Goal: Information Seeking & Learning: Learn about a topic

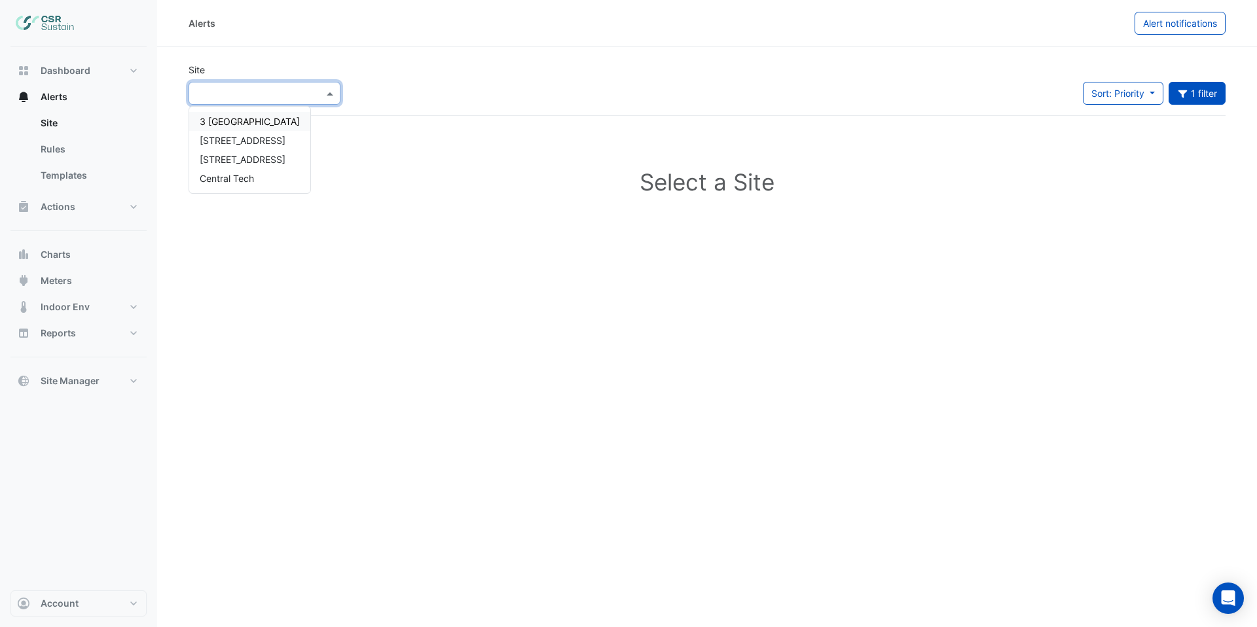
click at [291, 97] on input "text" at bounding box center [251, 94] width 111 height 14
click at [251, 142] on span "[STREET_ADDRESS]" at bounding box center [243, 140] width 86 height 11
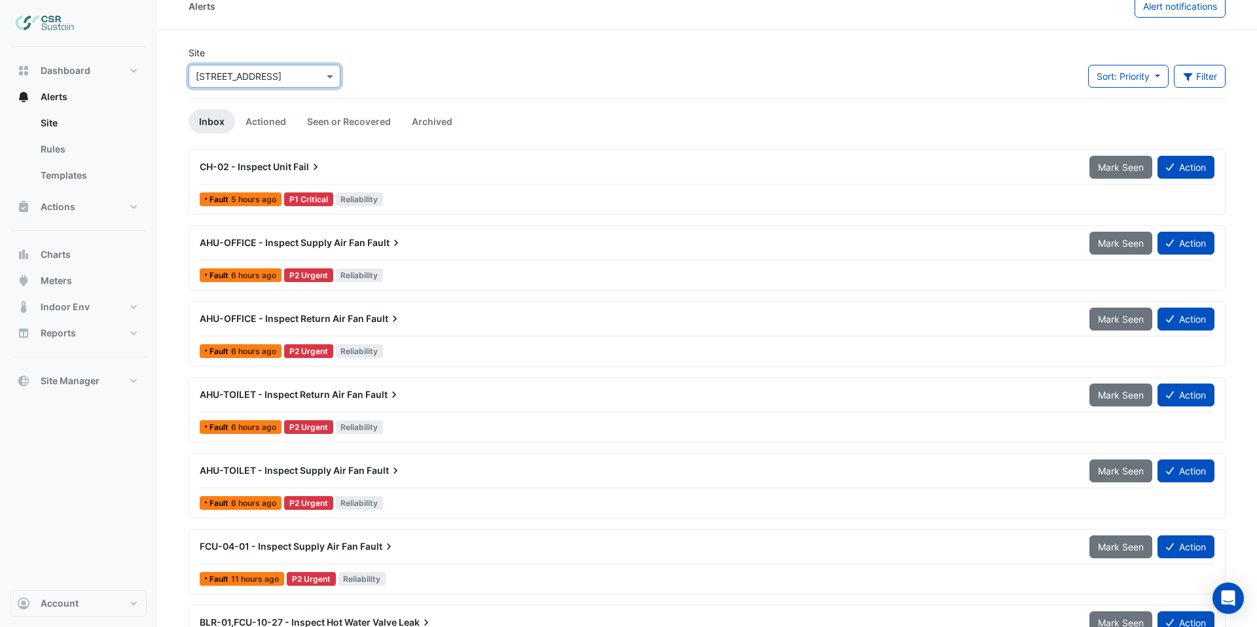
scroll to position [20, 0]
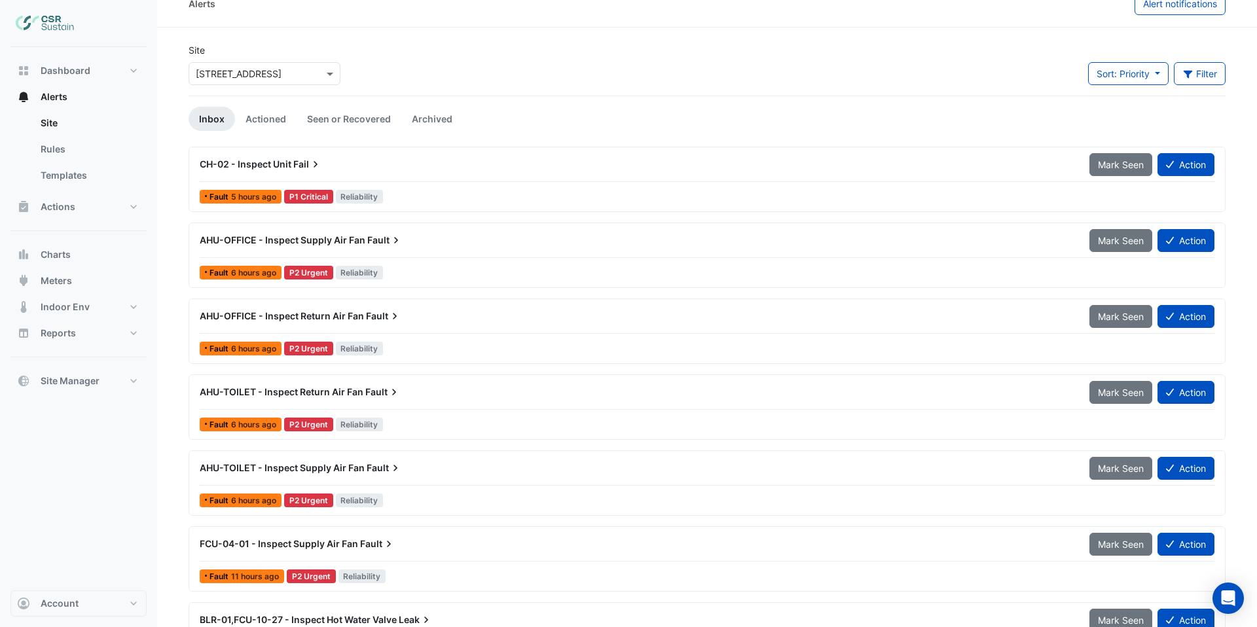
click at [364, 197] on span "Reliability" at bounding box center [360, 197] width 48 height 14
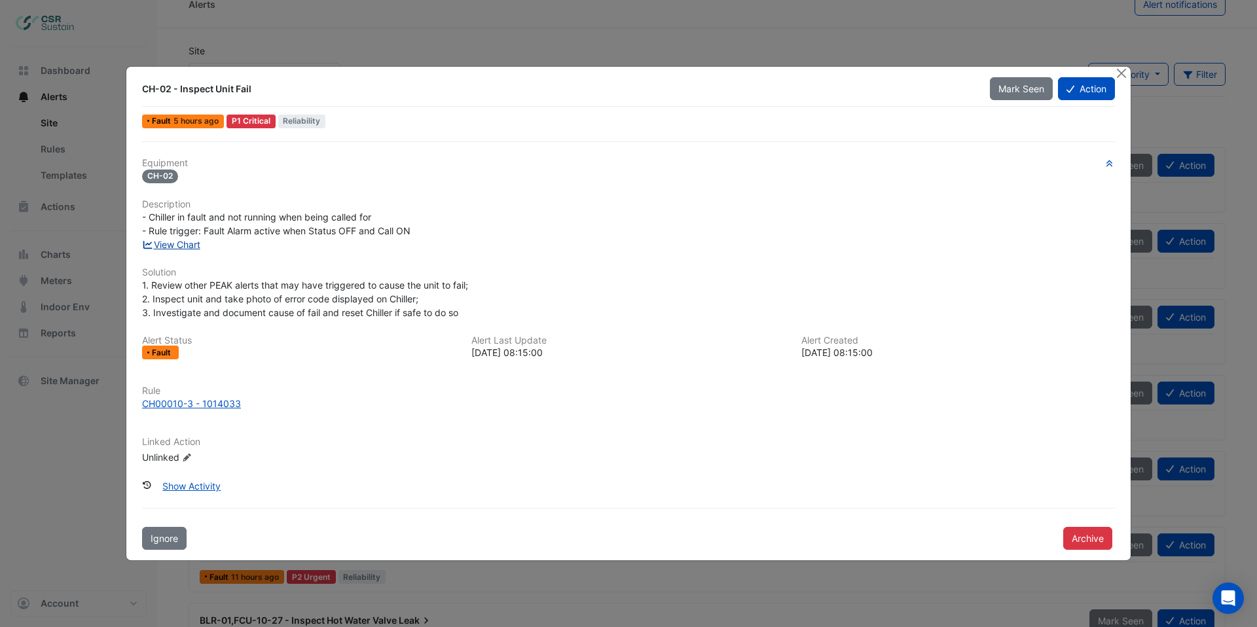
click at [172, 245] on link "View Chart" at bounding box center [171, 244] width 58 height 11
drag, startPoint x: 1117, startPoint y: 75, endPoint x: 1040, endPoint y: 71, distance: 76.7
click at [1110, 76] on app-alert-ticket-details-modal "CH-02 - Inspect Unit Fail Mark Seen Action Fault 5 hours ago P1 Critical Reliab…" at bounding box center [628, 314] width 1004 height 494
click at [1123, 75] on button "Close" at bounding box center [1121, 74] width 14 height 14
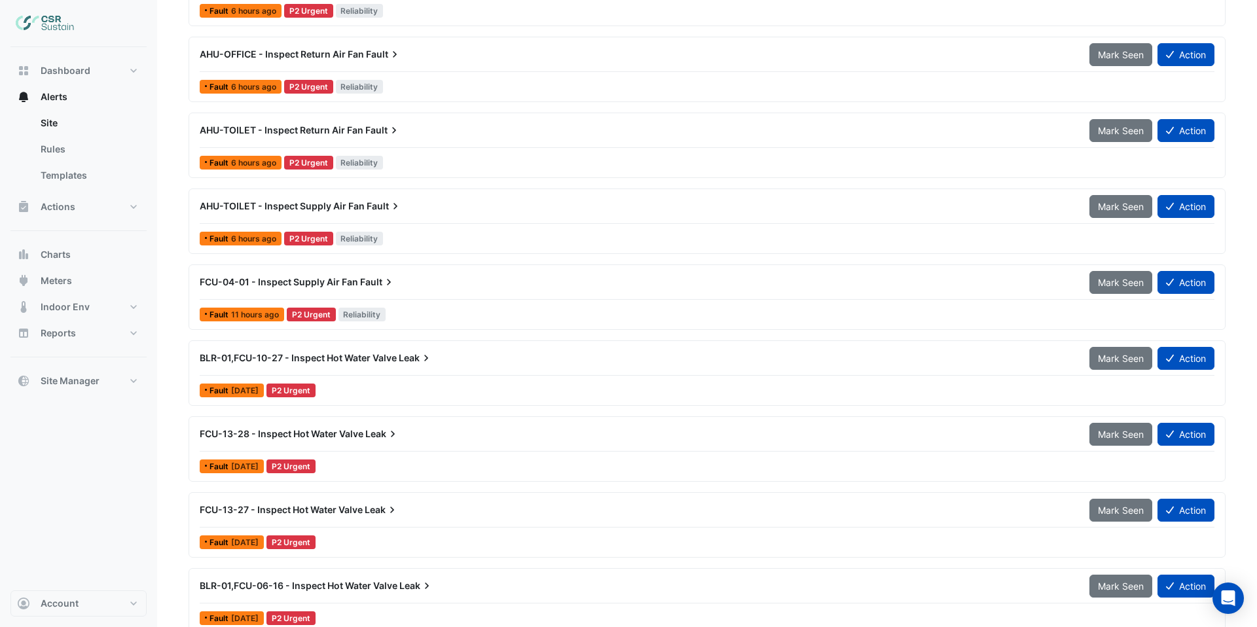
scroll to position [282, 0]
click at [382, 361] on span "BLR-01,FCU-10-27 - Inspect Hot Water Valve" at bounding box center [298, 357] width 197 height 11
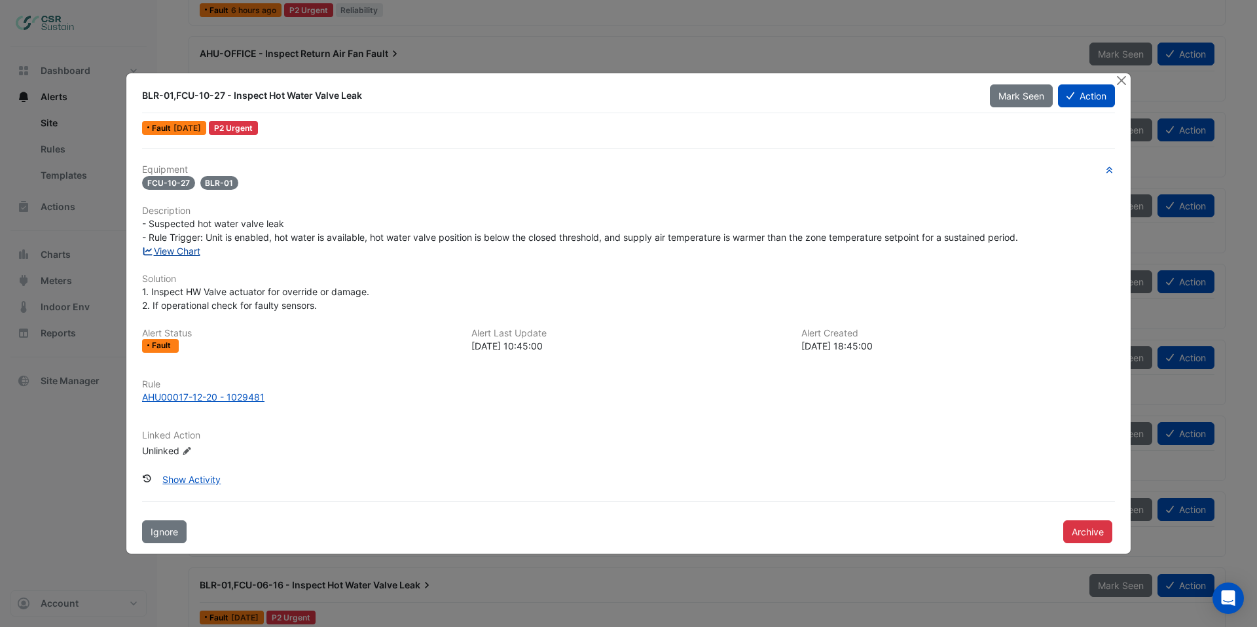
click at [185, 252] on link "View Chart" at bounding box center [171, 250] width 58 height 11
click at [1121, 79] on button "Close" at bounding box center [1121, 80] width 14 height 14
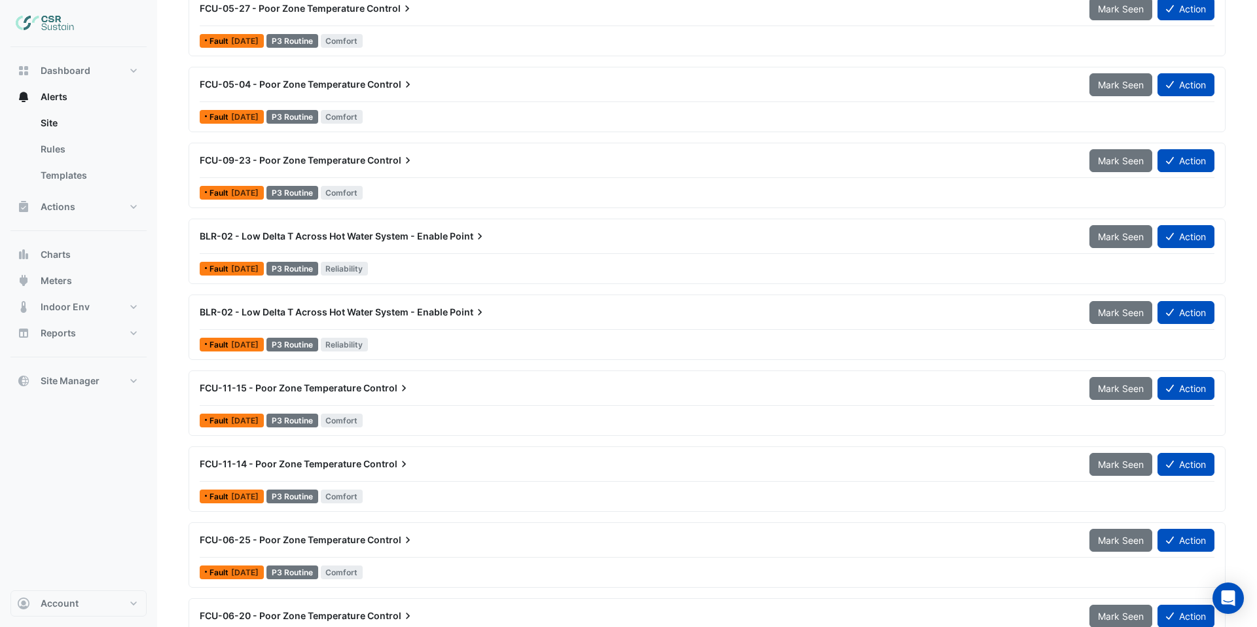
scroll to position [2451, 0]
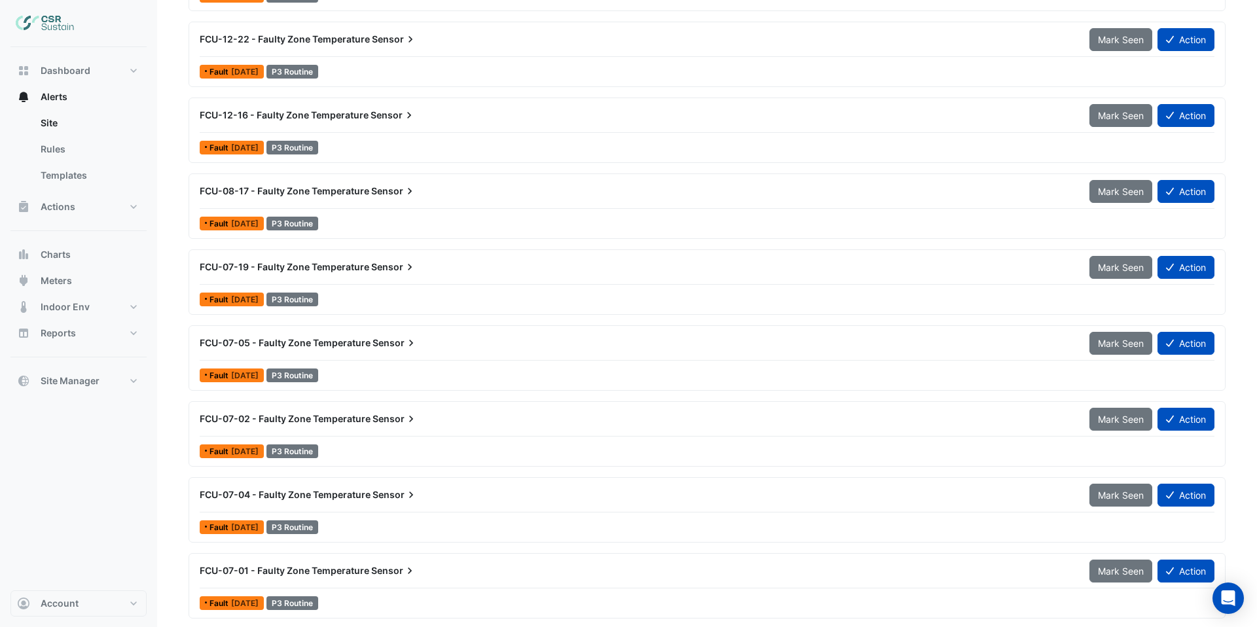
click at [419, 122] on div "FCU-12-16 - Faulty Zone Temperature Sensor" at bounding box center [637, 115] width 874 height 13
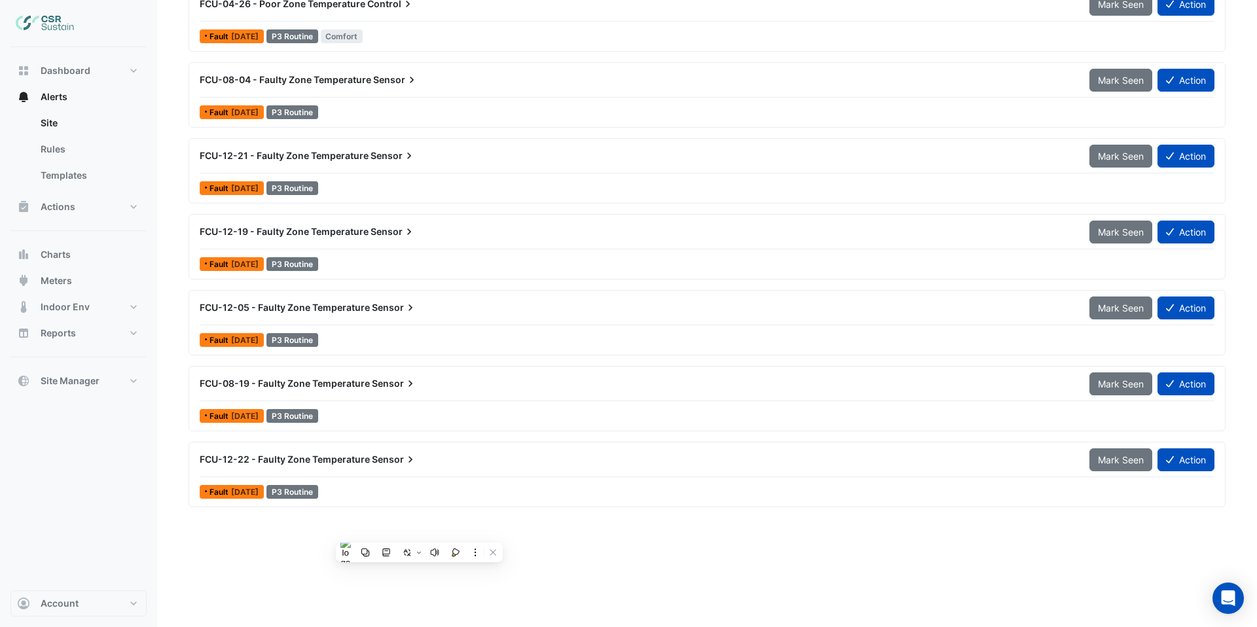
scroll to position [0, 0]
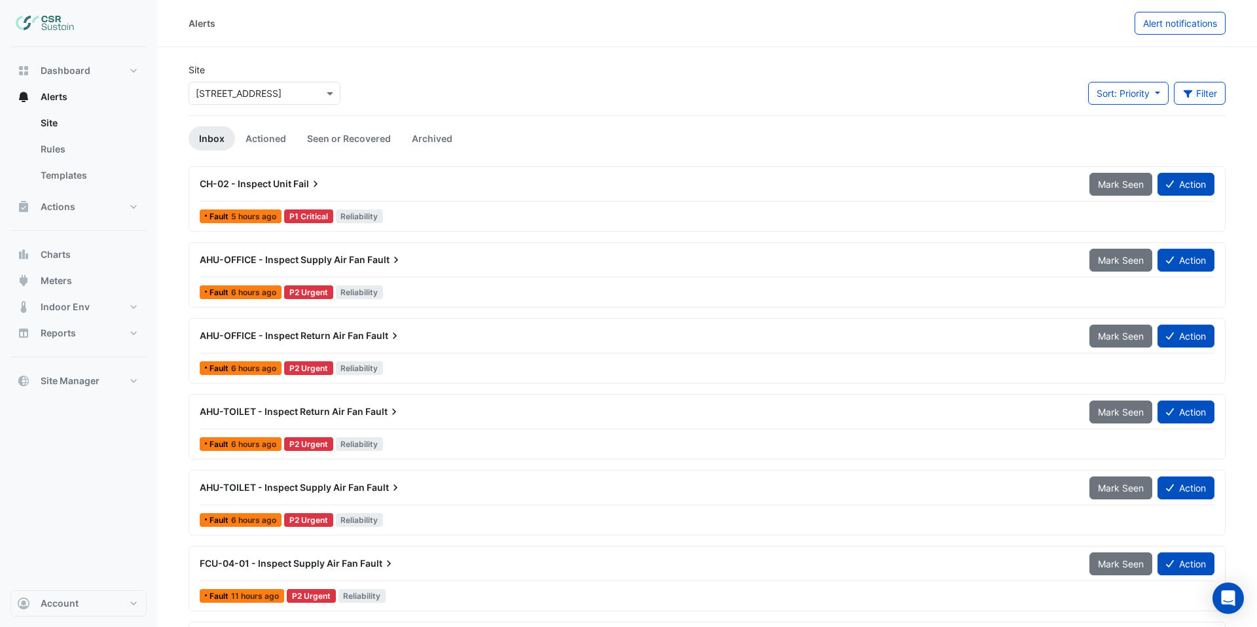
click at [310, 88] on div at bounding box center [264, 93] width 151 height 15
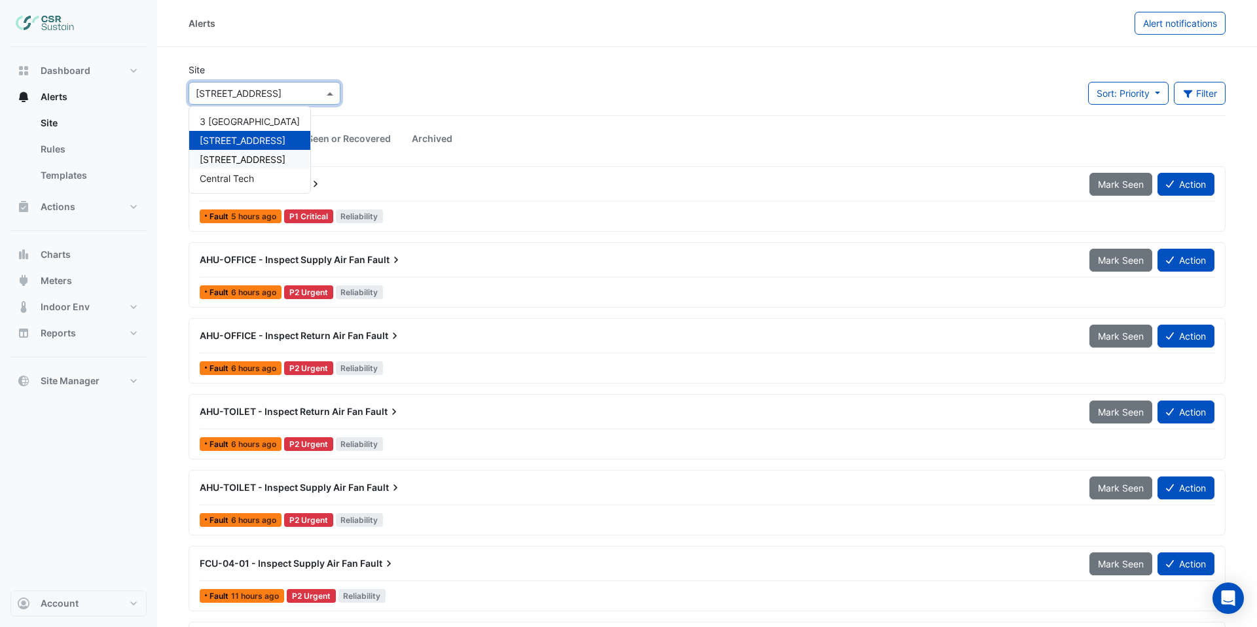
click at [234, 162] on span "[STREET_ADDRESS]" at bounding box center [243, 159] width 86 height 11
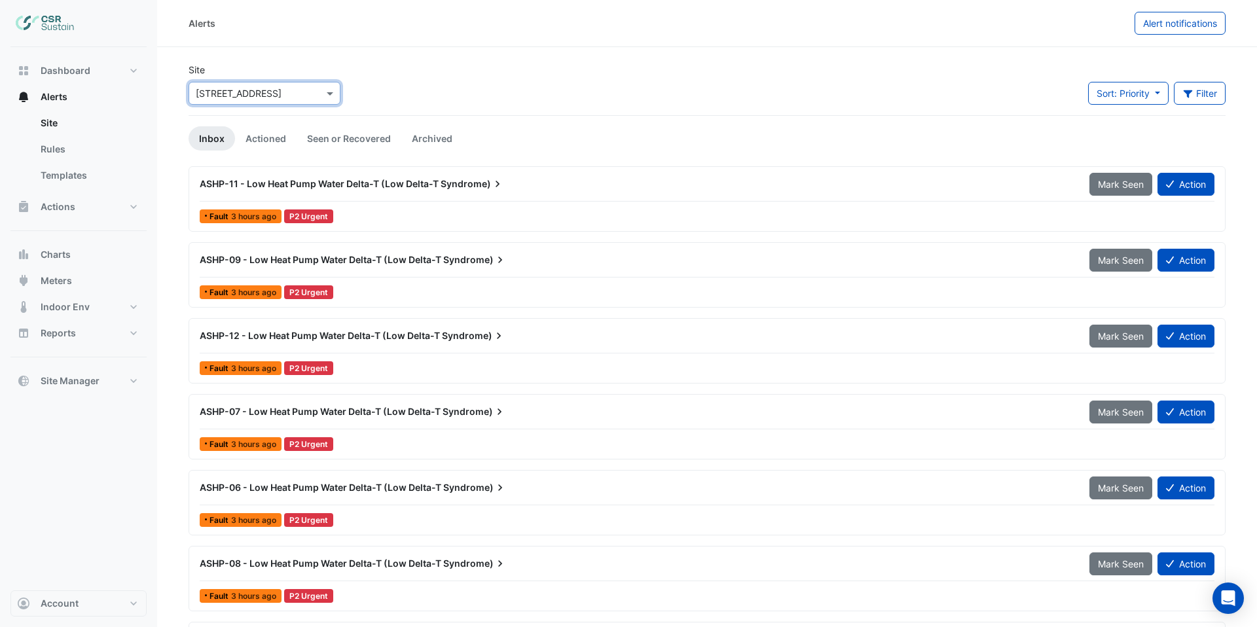
click at [377, 187] on span "ASHP-11 - Low Heat Pump Water Delta-T (Low Delta-T" at bounding box center [319, 183] width 239 height 11
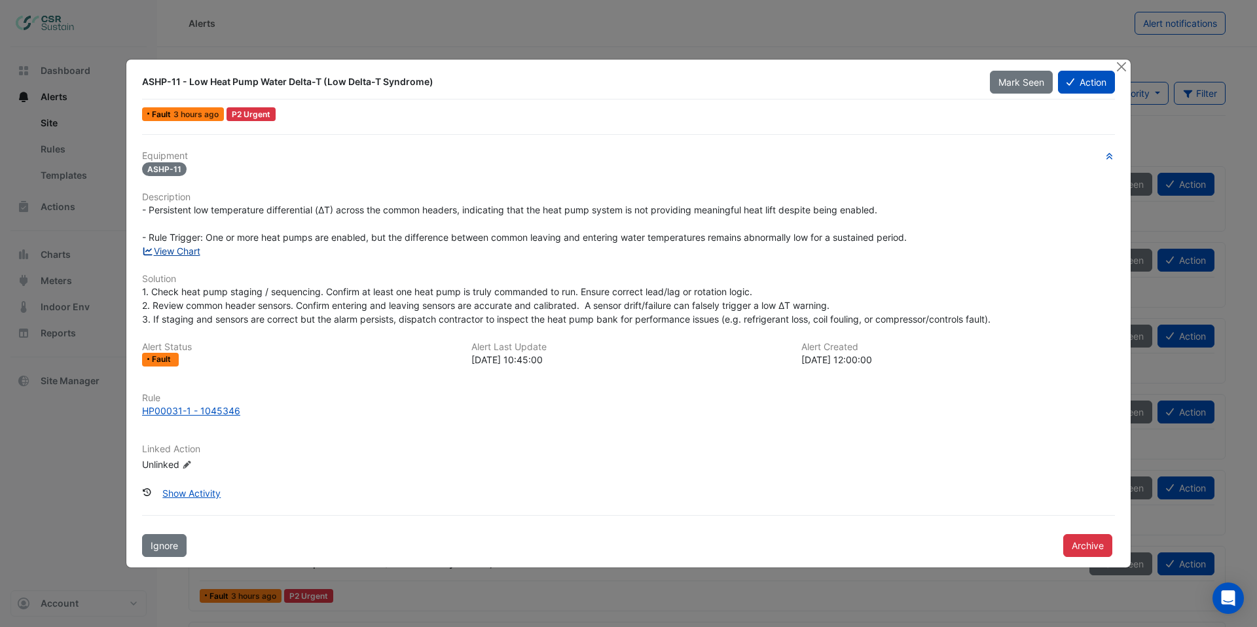
click at [179, 250] on link "View Chart" at bounding box center [171, 250] width 58 height 11
click at [1120, 67] on button "Close" at bounding box center [1121, 67] width 14 height 14
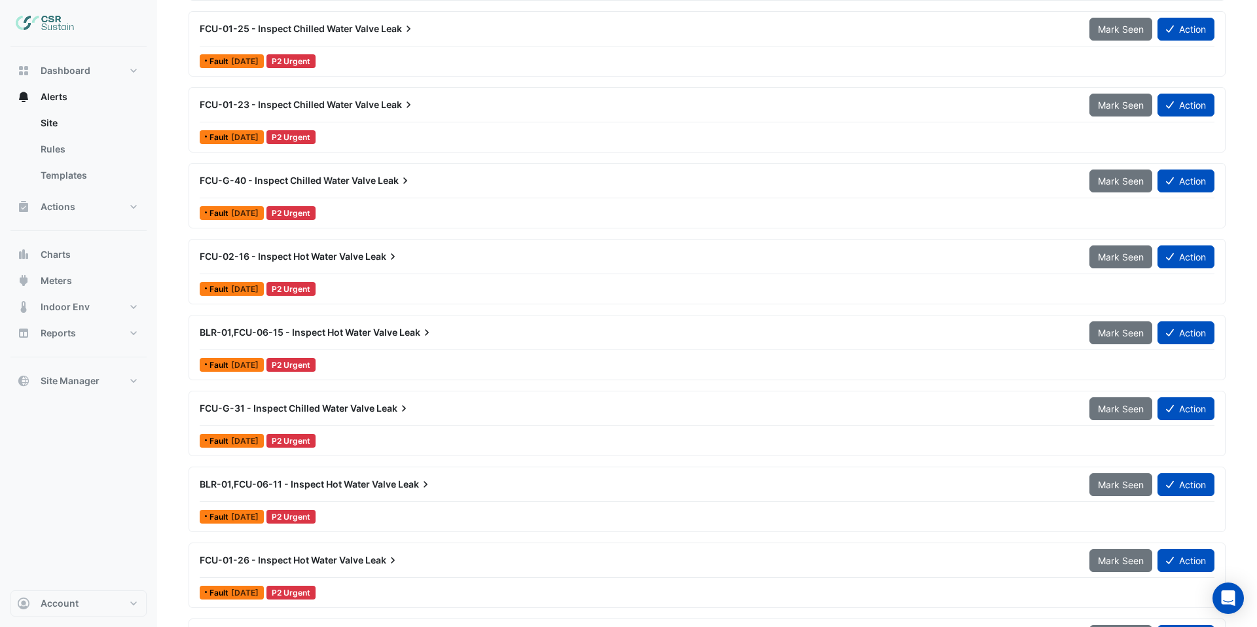
scroll to position [1144, 0]
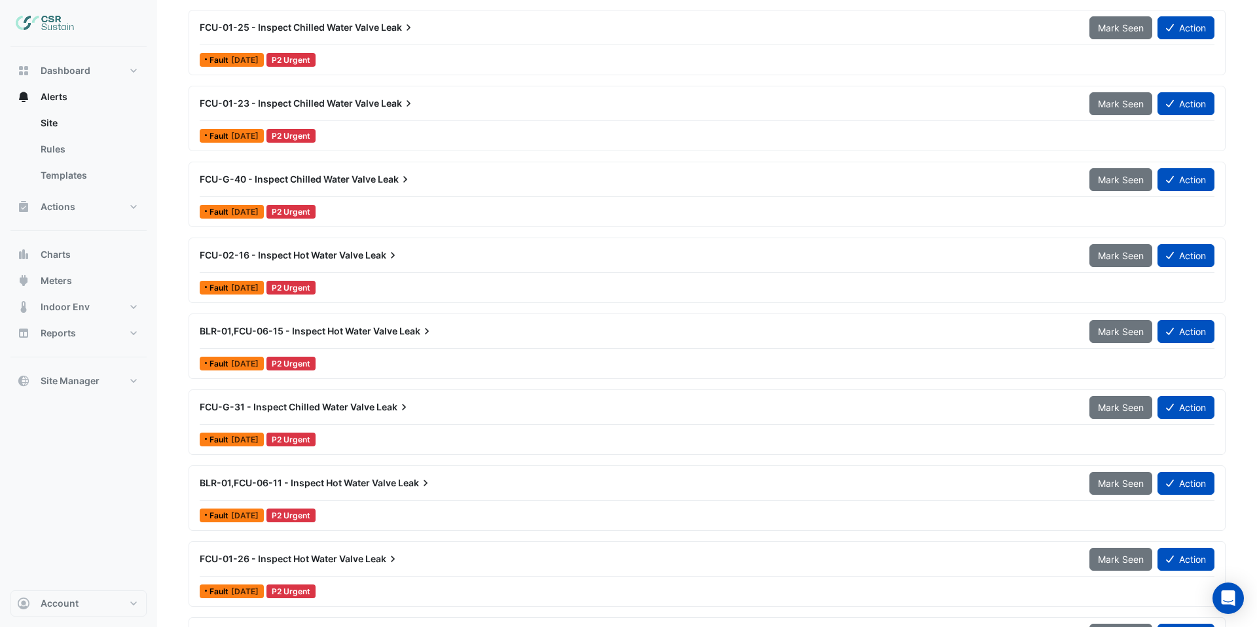
click at [247, 99] on span "FCU-01-23 - Inspect Chilled Water Valve" at bounding box center [289, 103] width 179 height 11
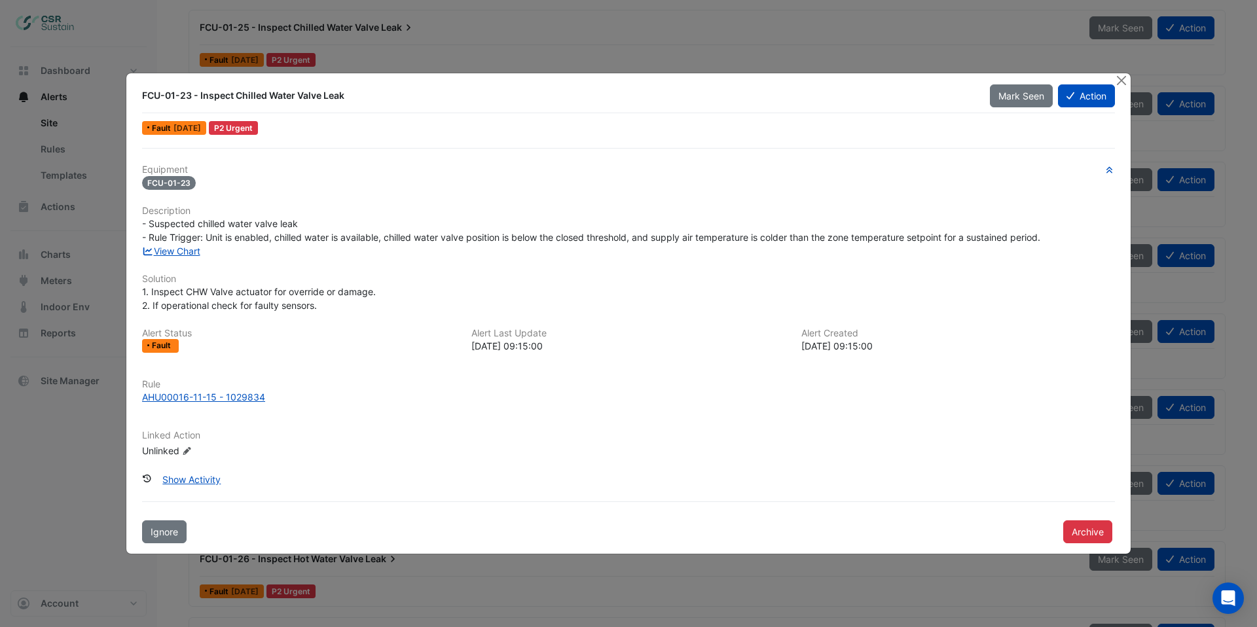
drag, startPoint x: 145, startPoint y: 98, endPoint x: 196, endPoint y: 98, distance: 51.1
click at [196, 98] on div "FCU-01-23 - Inspect Chilled Water Valve Leak" at bounding box center [558, 95] width 832 height 13
click at [181, 253] on link "View Chart" at bounding box center [171, 250] width 58 height 11
click at [1125, 82] on button "Close" at bounding box center [1121, 80] width 14 height 14
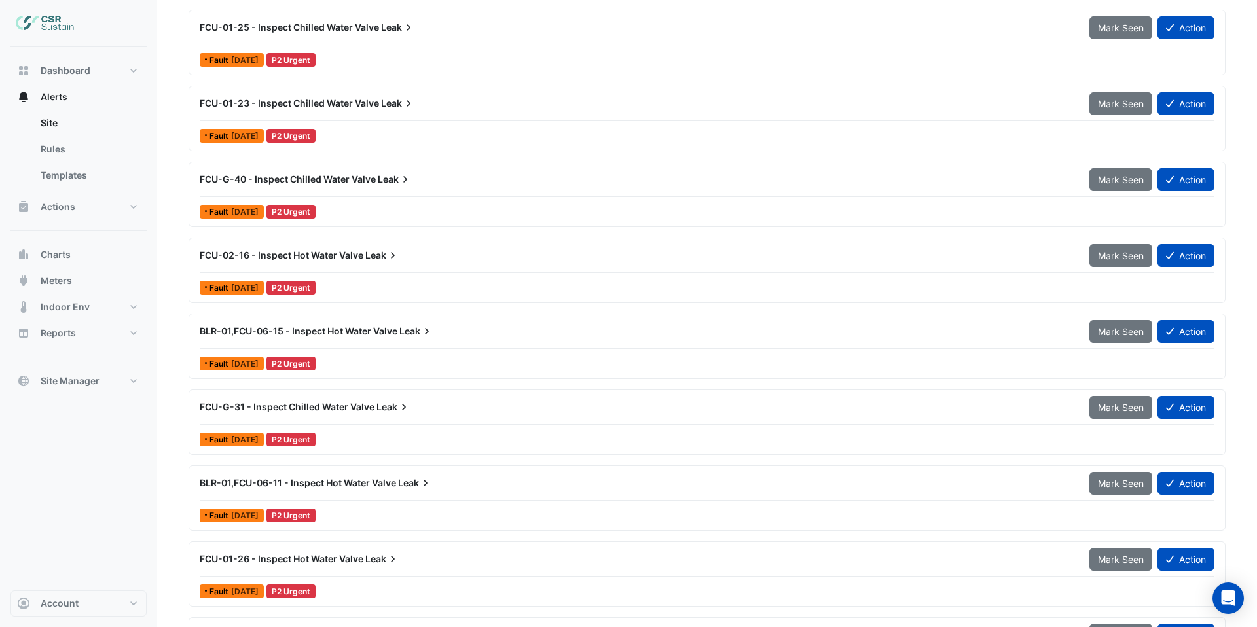
click at [331, 256] on span "FCU-02-16 - Inspect Hot Water Valve" at bounding box center [282, 254] width 164 height 11
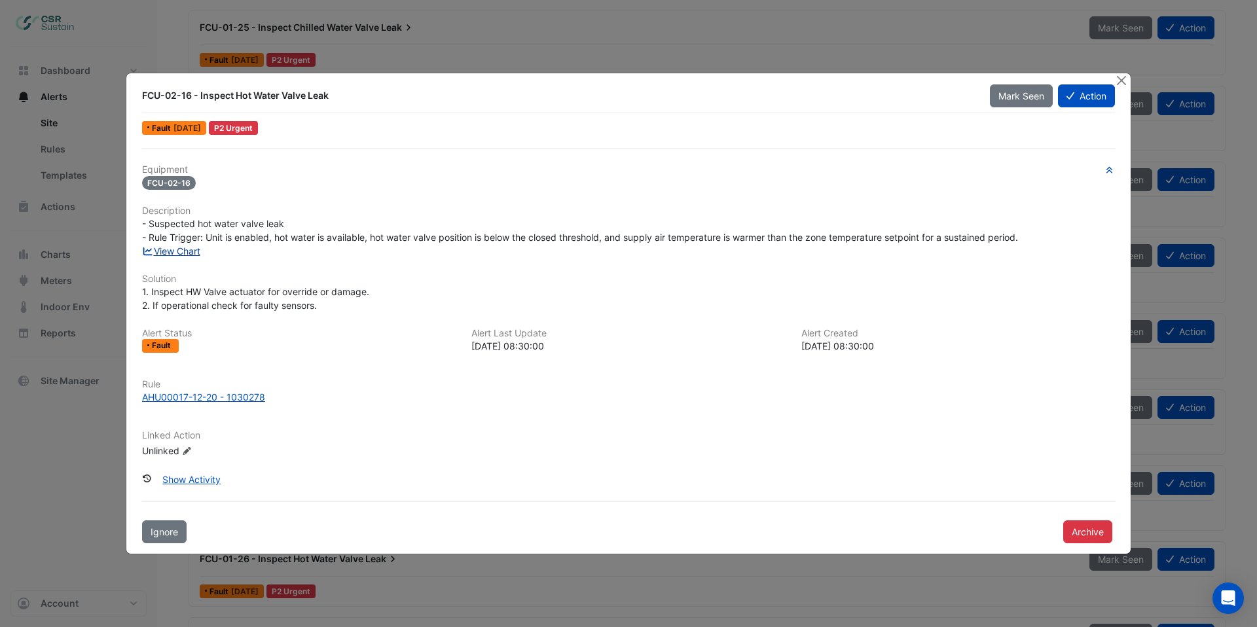
click at [175, 250] on link "View Chart" at bounding box center [171, 250] width 58 height 11
click at [1122, 79] on button "Close" at bounding box center [1121, 80] width 14 height 14
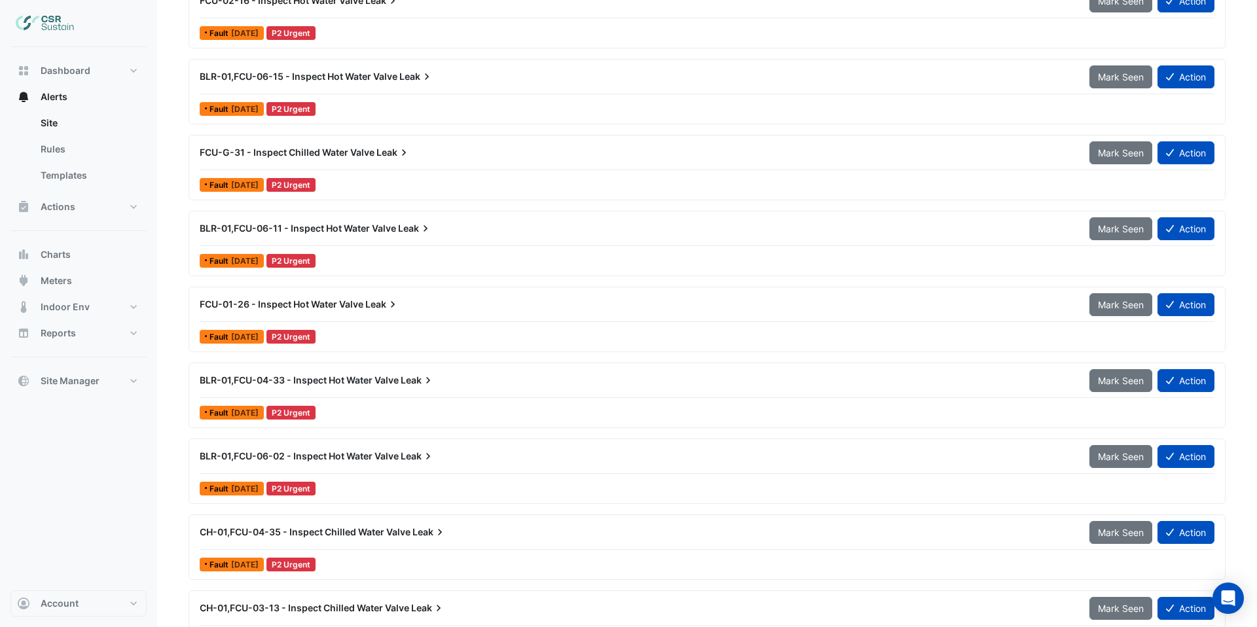
scroll to position [1394, 0]
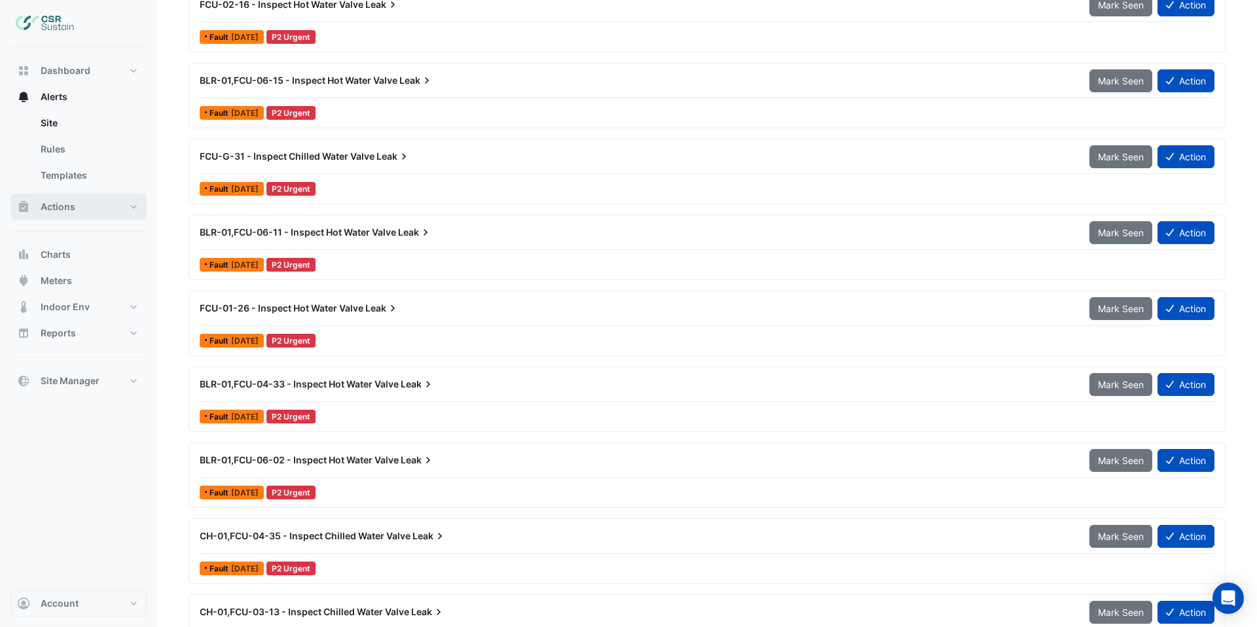
click at [64, 210] on span "Actions" at bounding box center [58, 206] width 35 height 13
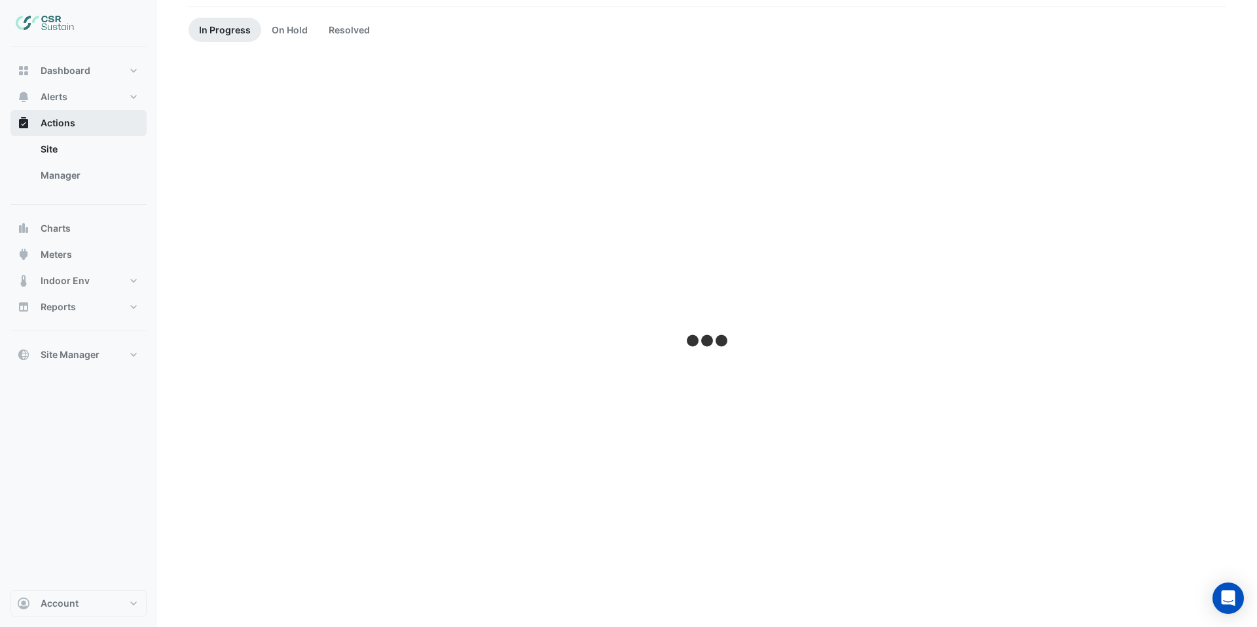
scroll to position [109, 0]
click at [69, 172] on link "Manager" at bounding box center [88, 175] width 117 height 26
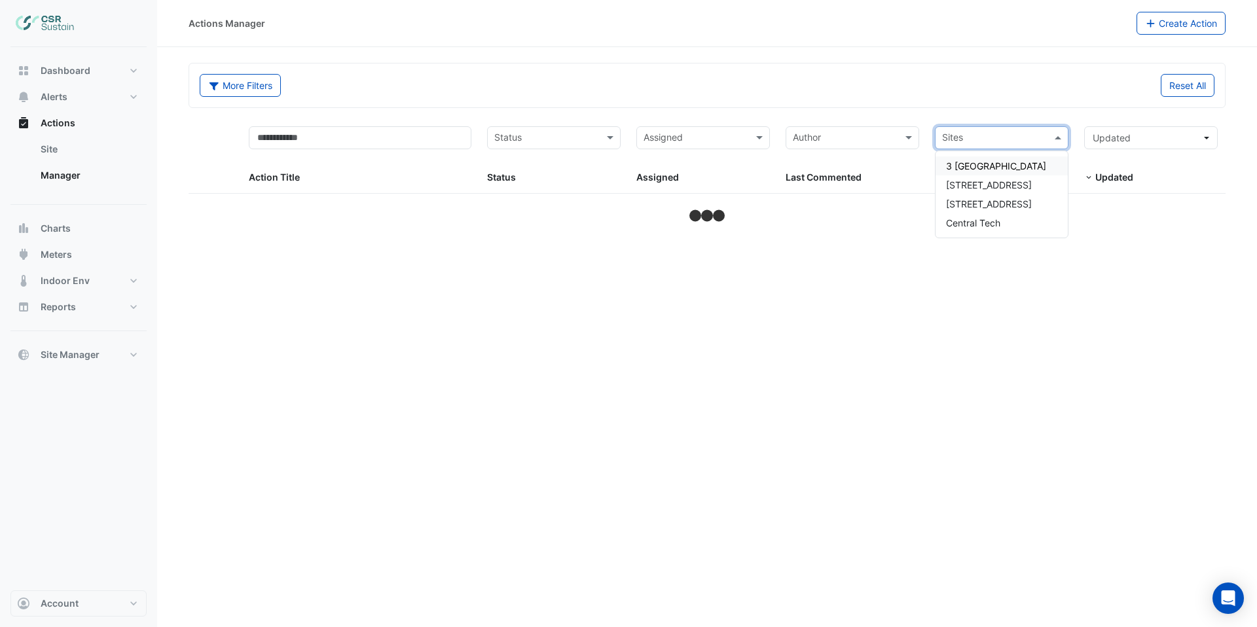
click at [994, 140] on input "text" at bounding box center [994, 139] width 104 height 15
type input "*"
click at [1009, 164] on span "[STREET_ADDRESS]" at bounding box center [989, 165] width 86 height 11
select select "***"
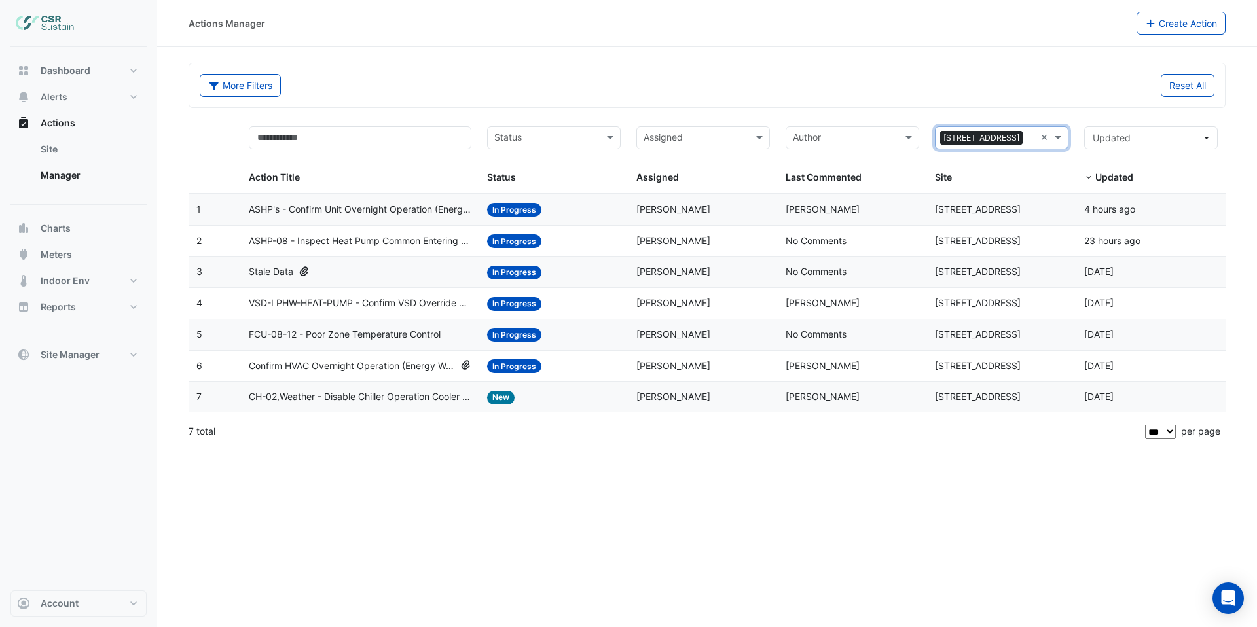
click at [367, 297] on span "VSD-LPHW-HEAT-PUMP - Confirm VSD Override On (Energy Waste)" at bounding box center [360, 303] width 223 height 15
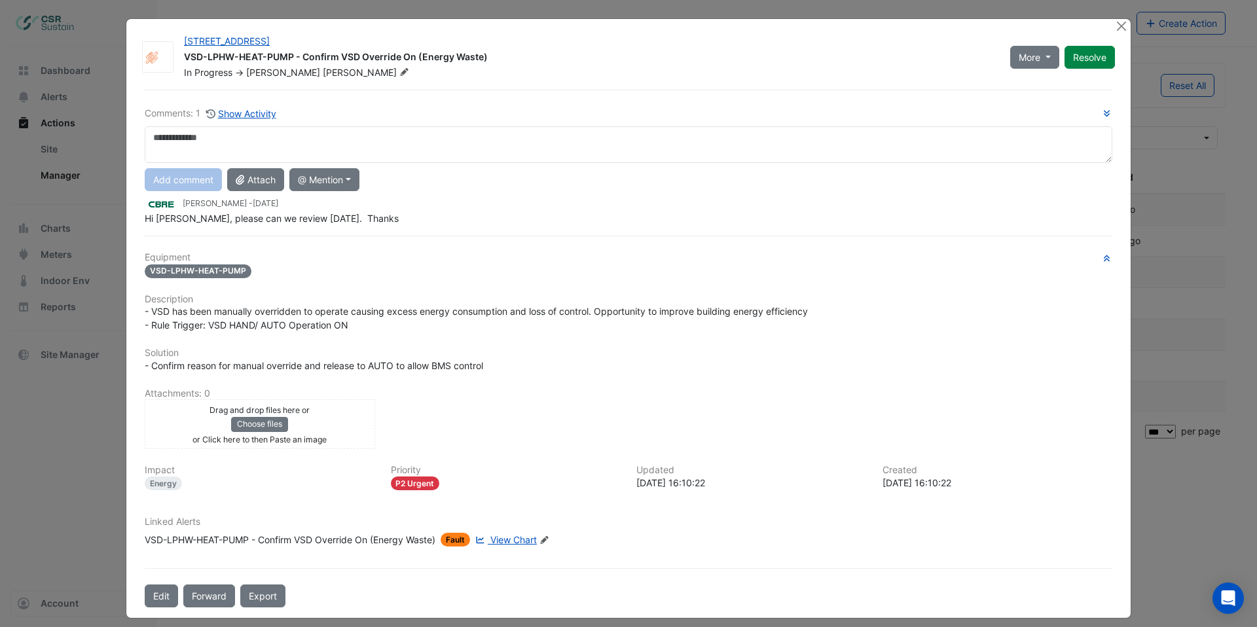
click at [177, 143] on textarea at bounding box center [628, 144] width 967 height 37
click at [399, 75] on icon at bounding box center [404, 72] width 10 height 8
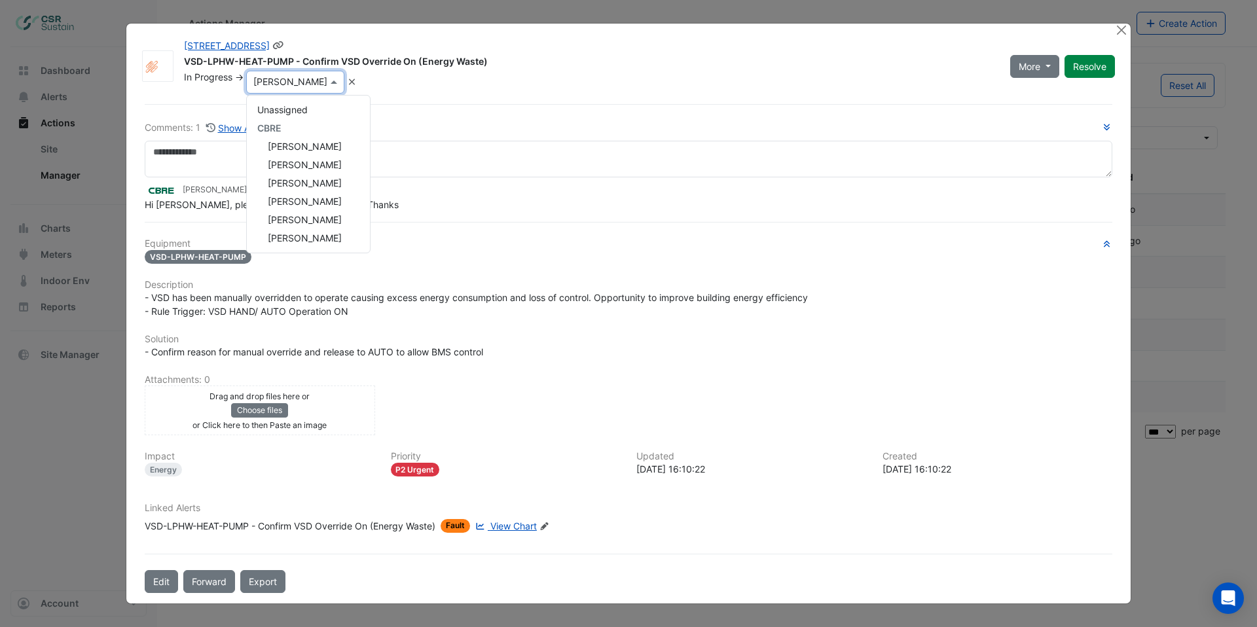
scroll to position [244, 0]
click at [410, 88] on div "In Progress -> × Gary Ellis Unassigned CBRE Amy Robinson Lorenzo Dedonatis Mark…" at bounding box center [589, 82] width 813 height 23
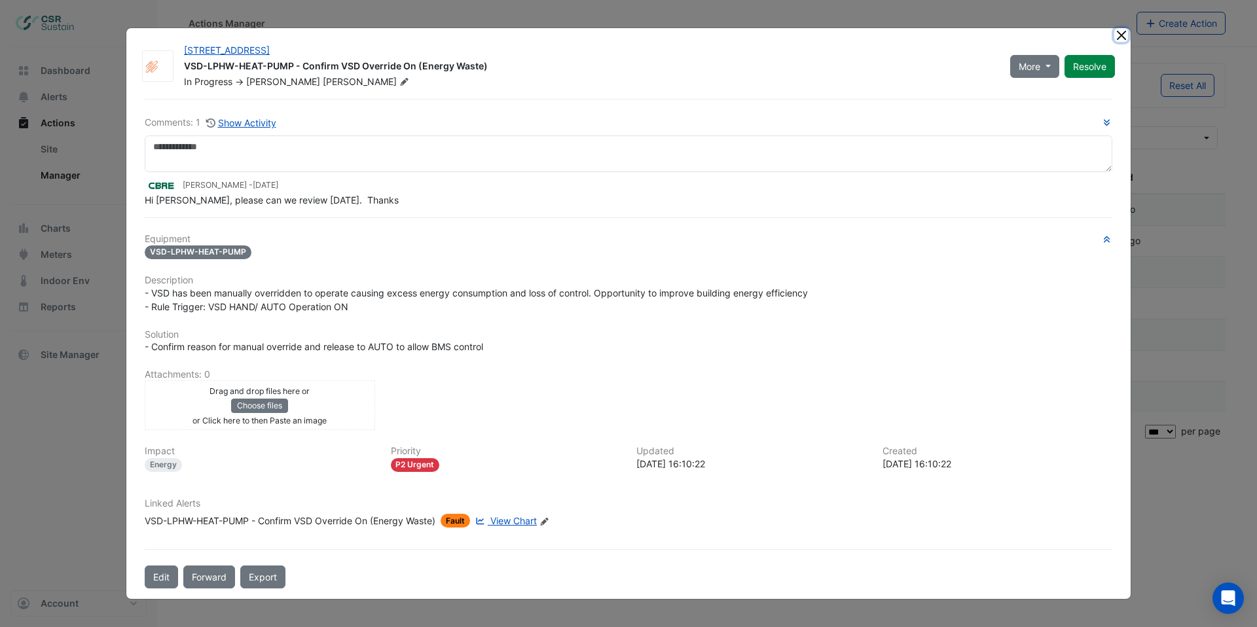
click at [1121, 35] on button "Close" at bounding box center [1121, 35] width 14 height 14
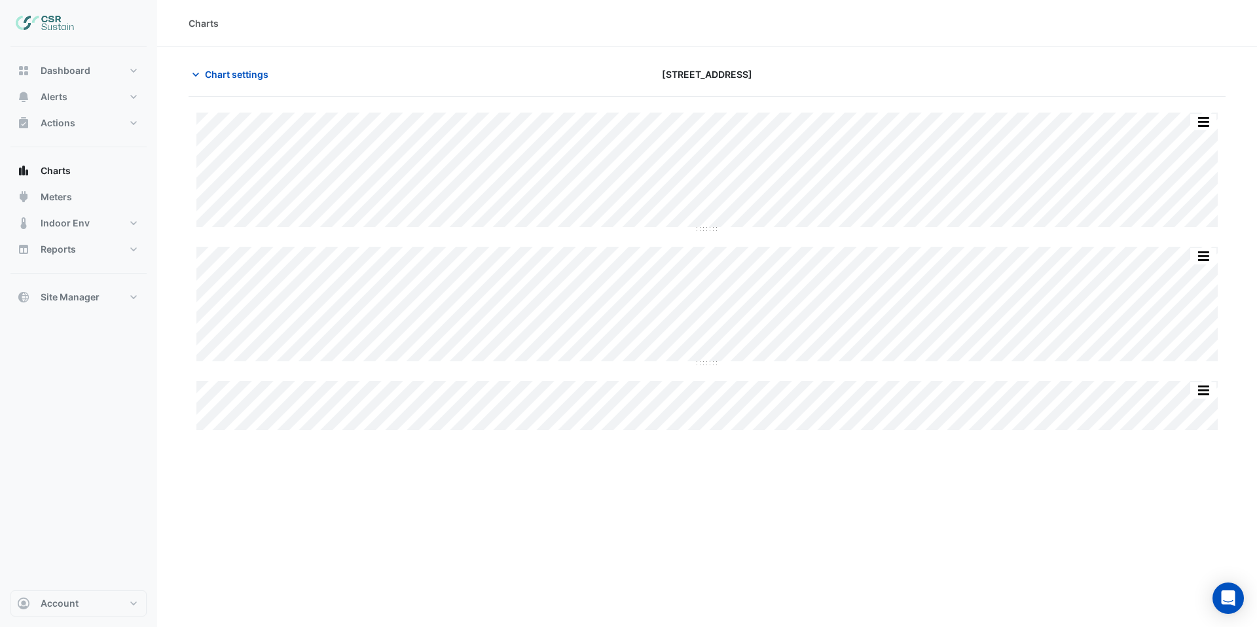
type input "**********"
click at [242, 78] on span "Chart settings" at bounding box center [236, 74] width 63 height 14
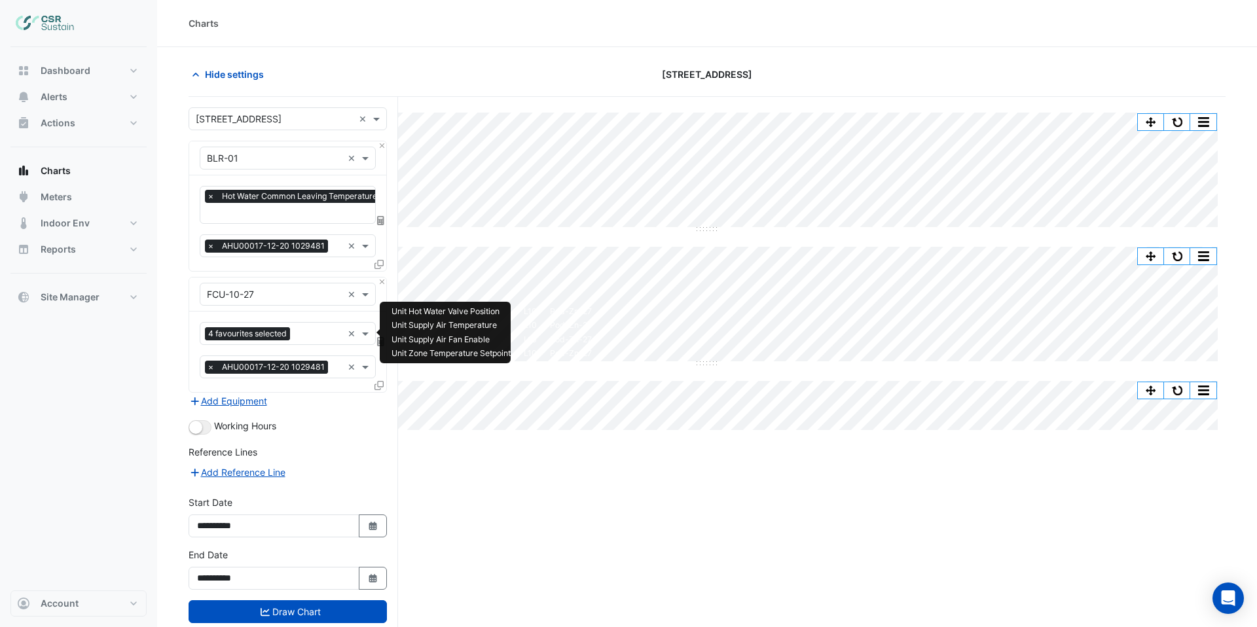
click at [308, 336] on input "text" at bounding box center [318, 335] width 47 height 14
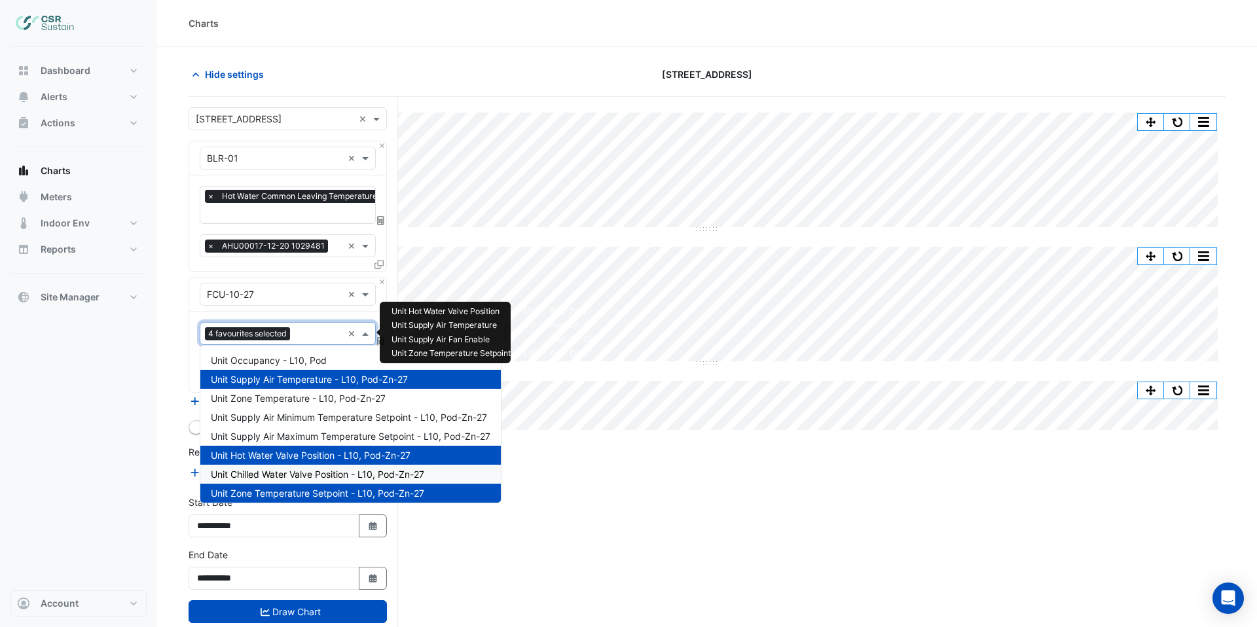
click at [331, 480] on div "Unit Chilled Water Valve Position - L10, Pod-Zn-27" at bounding box center [350, 474] width 300 height 19
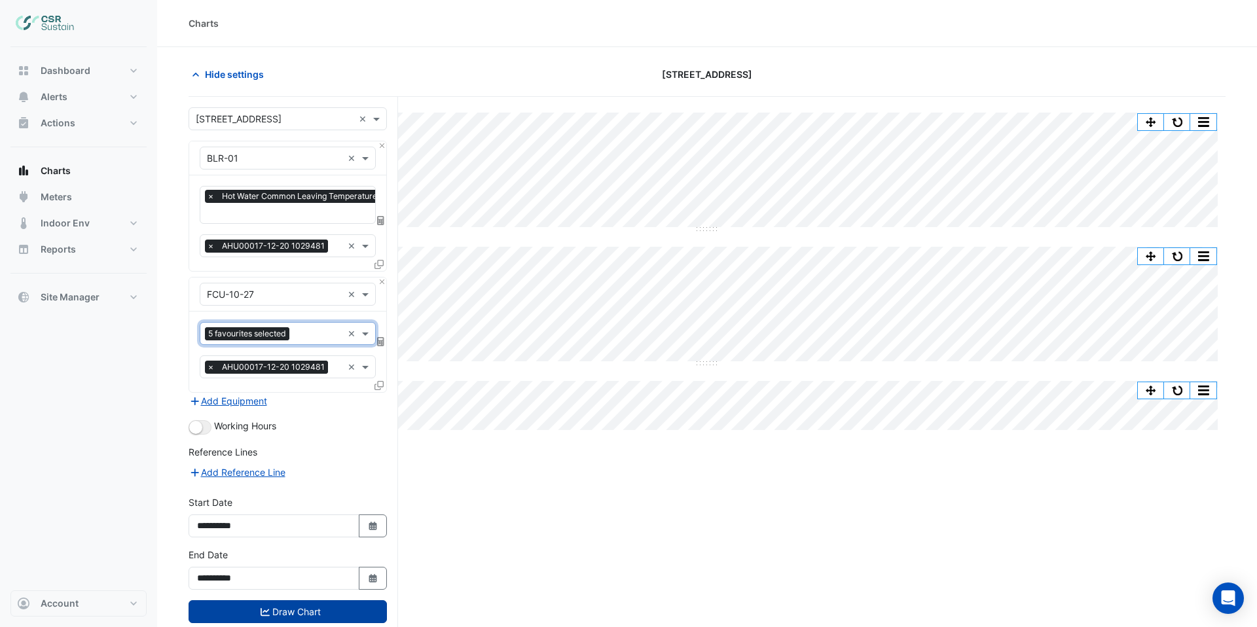
click at [310, 613] on button "Draw Chart" at bounding box center [288, 611] width 198 height 23
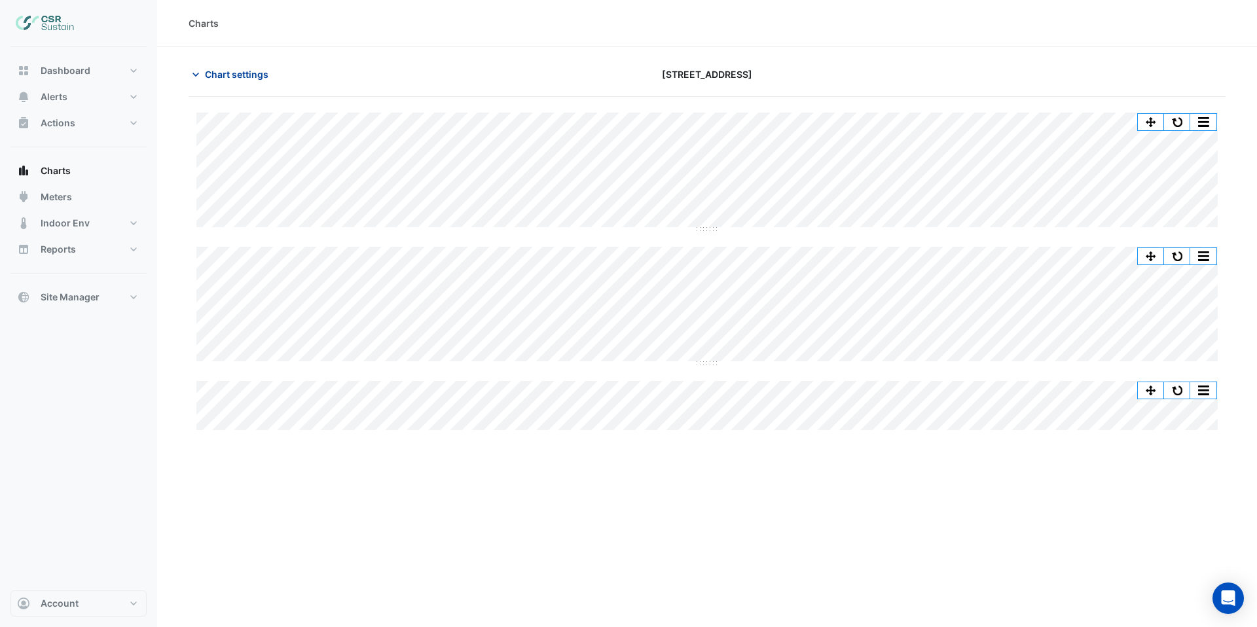
click at [231, 74] on span "Chart settings" at bounding box center [236, 74] width 63 height 14
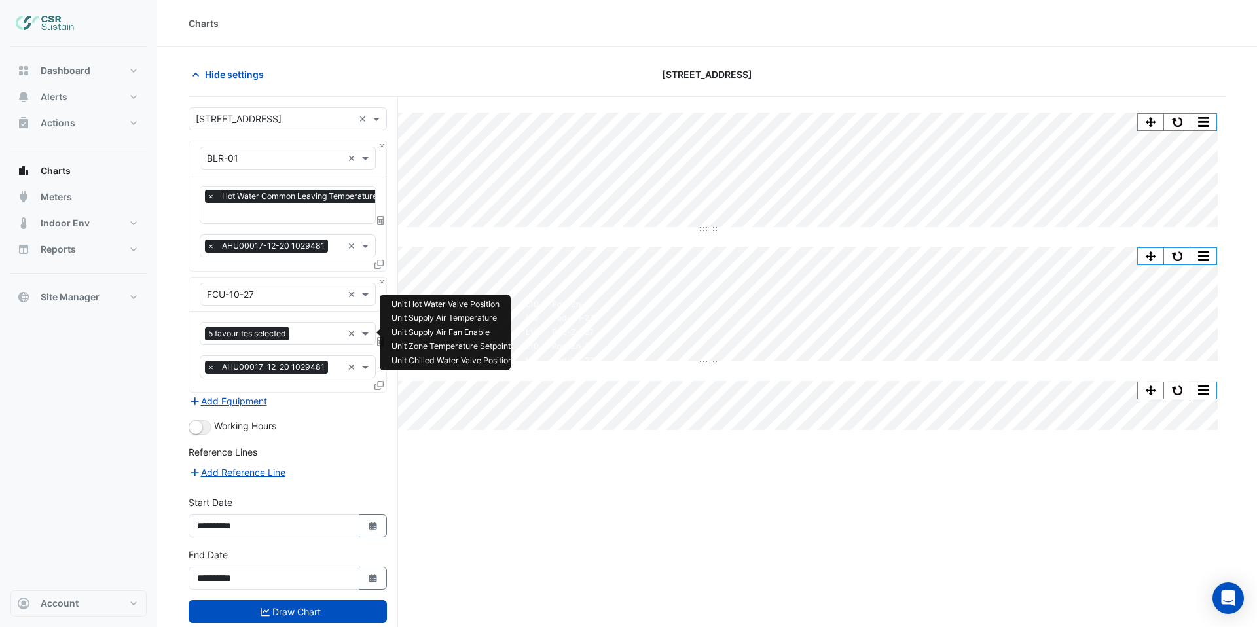
click at [317, 336] on input "text" at bounding box center [319, 335] width 48 height 14
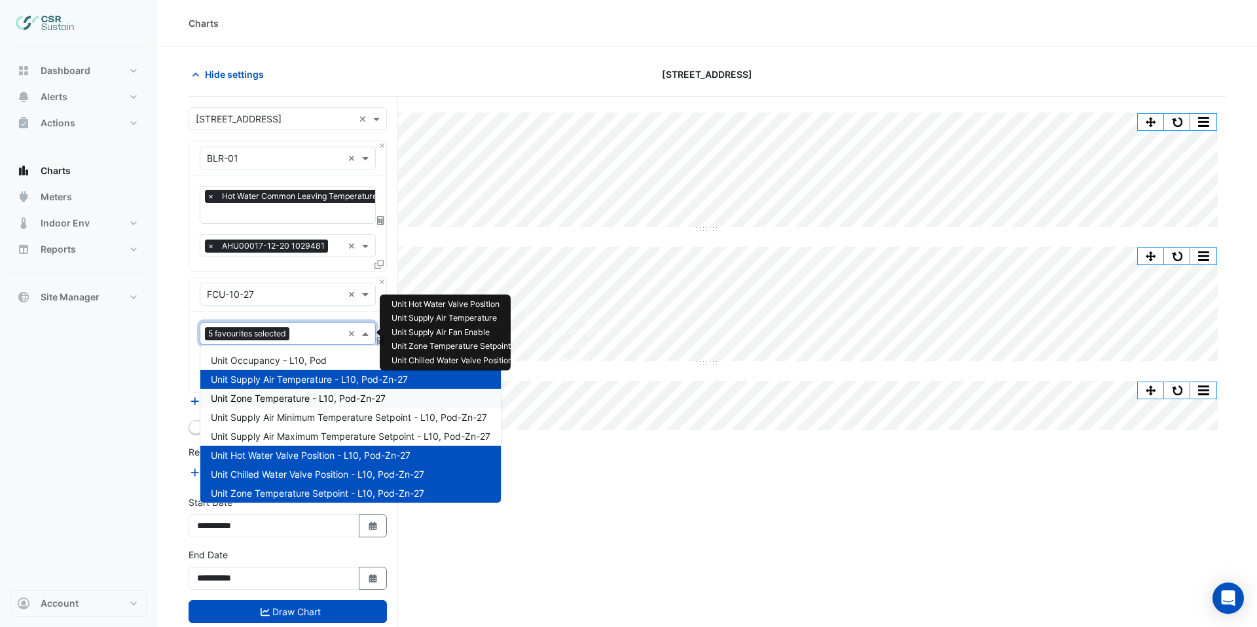
click at [312, 400] on span "Unit Zone Temperature - L10, Pod-Zn-27" at bounding box center [298, 398] width 175 height 11
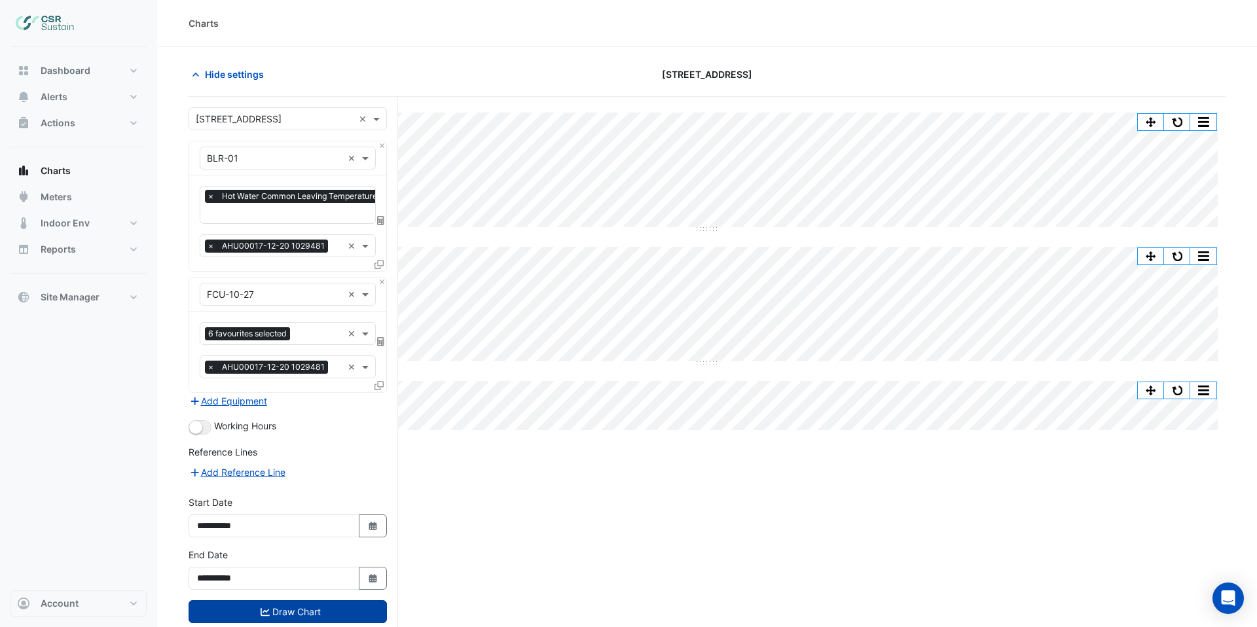
click at [292, 609] on button "Draw Chart" at bounding box center [288, 611] width 198 height 23
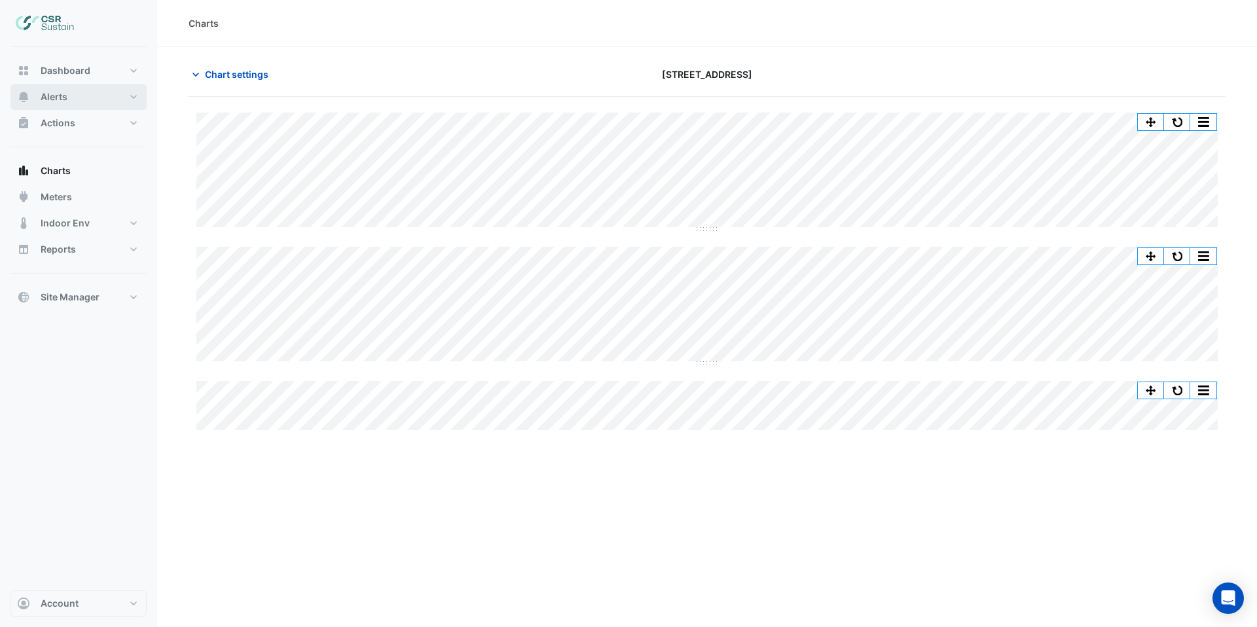
click at [67, 96] on span "Alerts" at bounding box center [54, 96] width 27 height 13
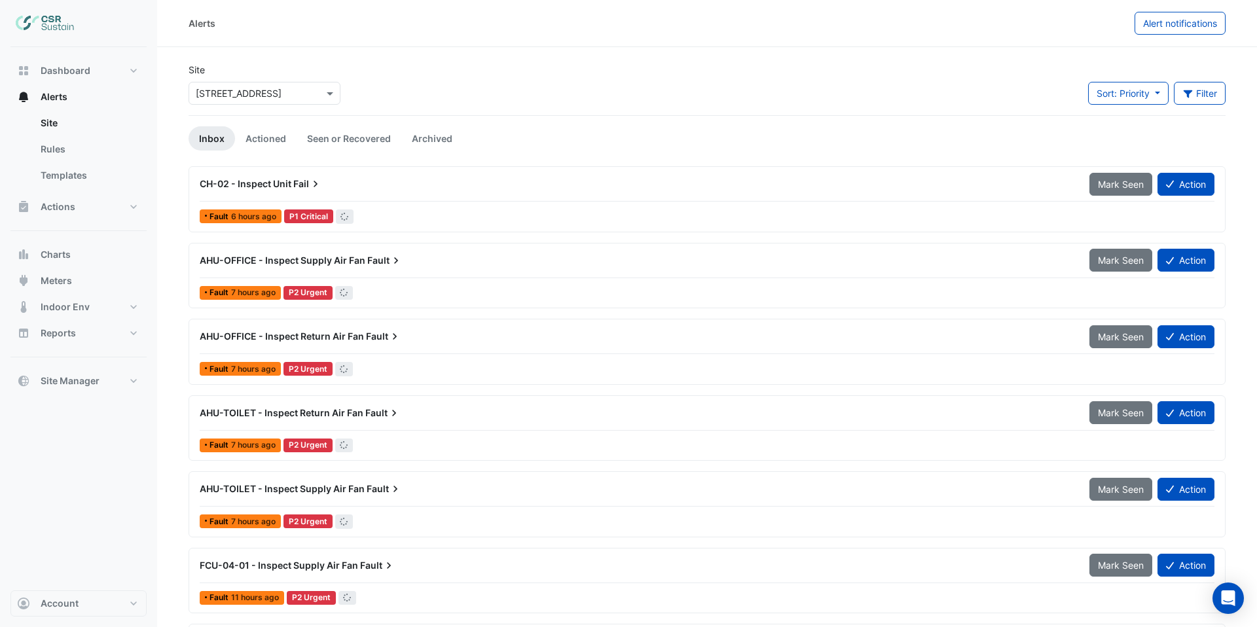
click at [295, 92] on input "text" at bounding box center [251, 94] width 111 height 14
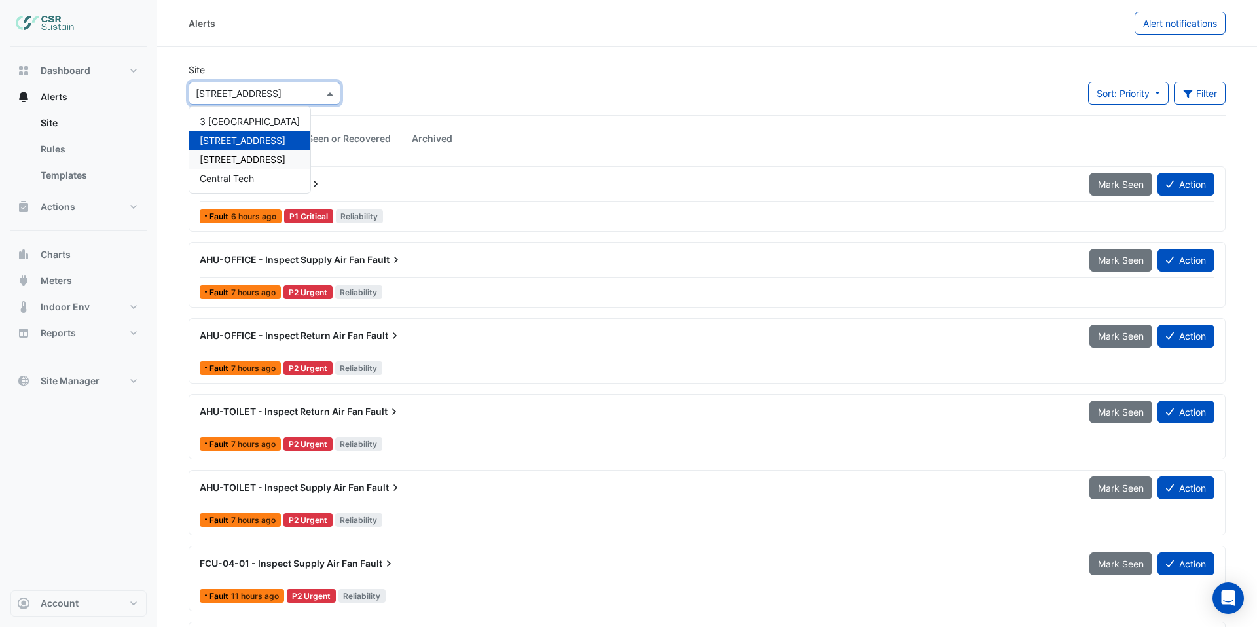
click at [228, 155] on span "[STREET_ADDRESS]" at bounding box center [243, 159] width 86 height 11
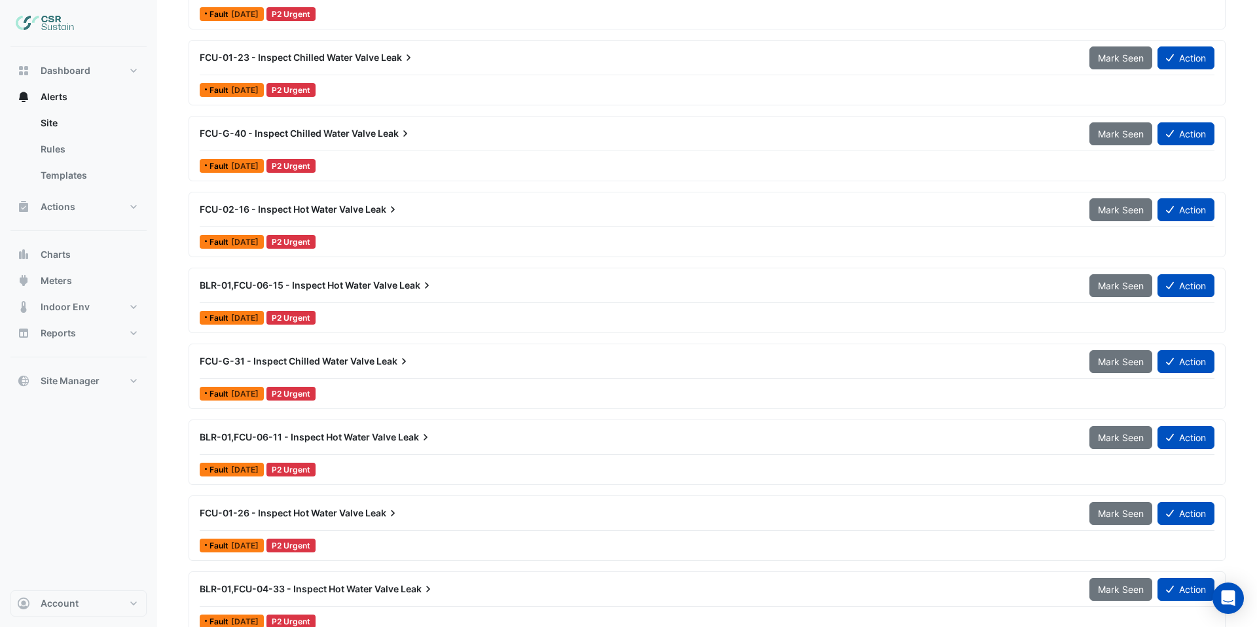
scroll to position [1186, 0]
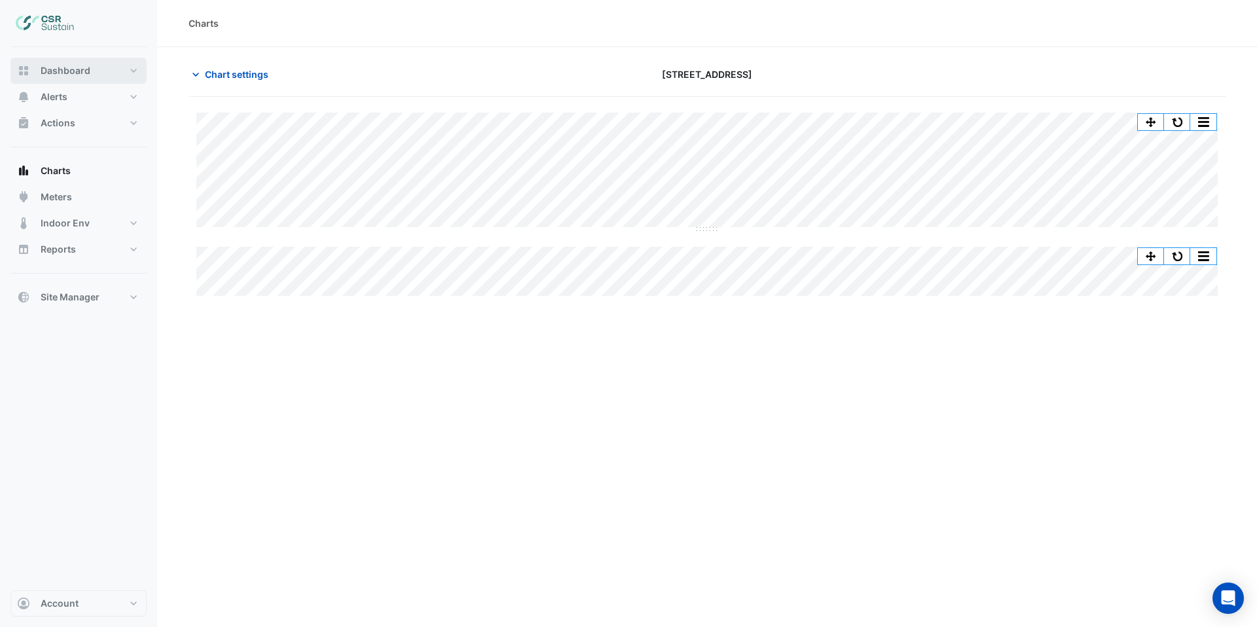
click at [75, 63] on button "Dashboard" at bounding box center [78, 71] width 136 height 26
select select "***"
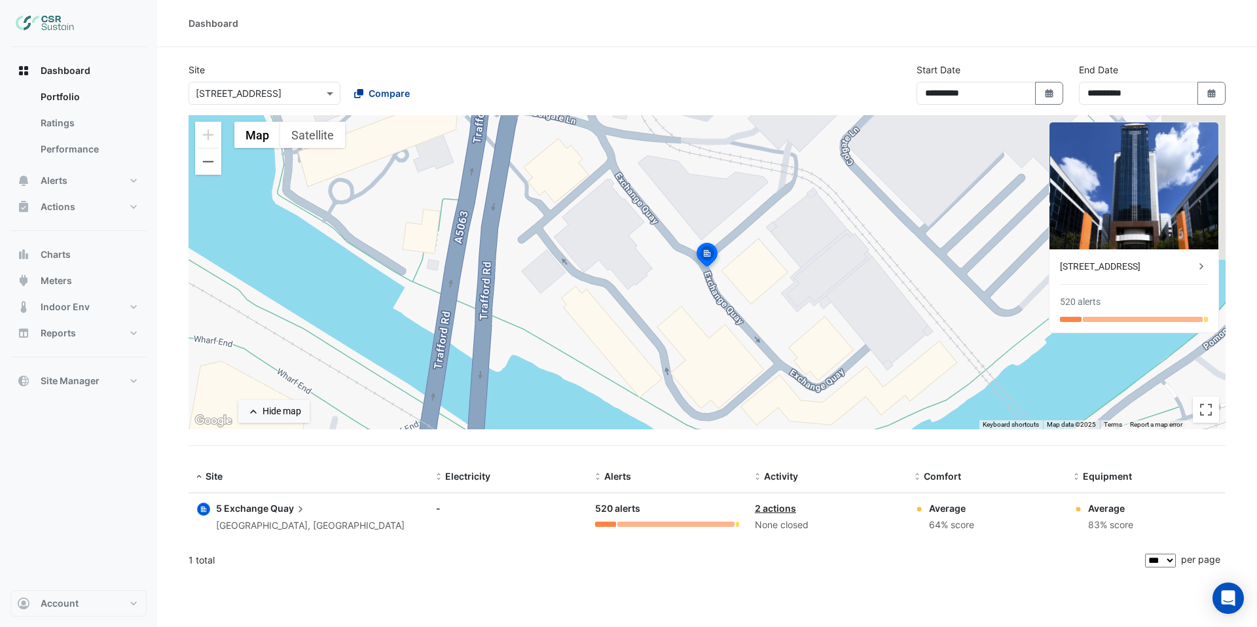
click at [382, 96] on span "Compare" at bounding box center [389, 93] width 41 height 14
click at [382, 124] on span "3 [GEOGRAPHIC_DATA]" at bounding box center [407, 121] width 100 height 11
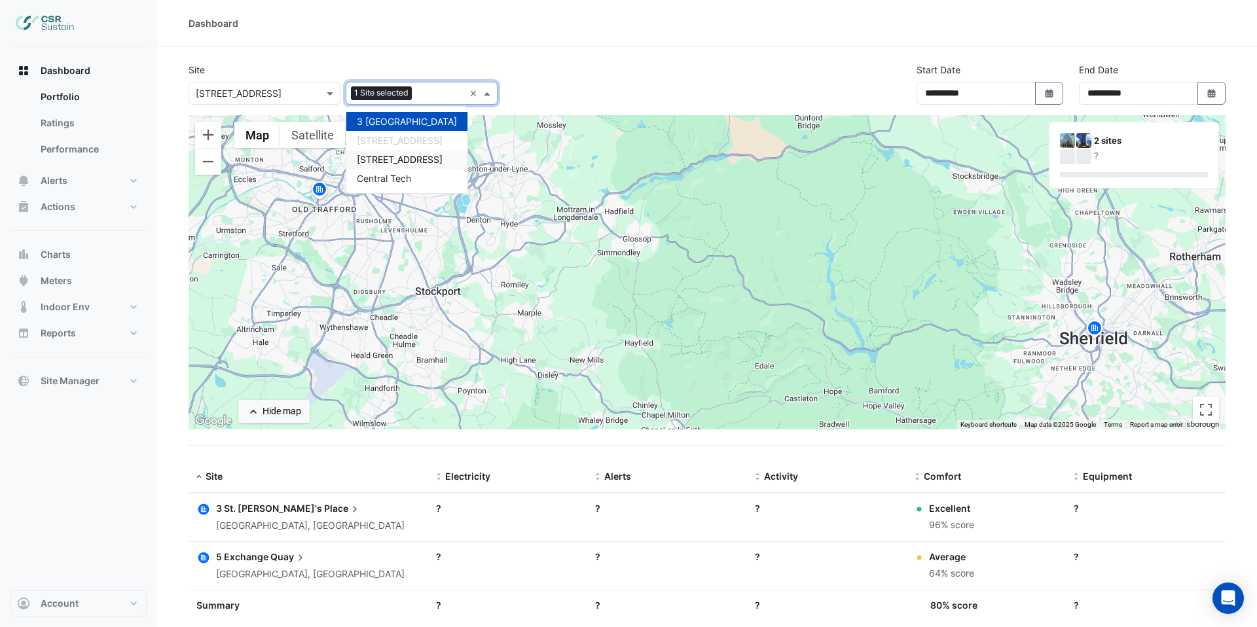
click at [382, 158] on span "[STREET_ADDRESS]" at bounding box center [400, 159] width 86 height 11
click at [552, 78] on div "**********" at bounding box center [707, 89] width 1053 height 52
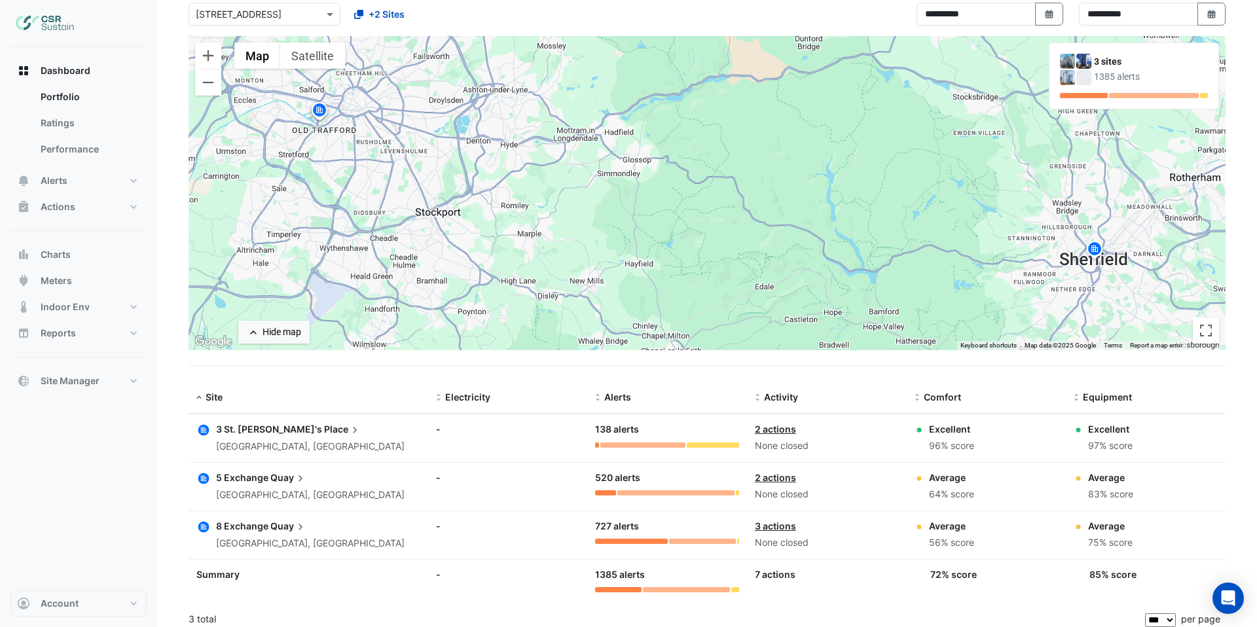
scroll to position [88, 0]
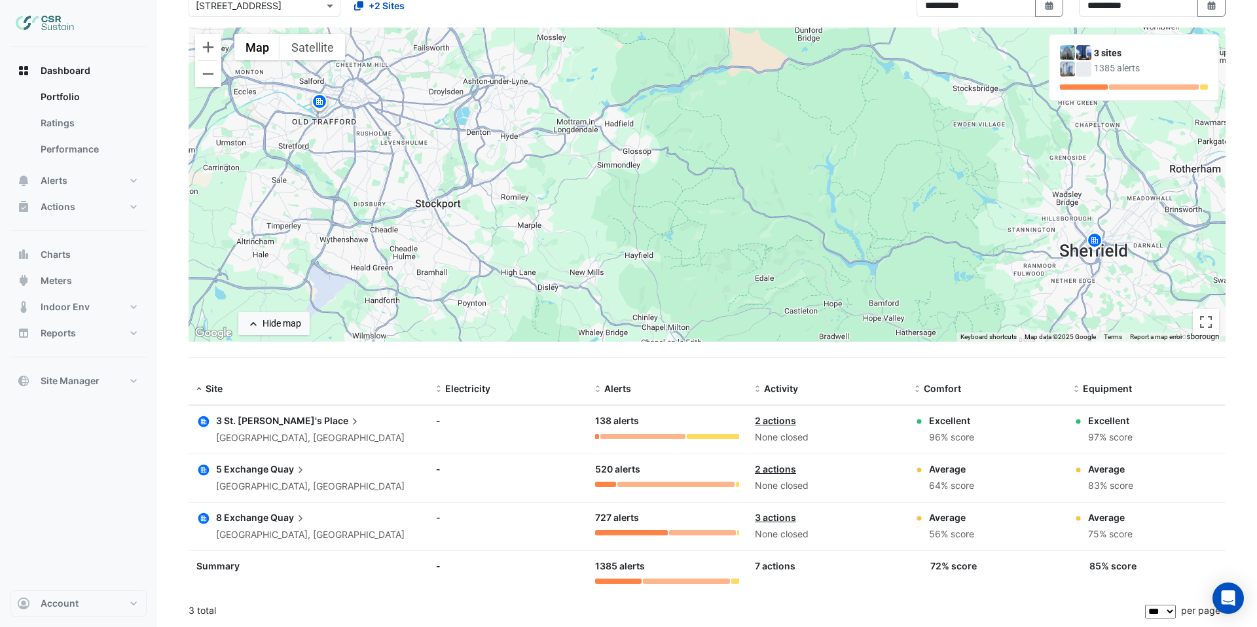
click at [294, 520] on app-icon at bounding box center [300, 518] width 13 height 14
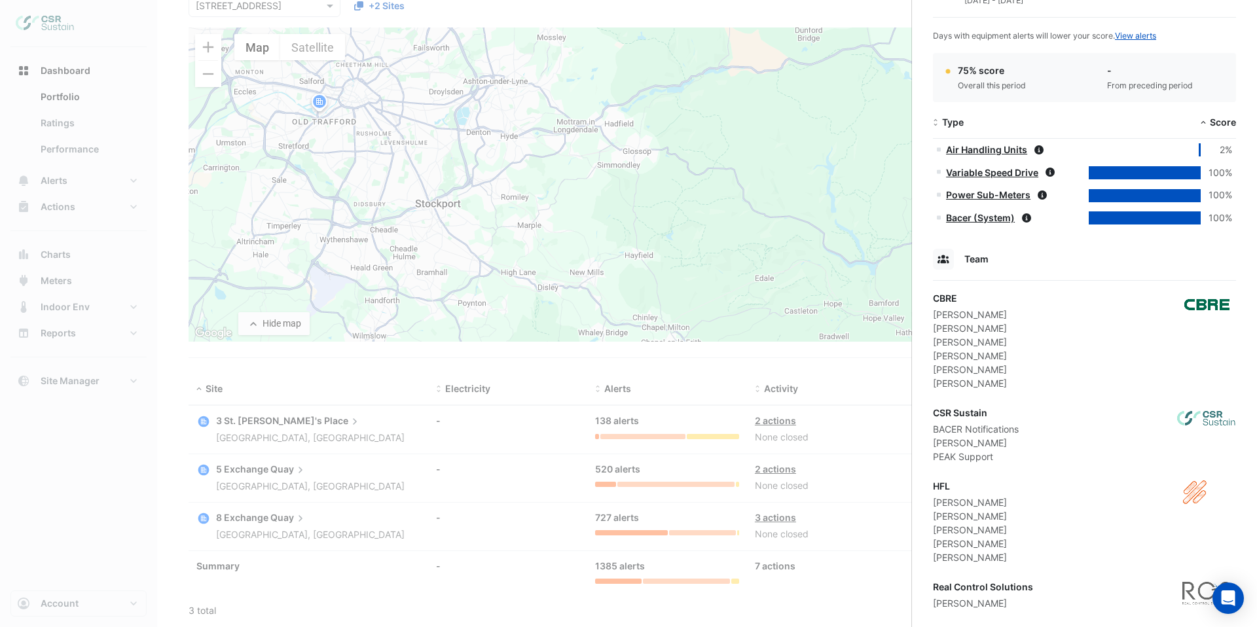
scroll to position [765, 0]
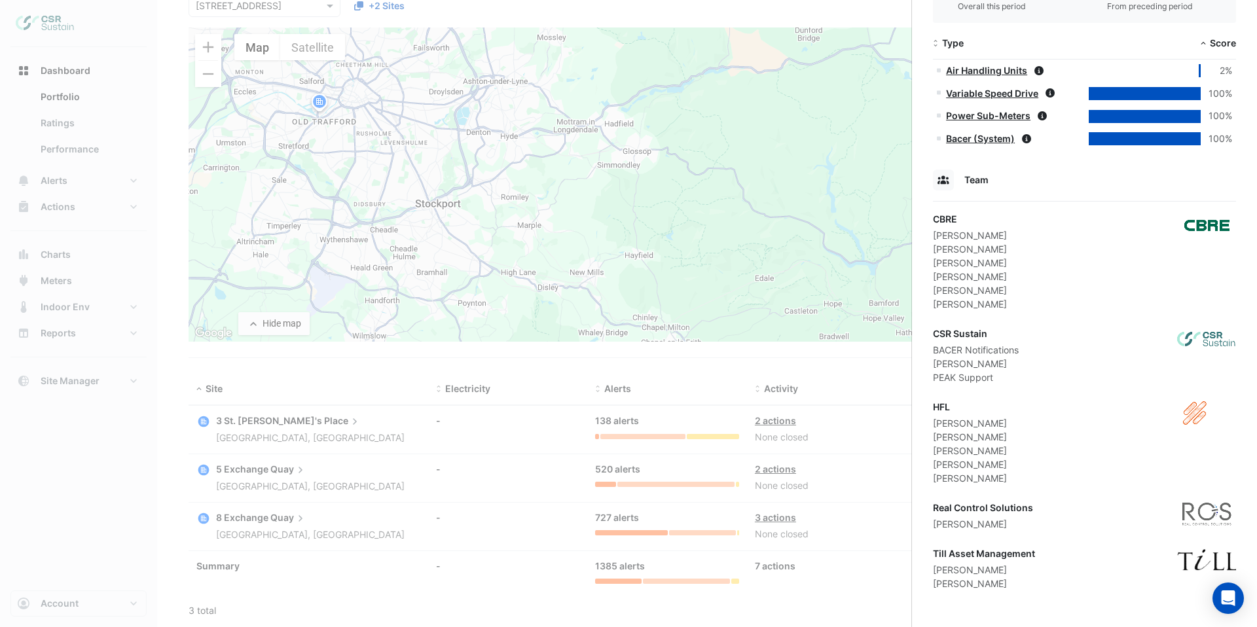
click at [533, 302] on ngb-offcanvas-backdrop at bounding box center [628, 313] width 1257 height 627
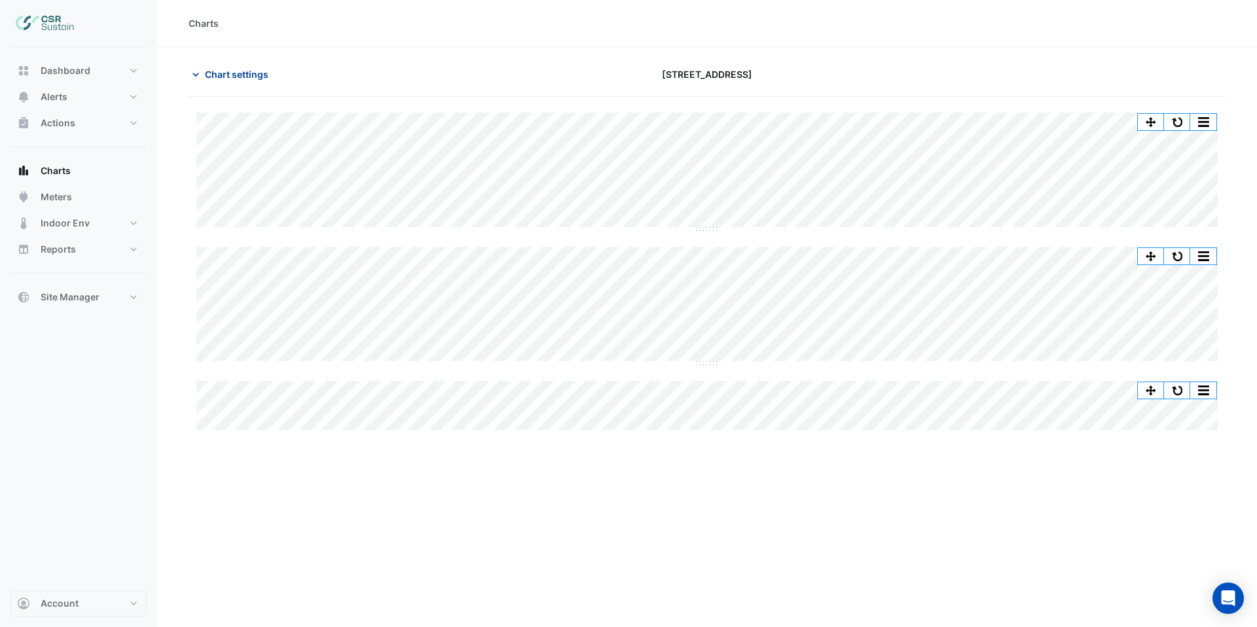
click at [226, 71] on span "Chart settings" at bounding box center [236, 74] width 63 height 14
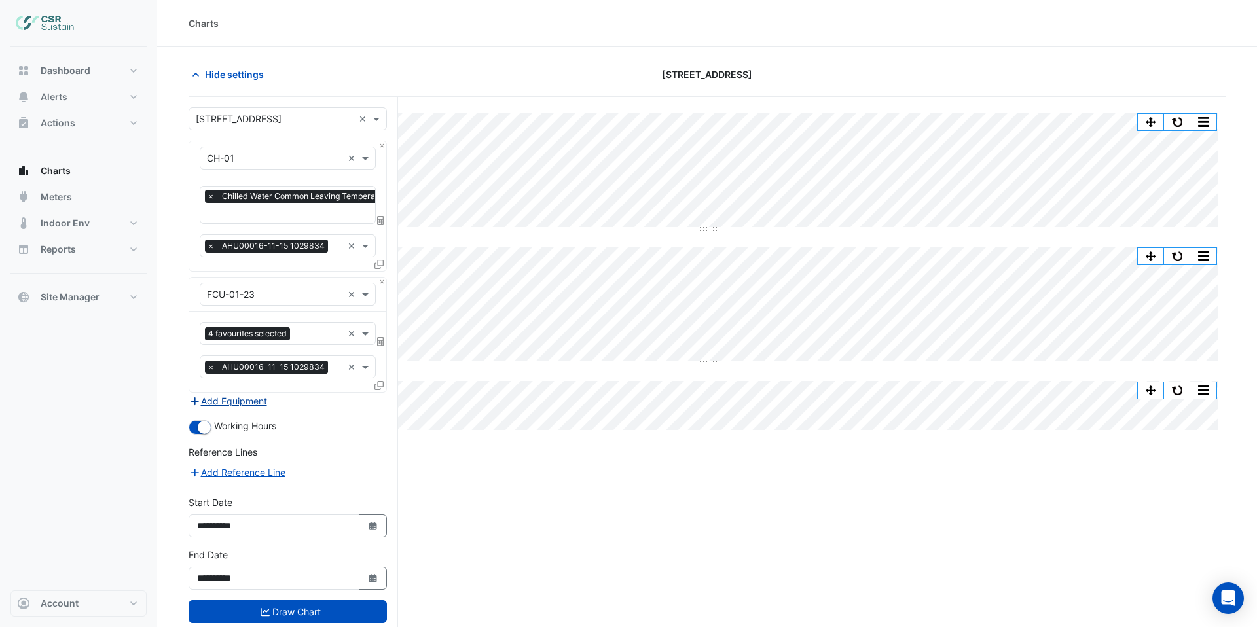
click at [240, 398] on button "Add Equipment" at bounding box center [228, 400] width 79 height 15
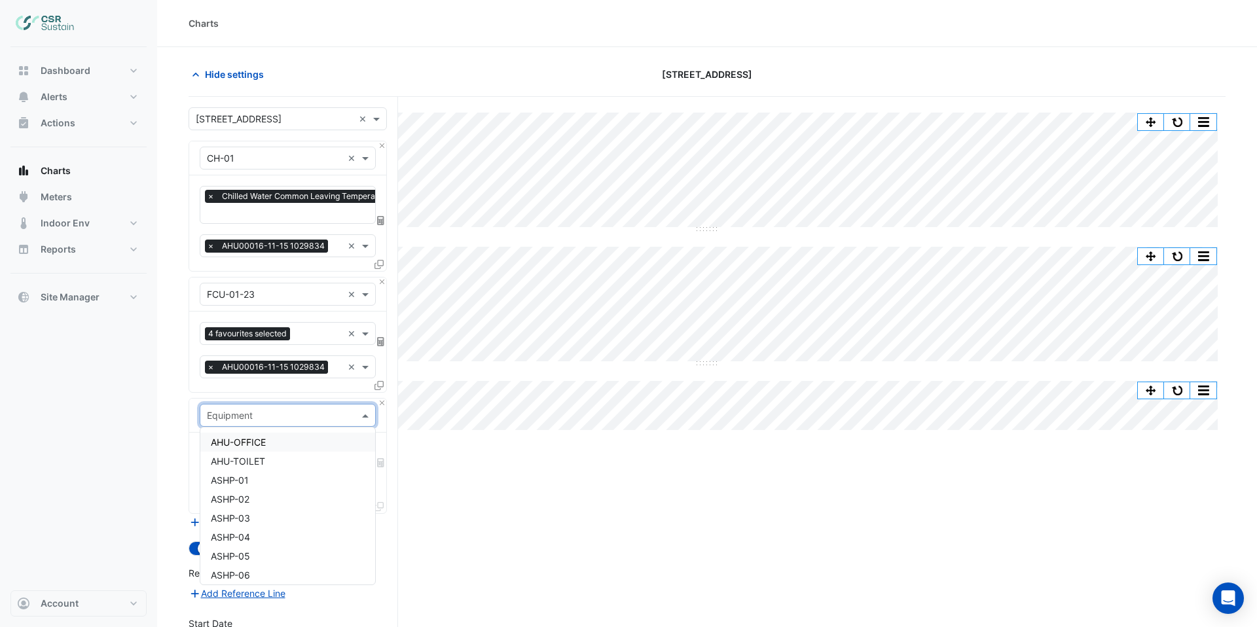
click at [245, 412] on input "text" at bounding box center [274, 416] width 135 height 14
type input "**"
click at [251, 443] on span "AHU-OFFICE" at bounding box center [238, 442] width 55 height 11
click at [255, 449] on input "text" at bounding box center [273, 456] width 132 height 14
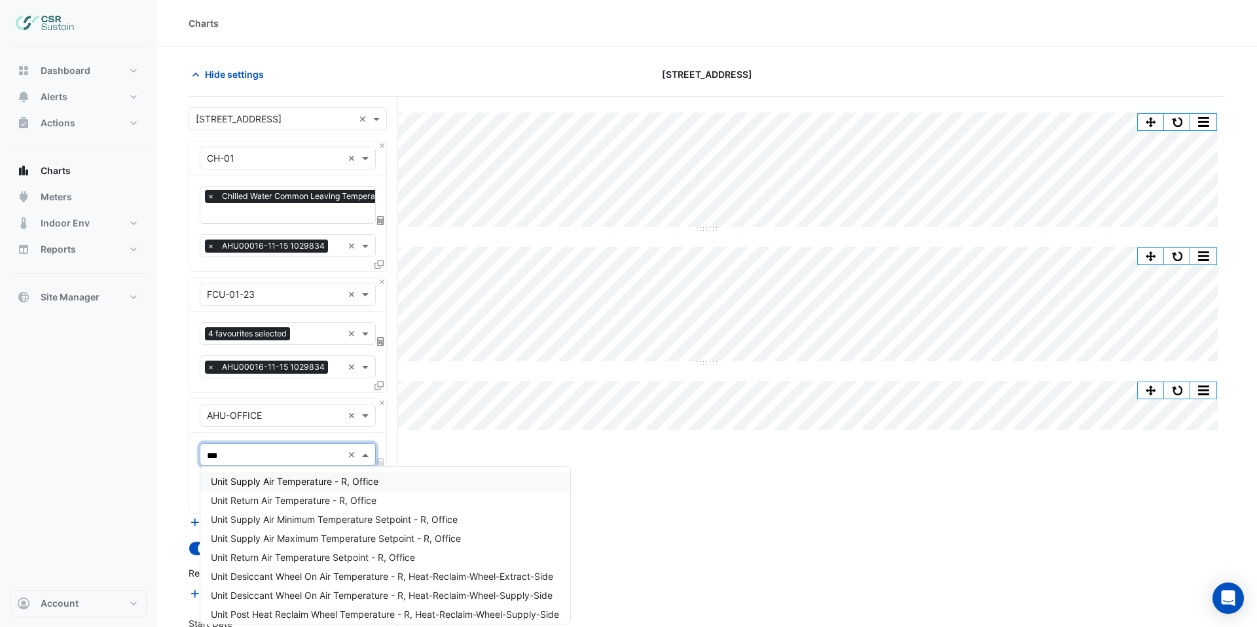
type input "****"
click at [272, 479] on span "Unit Supply Air Temperature - R, Office" at bounding box center [295, 481] width 168 height 11
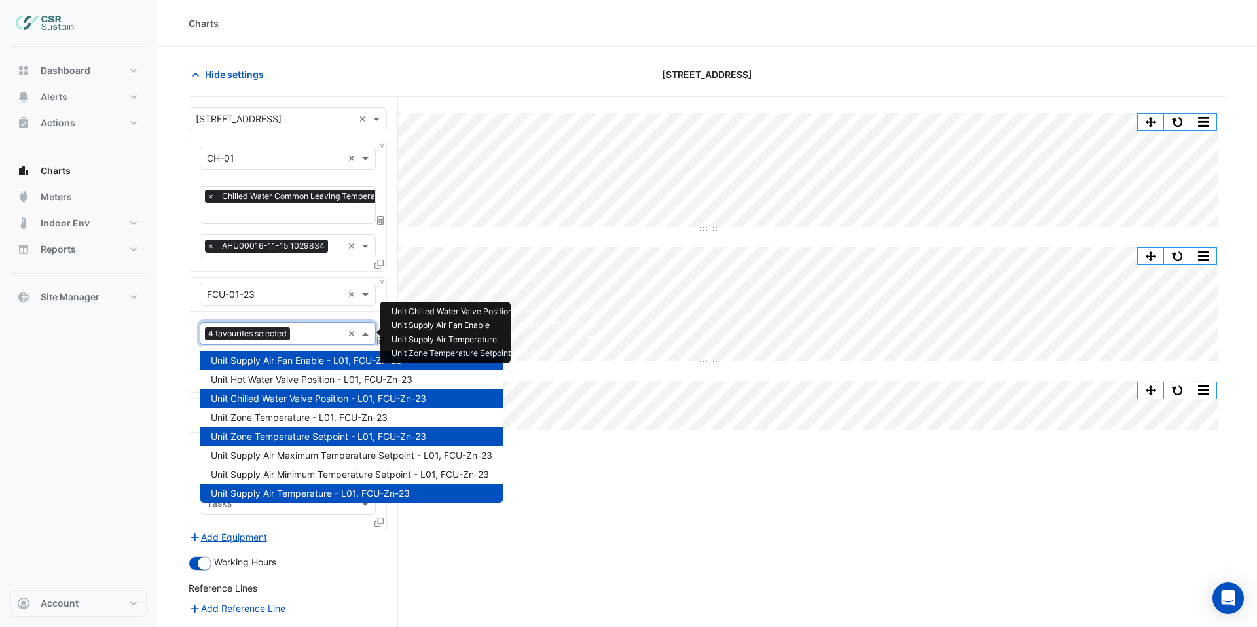
click at [311, 336] on input "text" at bounding box center [318, 335] width 47 height 14
click at [298, 384] on span "Unit Hot Water Valve Position - L01, FCU-Zn-23" at bounding box center [312, 379] width 202 height 11
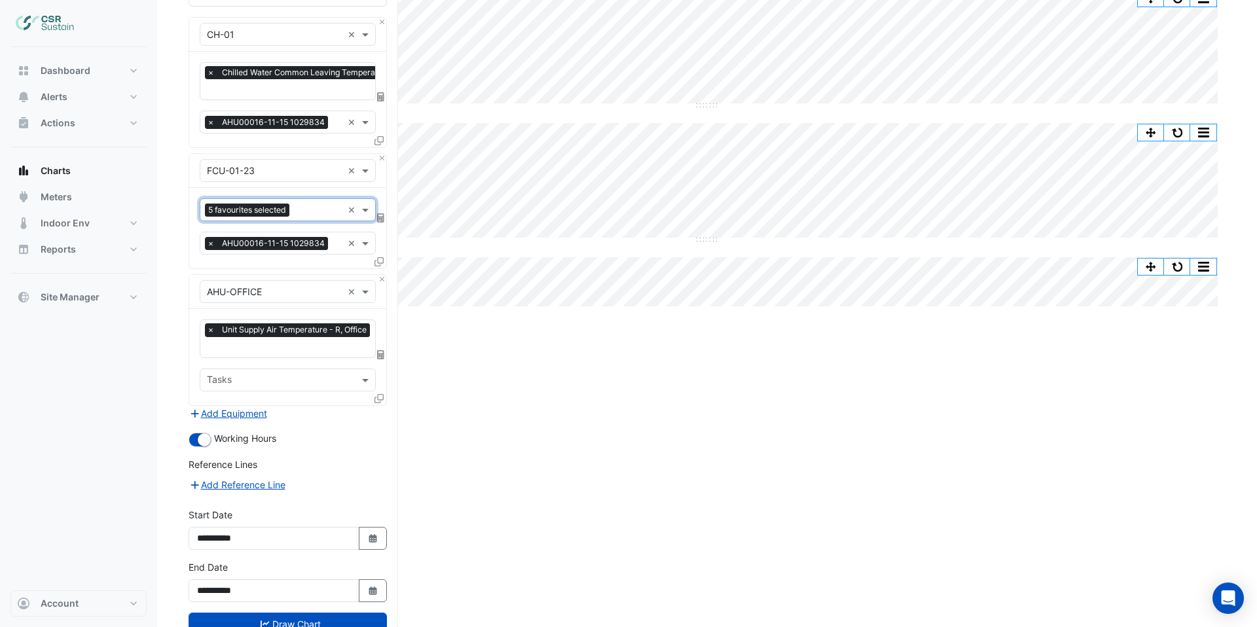
scroll to position [166, 0]
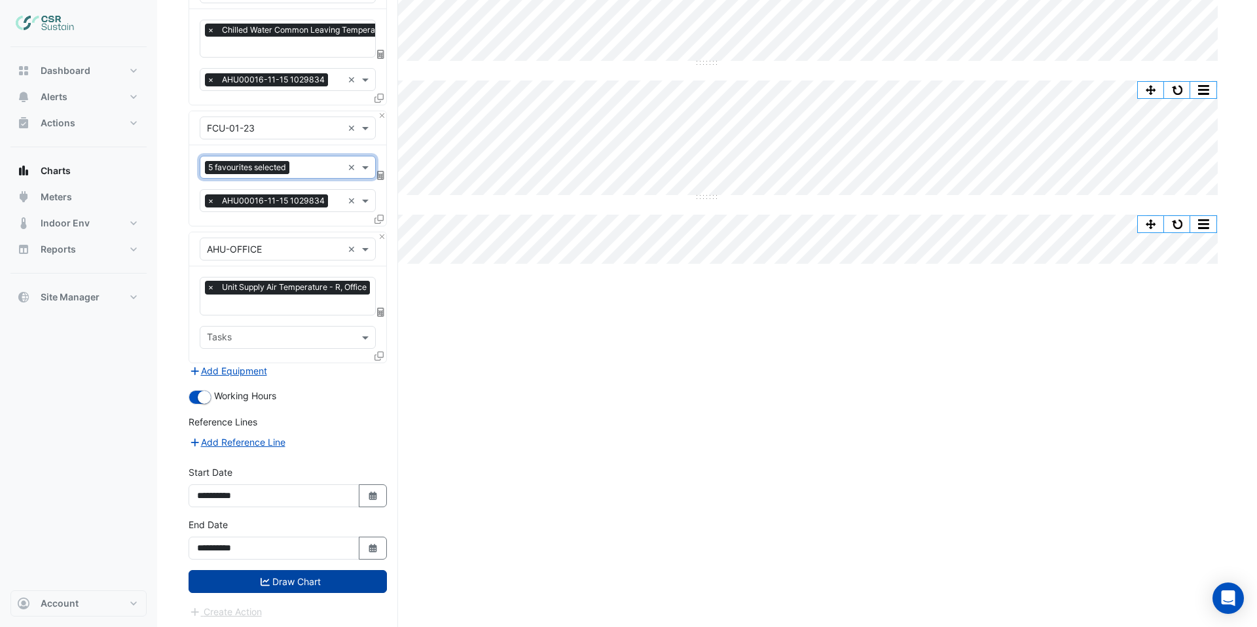
click at [311, 586] on button "Draw Chart" at bounding box center [288, 581] width 198 height 23
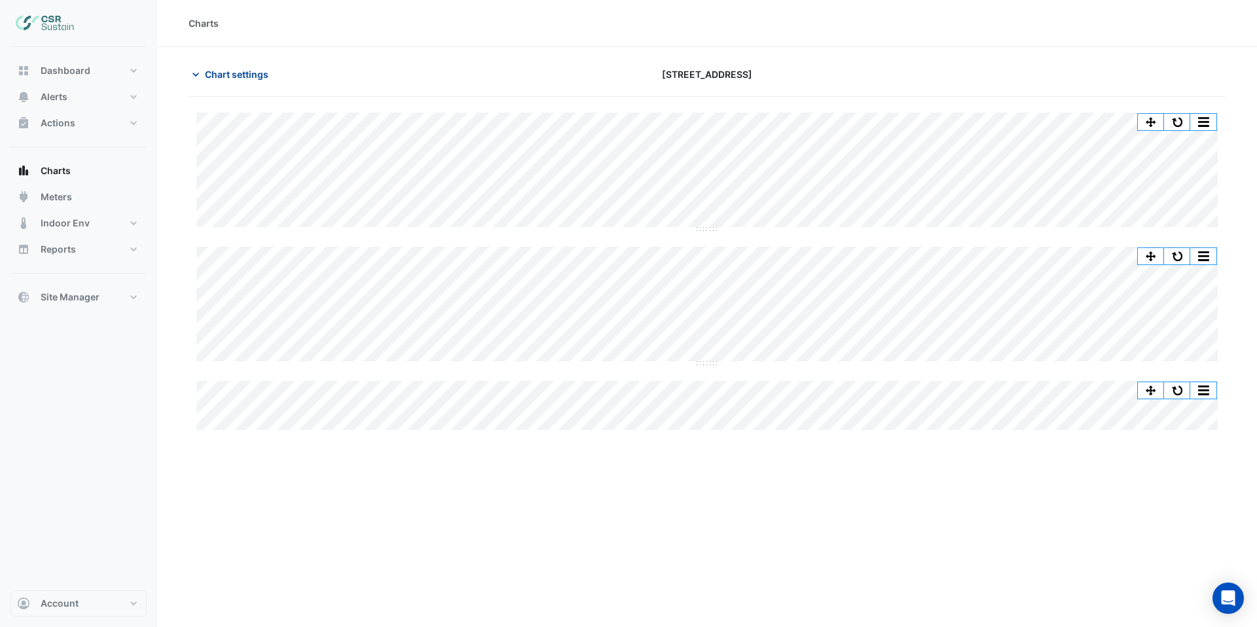
click at [253, 75] on span "Chart settings" at bounding box center [236, 74] width 63 height 14
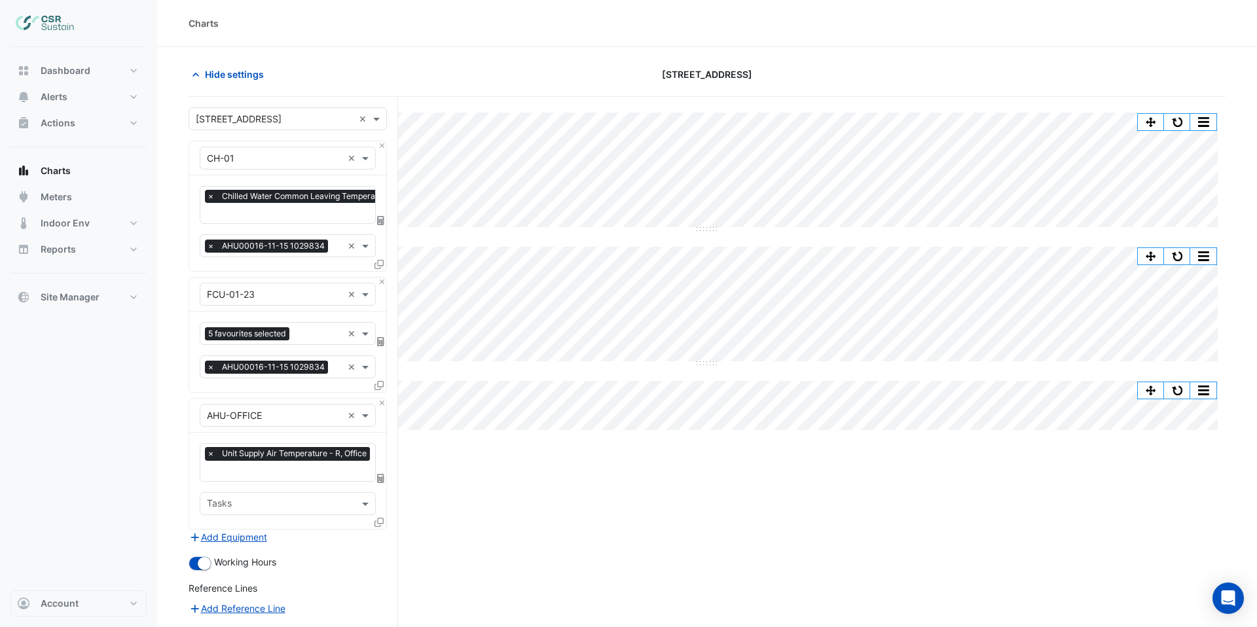
click at [378, 384] on icon at bounding box center [378, 385] width 9 height 9
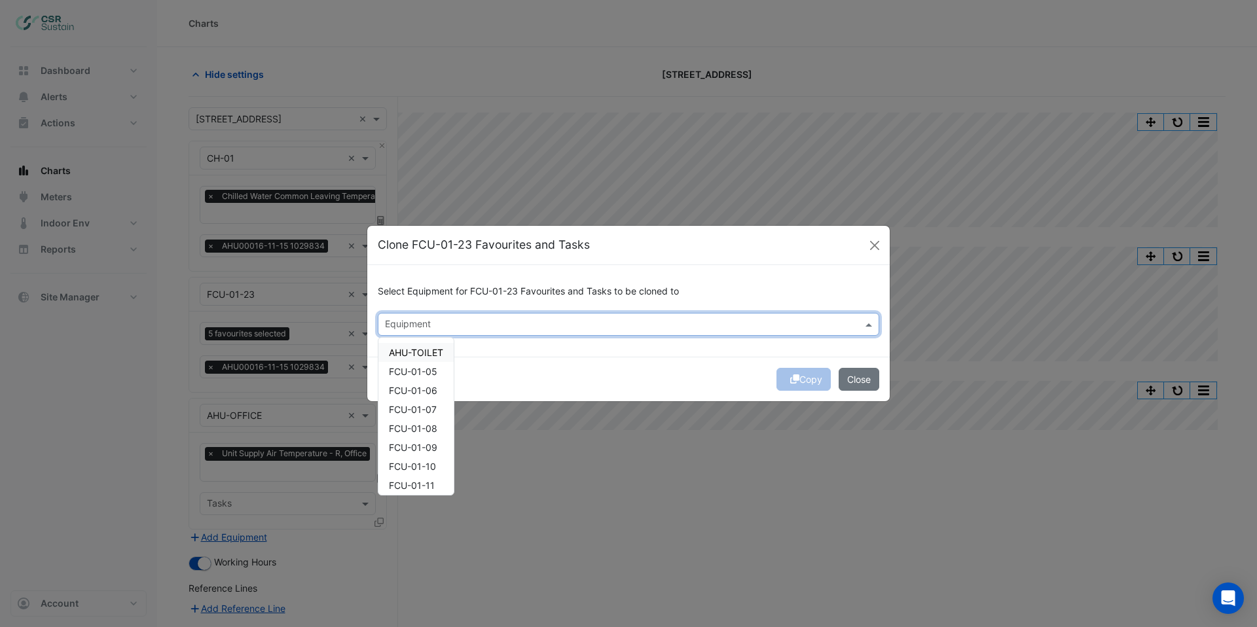
click at [456, 322] on input "text" at bounding box center [621, 326] width 472 height 14
click at [418, 419] on span "FCU-01-22" at bounding box center [412, 417] width 47 height 11
click at [425, 434] on span "FCU-01-24" at bounding box center [413, 436] width 48 height 11
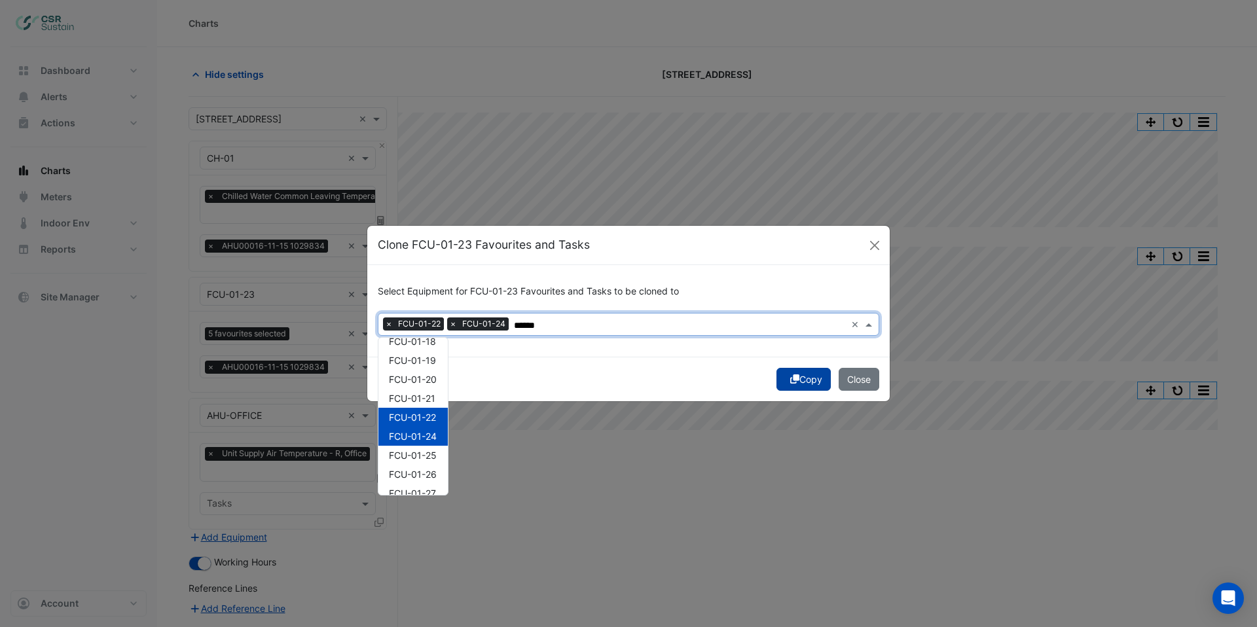
type input "******"
click at [805, 378] on button "Copy" at bounding box center [803, 379] width 54 height 23
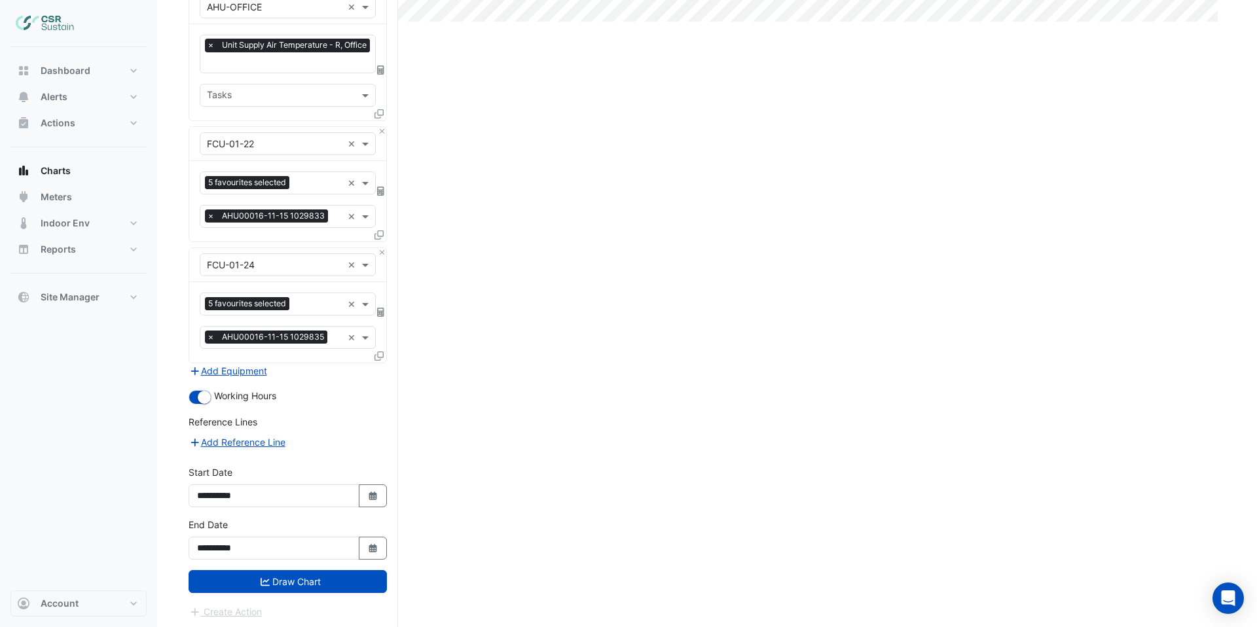
drag, startPoint x: 317, startPoint y: 581, endPoint x: 377, endPoint y: 560, distance: 63.1
click at [318, 580] on button "Draw Chart" at bounding box center [288, 581] width 198 height 23
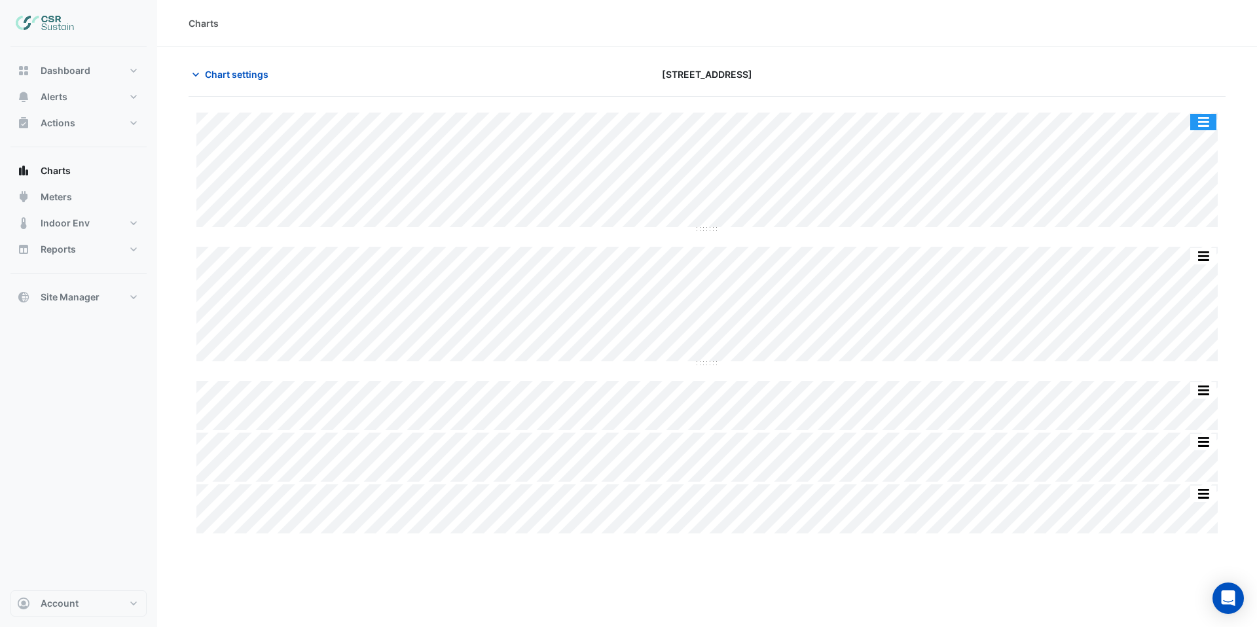
click at [1206, 123] on button "button" at bounding box center [1203, 122] width 26 height 16
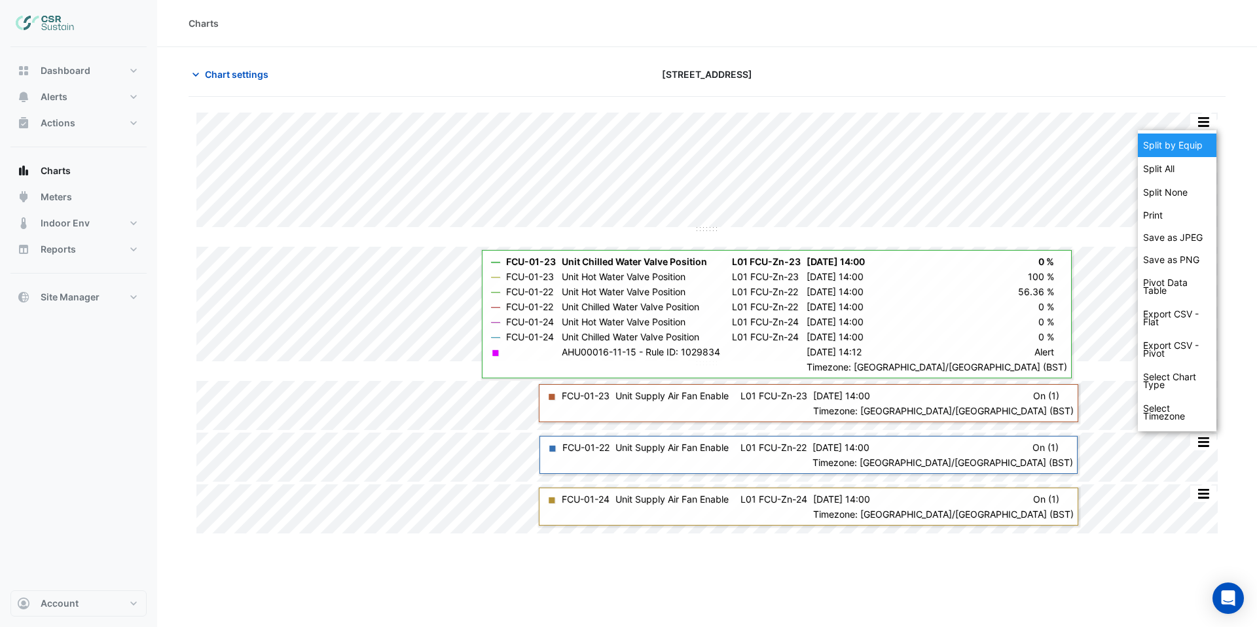
click at [1171, 148] on div "Split by Equip" at bounding box center [1177, 146] width 79 height 24
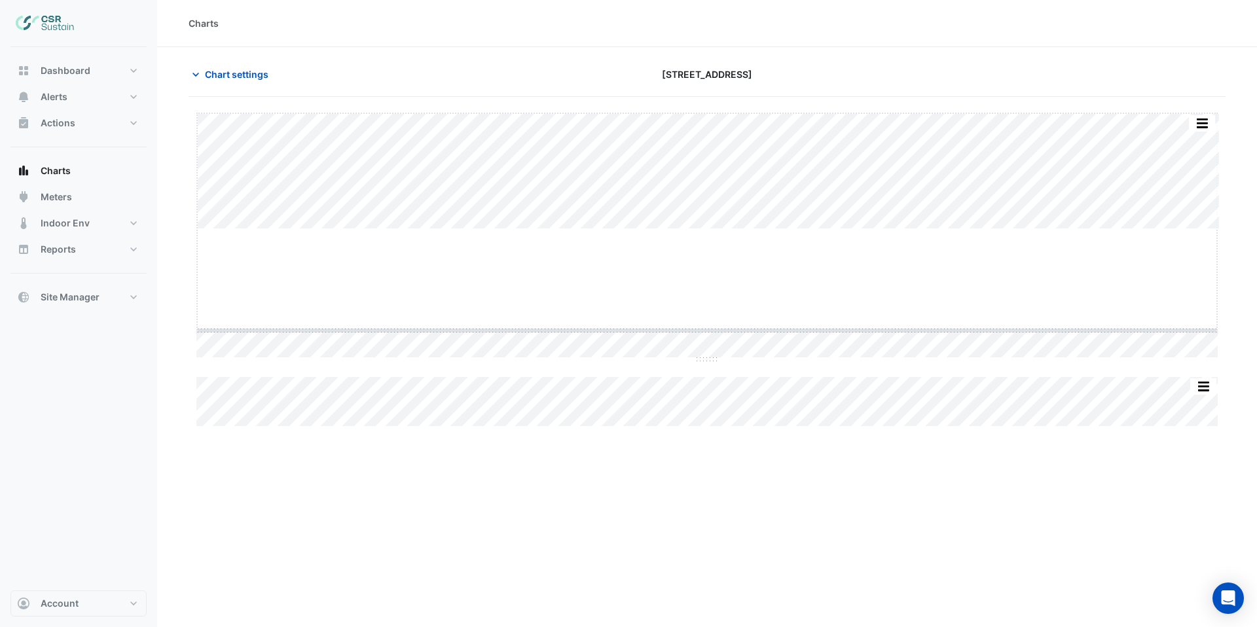
drag, startPoint x: 706, startPoint y: 230, endPoint x: 708, endPoint y: 331, distance: 101.5
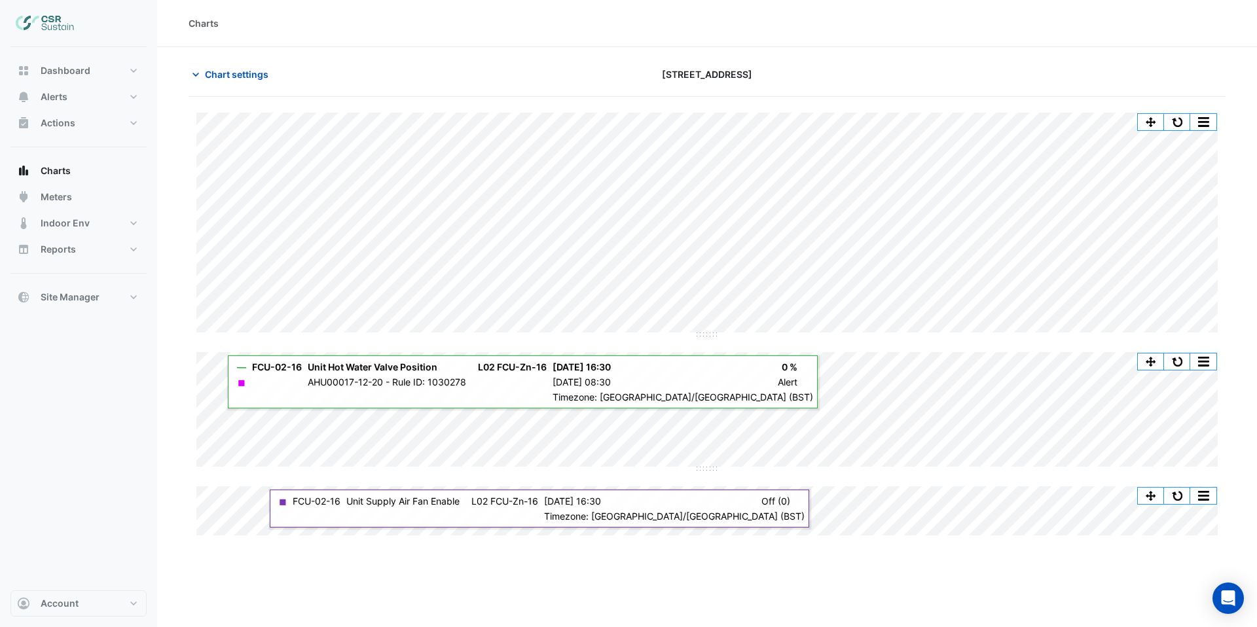
type input "**********"
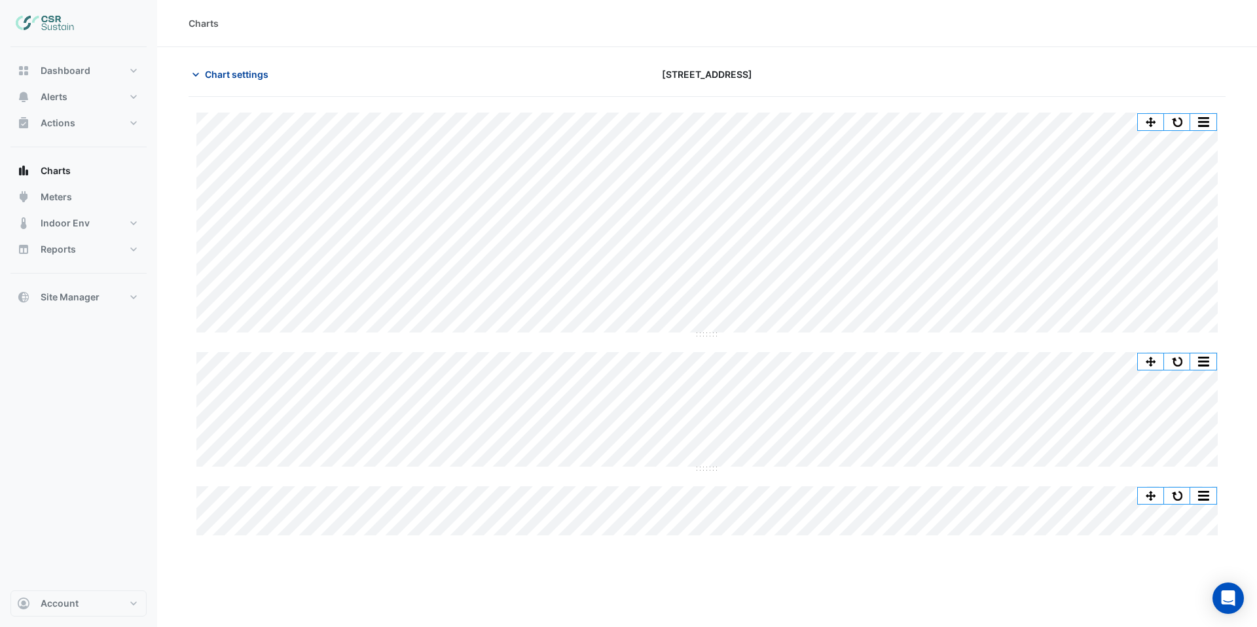
click at [223, 77] on span "Chart settings" at bounding box center [236, 74] width 63 height 14
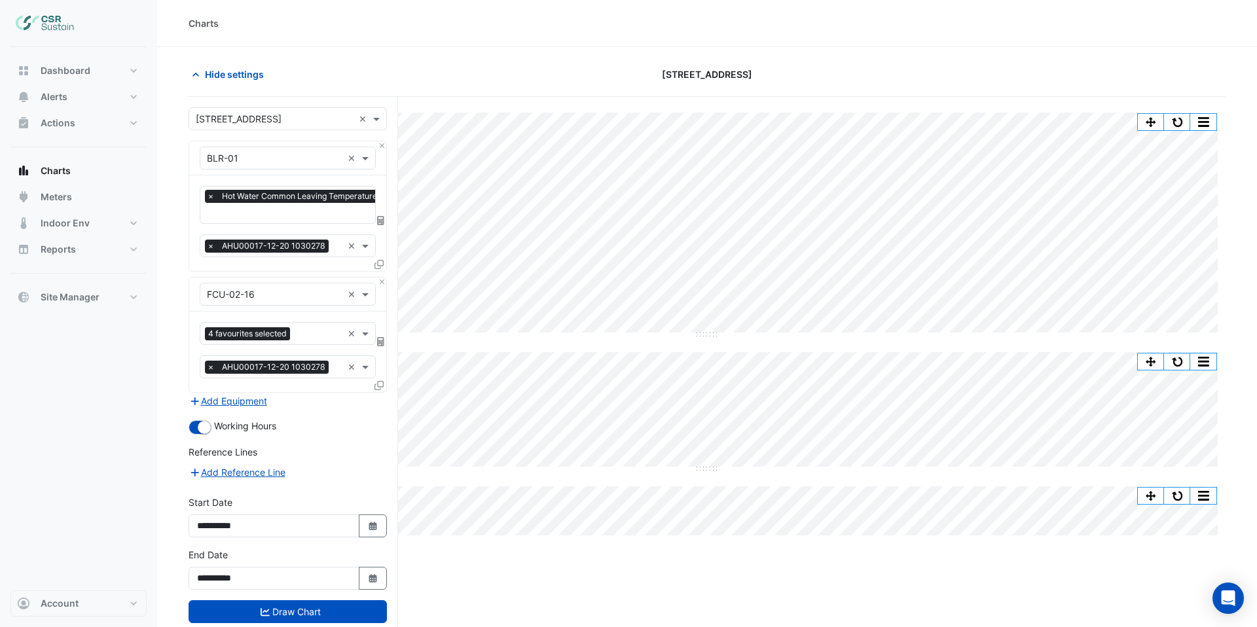
click at [268, 216] on input "text" at bounding box center [315, 215] width 217 height 14
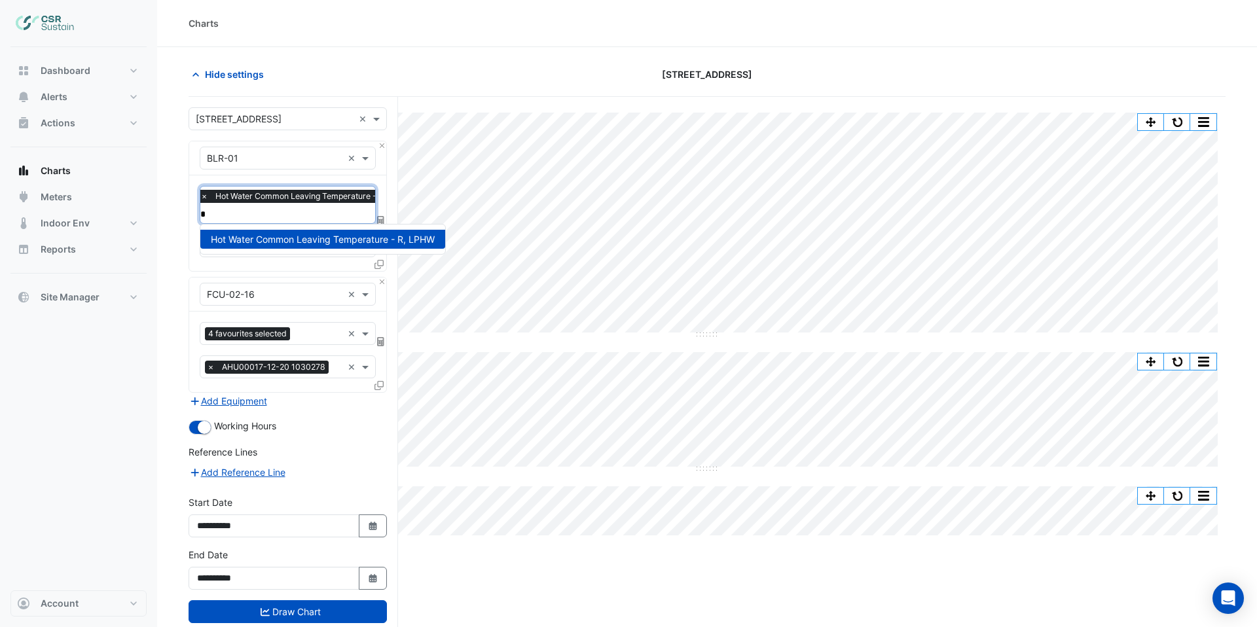
type input "*"
click at [302, 278] on div "× FCU-02-16 ×" at bounding box center [287, 295] width 197 height 34
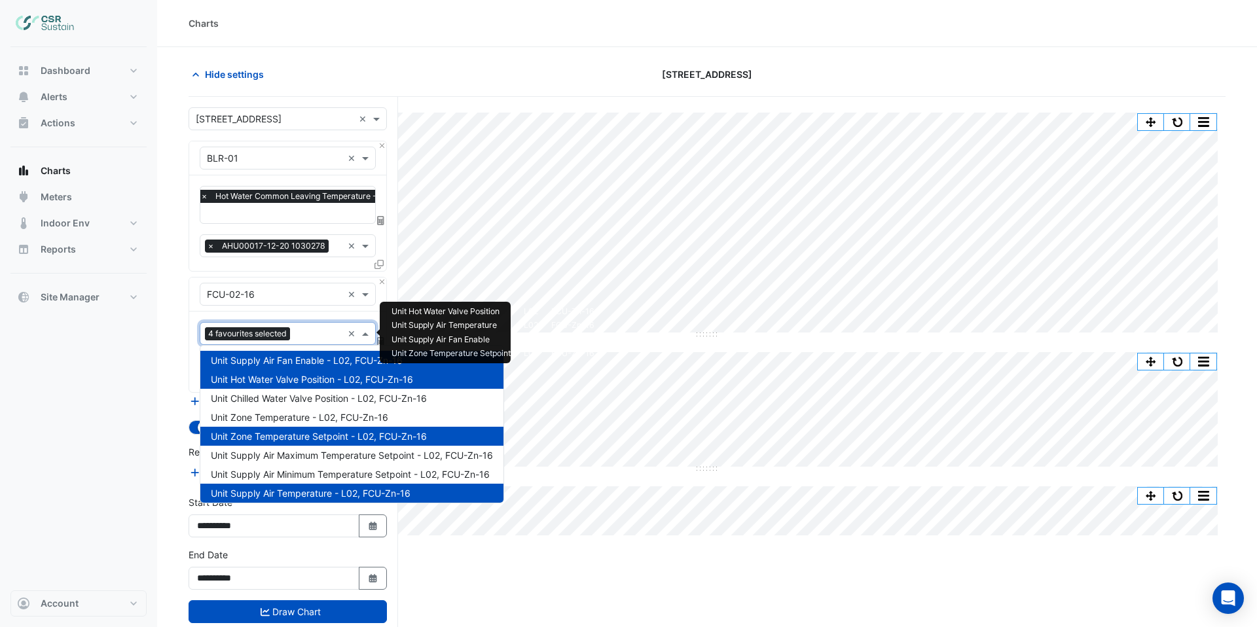
click at [308, 334] on input "text" at bounding box center [318, 335] width 47 height 14
type input "*"
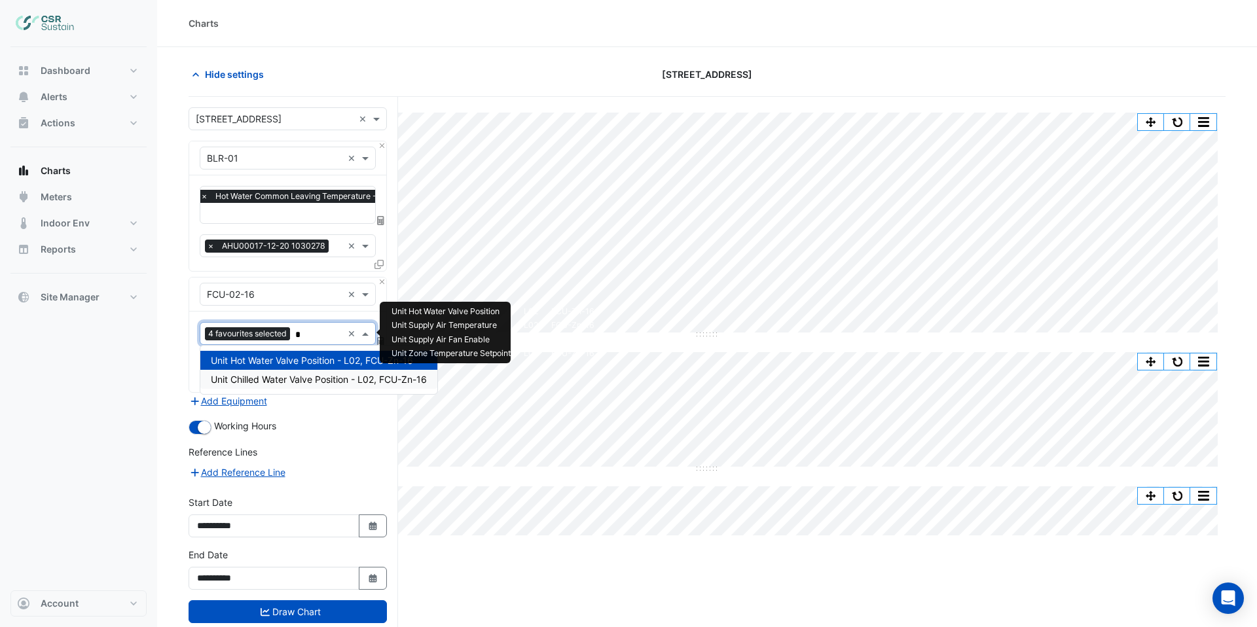
click at [276, 378] on span "Unit Chilled Water Valve Position - L02, FCU-Zn-16" at bounding box center [319, 379] width 216 height 11
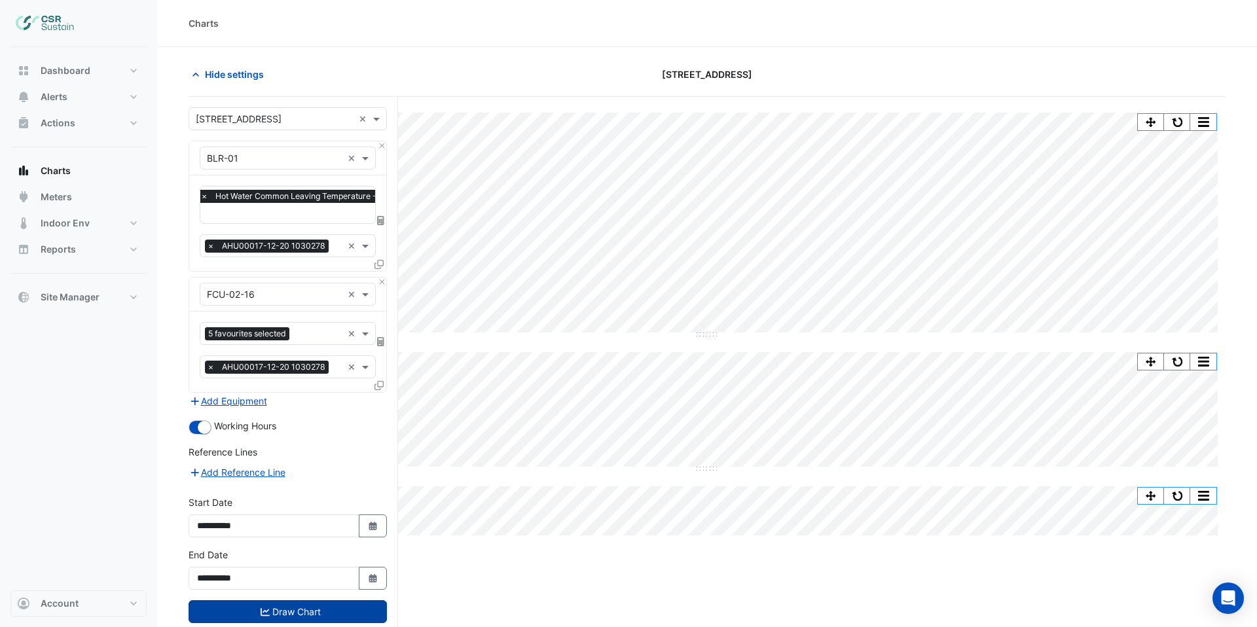
click at [327, 609] on button "Draw Chart" at bounding box center [288, 611] width 198 height 23
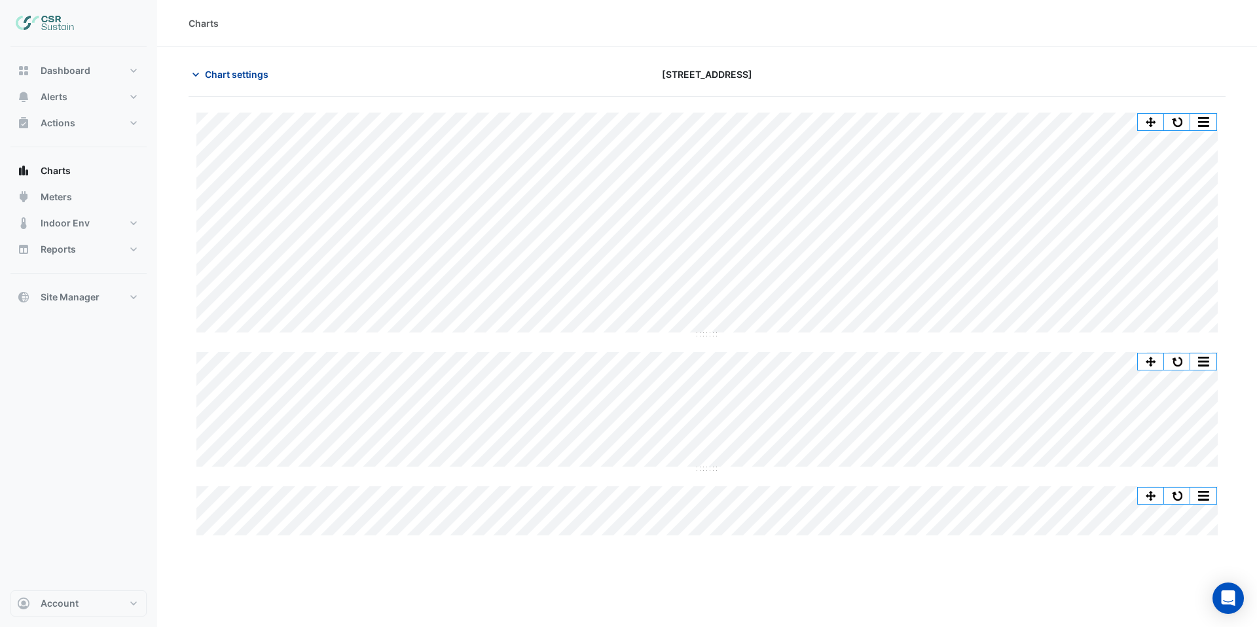
click at [255, 71] on span "Chart settings" at bounding box center [236, 74] width 63 height 14
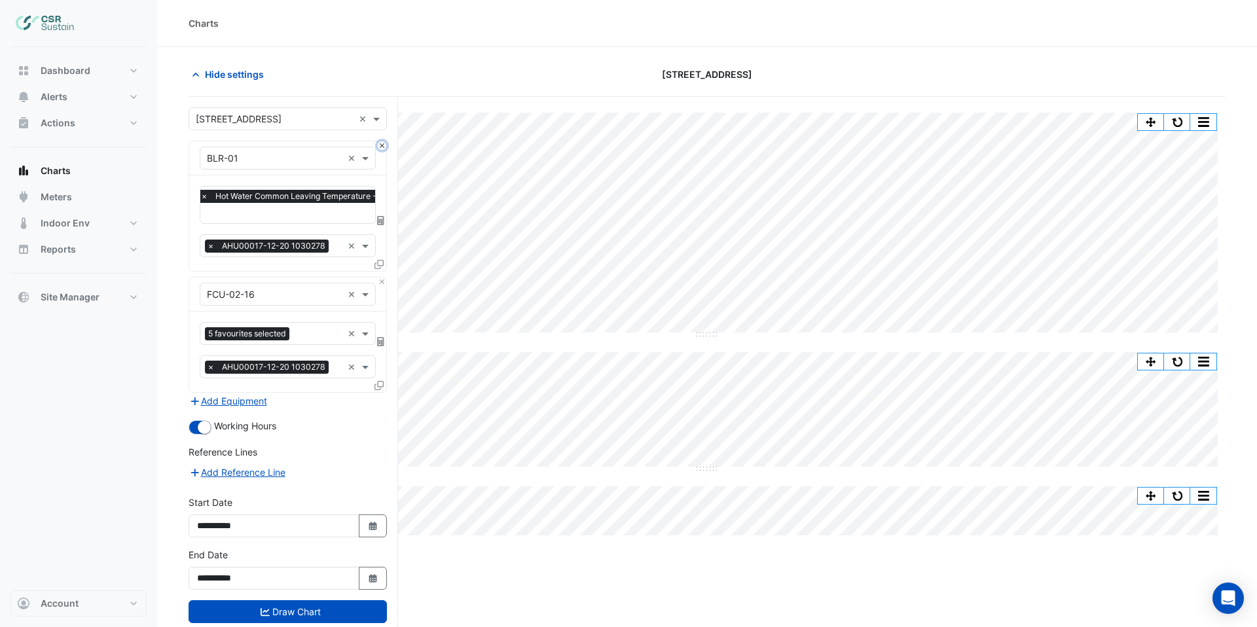
click at [380, 147] on button "Close" at bounding box center [382, 145] width 9 height 9
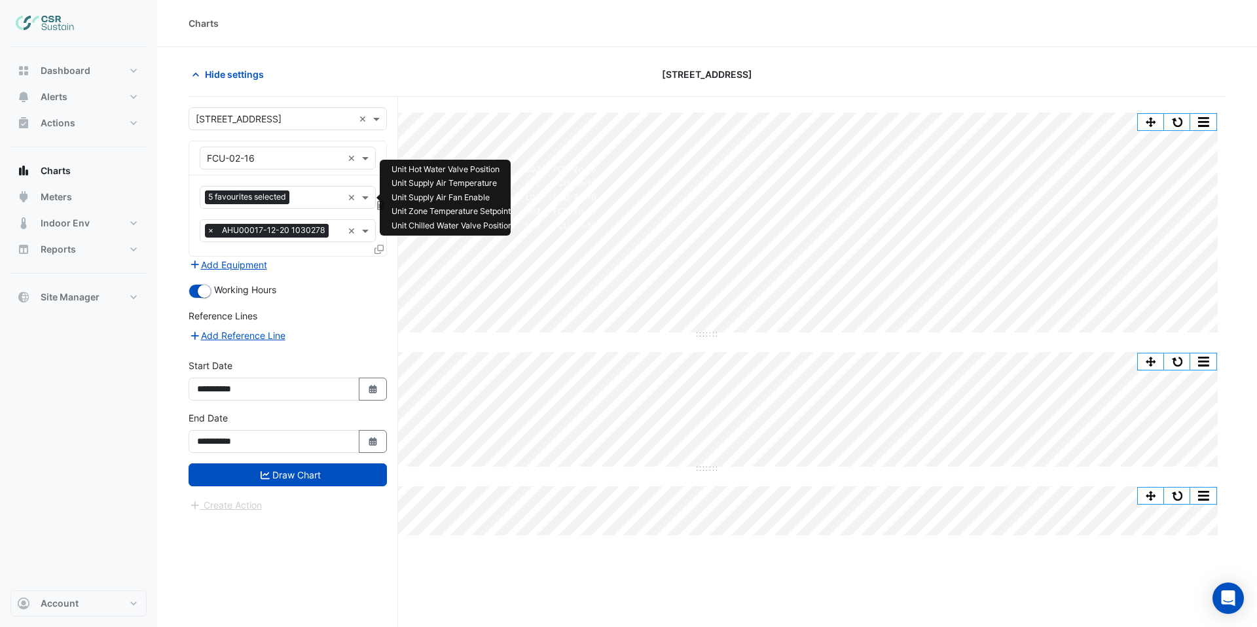
drag, startPoint x: 350, startPoint y: 199, endPoint x: 351, endPoint y: 208, distance: 8.5
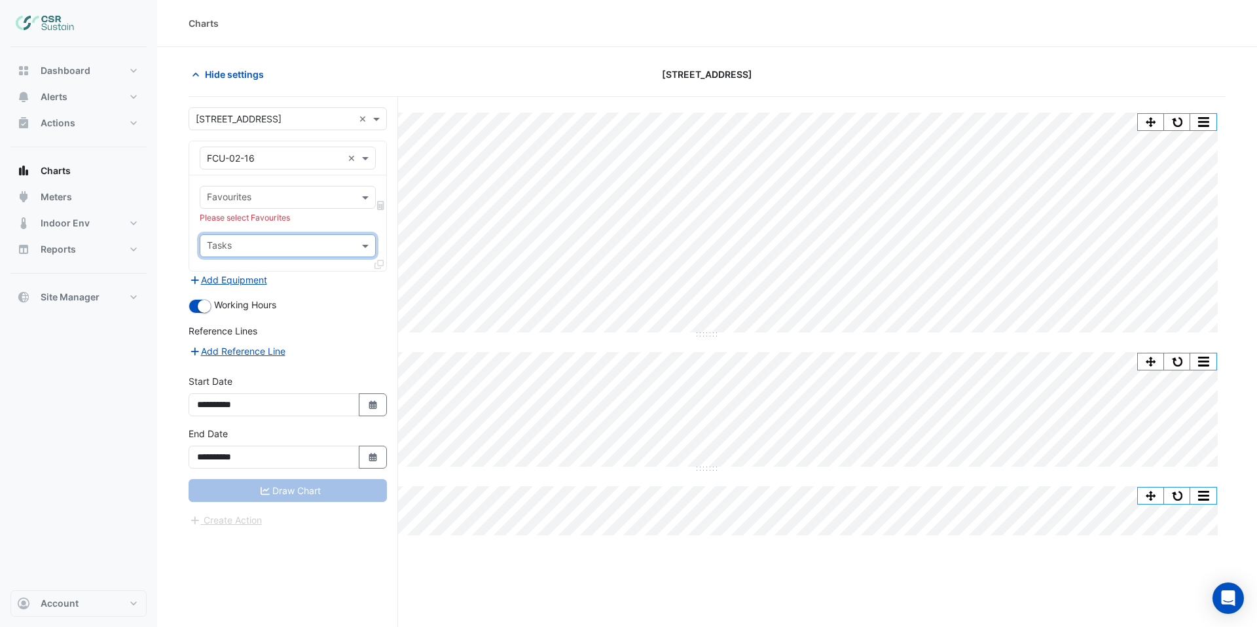
click at [245, 200] on input "text" at bounding box center [280, 199] width 147 height 14
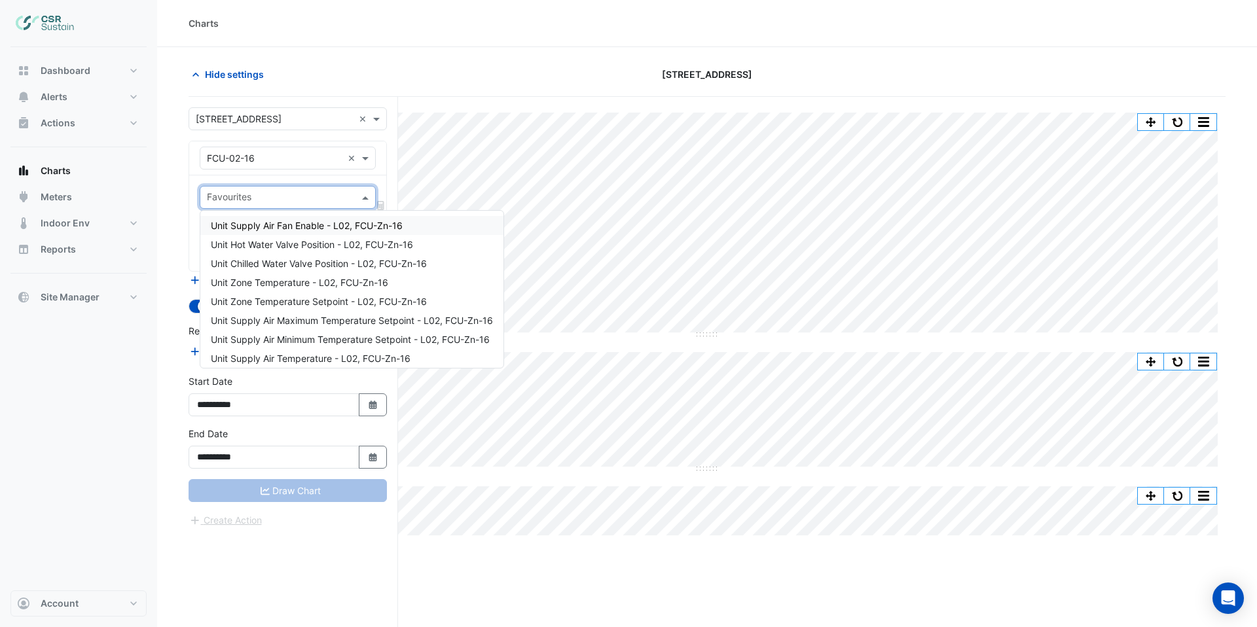
type input "*"
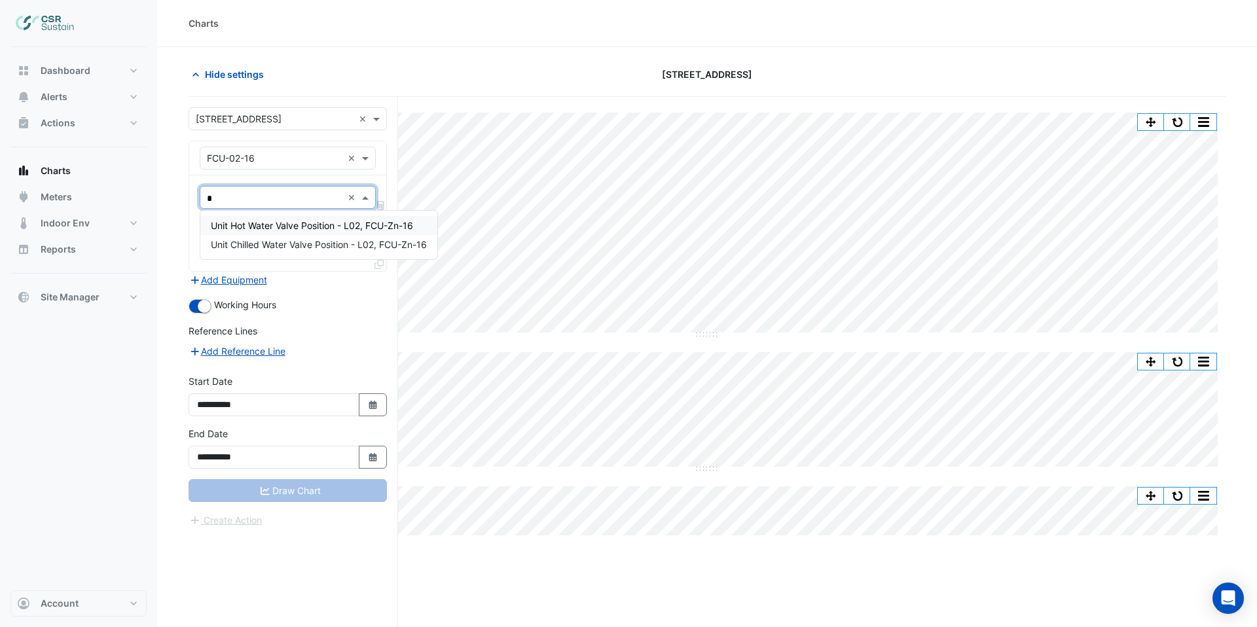
click at [281, 227] on span "Unit Hot Water Valve Position - L02, FCU-Zn-16" at bounding box center [312, 225] width 202 height 11
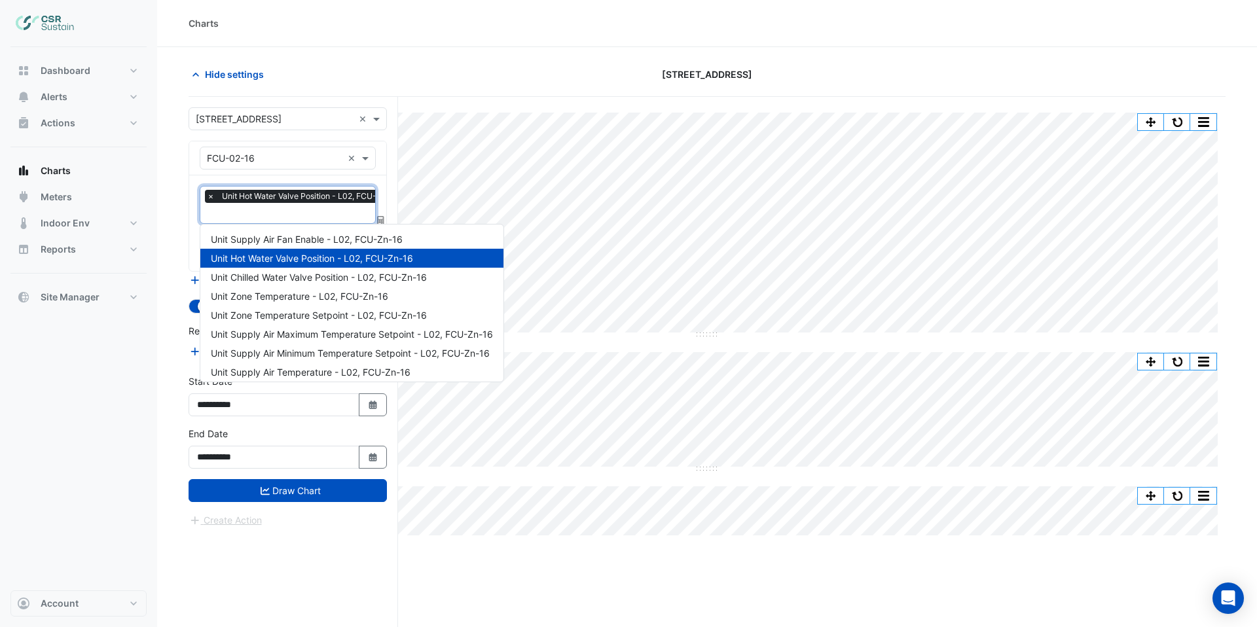
click at [268, 215] on input "text" at bounding box center [306, 215] width 199 height 14
type input "*"
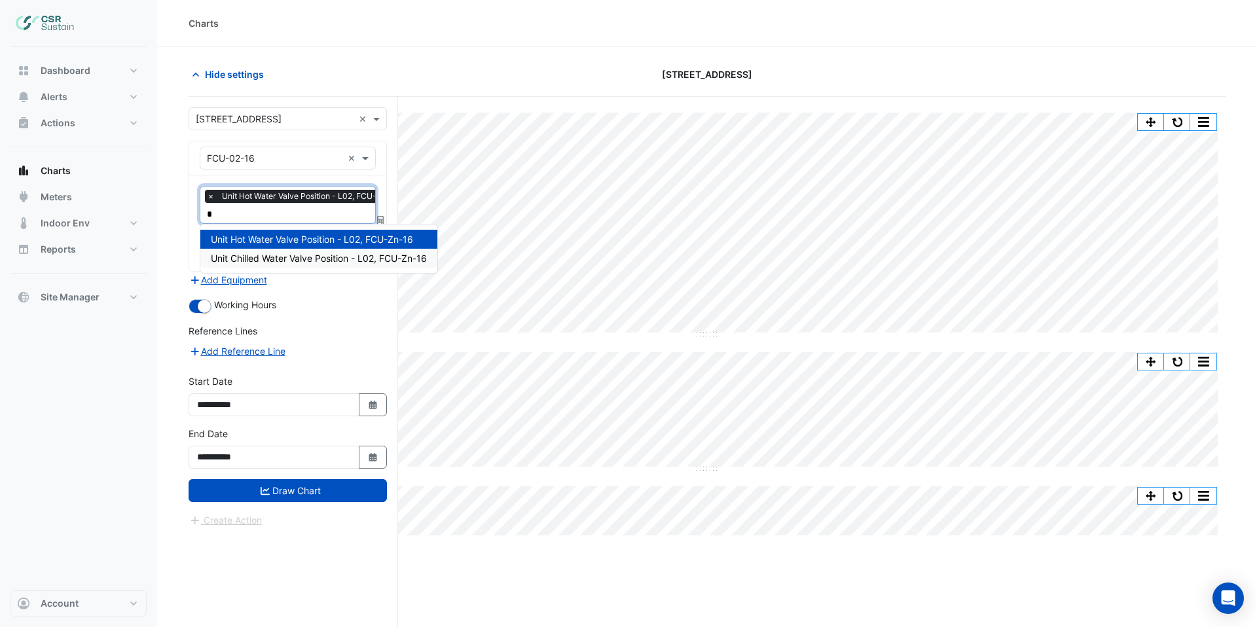
click at [291, 257] on span "Unit Chilled Water Valve Position - L02, FCU-Zn-16" at bounding box center [319, 258] width 216 height 11
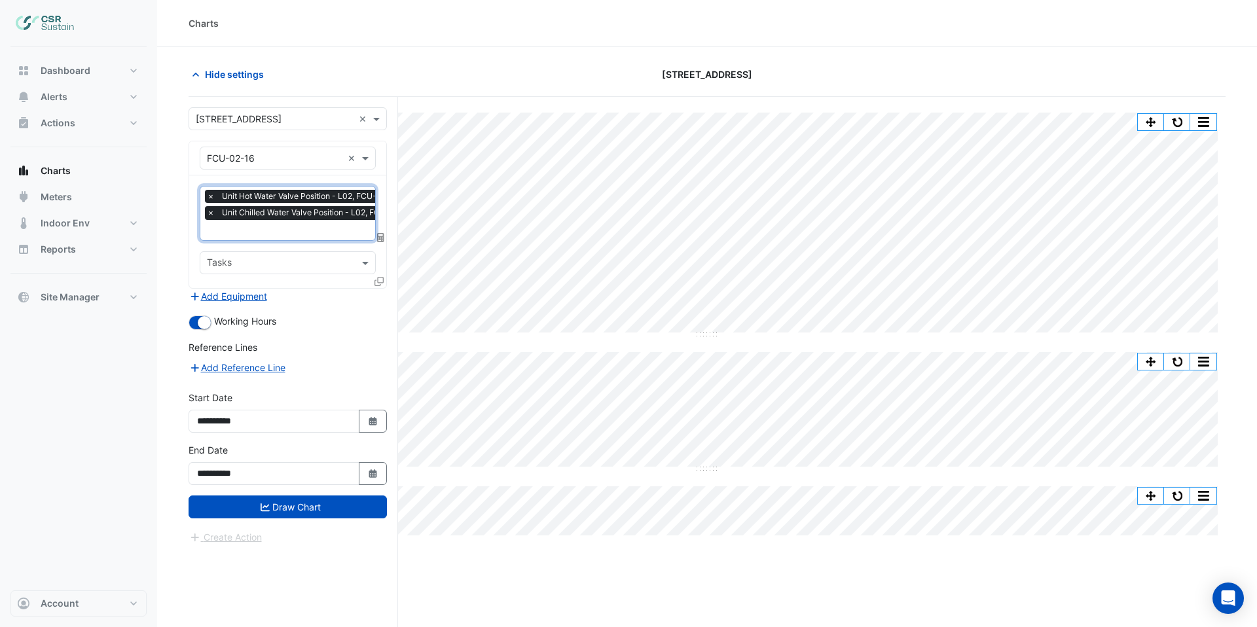
click at [258, 232] on input "text" at bounding box center [313, 232] width 212 height 14
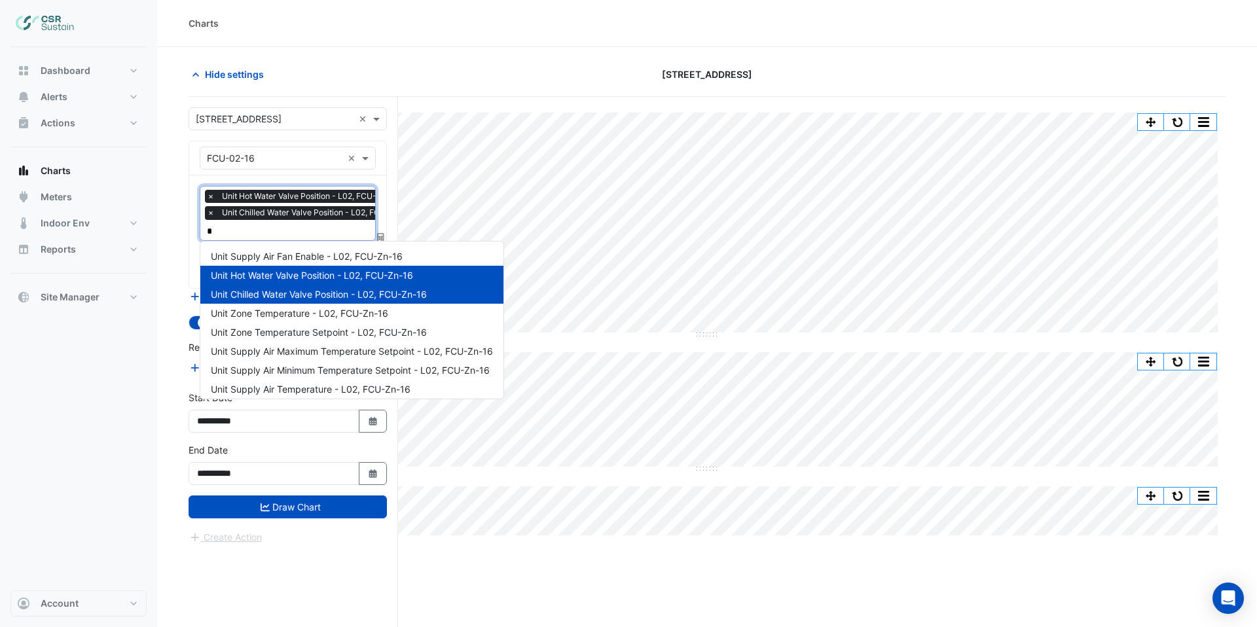
type input "**"
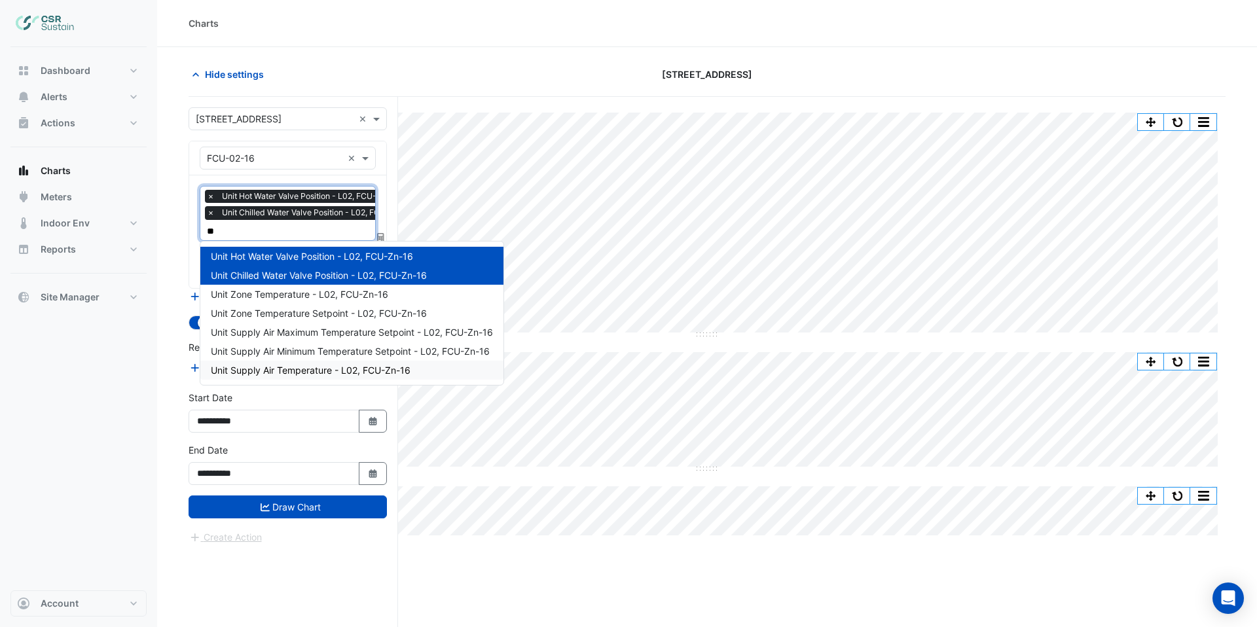
click at [282, 365] on span "Unit Supply Air Temperature - L02, FCU-Zn-16" at bounding box center [311, 370] width 200 height 11
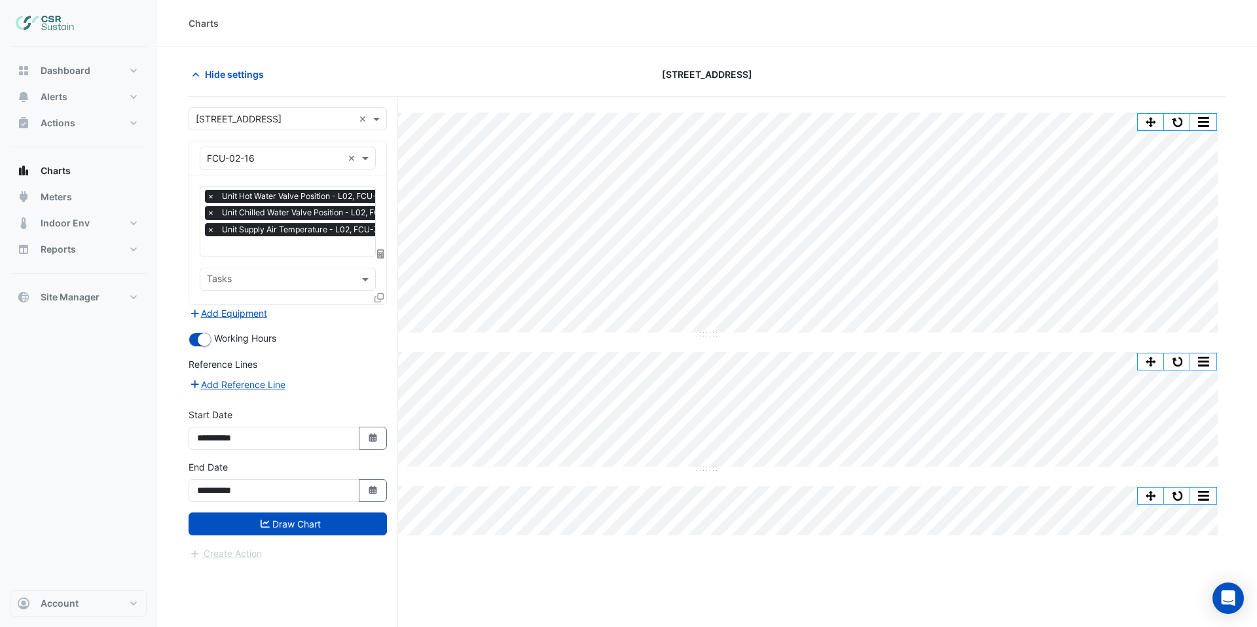
click at [379, 296] on icon at bounding box center [378, 297] width 9 height 9
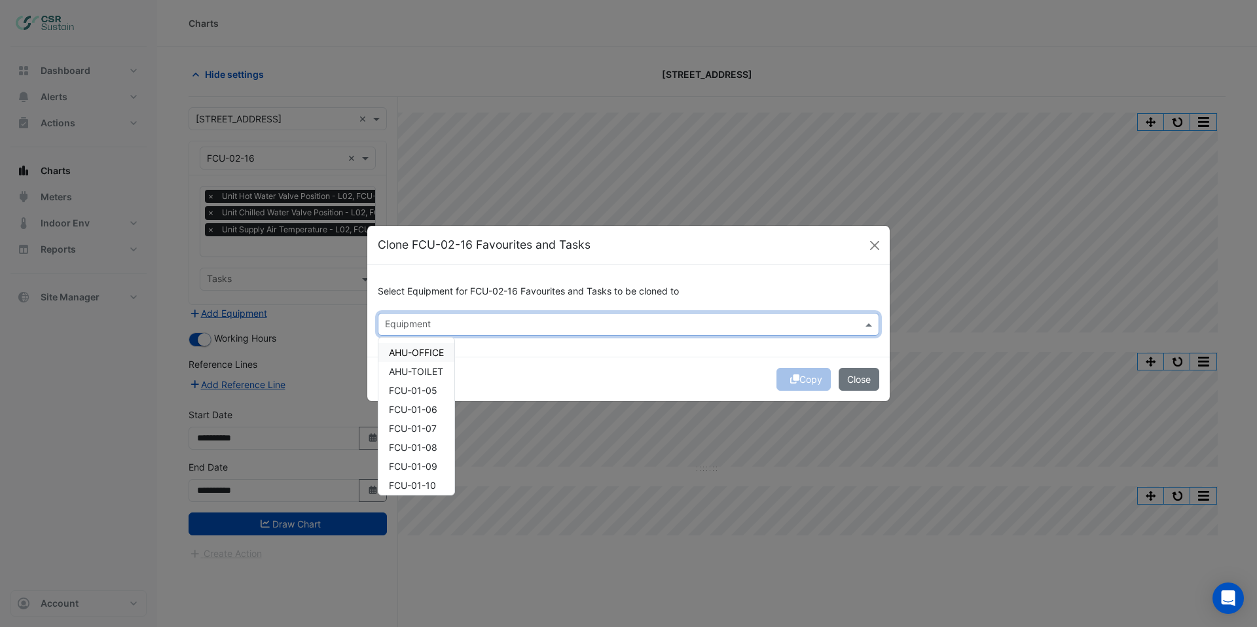
click at [465, 320] on input "text" at bounding box center [621, 326] width 472 height 14
click at [427, 362] on span "FCU-02-05" at bounding box center [413, 360] width 49 height 11
click at [418, 378] on span "FCU-02-06" at bounding box center [413, 379] width 49 height 11
click at [418, 392] on div "FCU-02-07" at bounding box center [416, 398] width 76 height 19
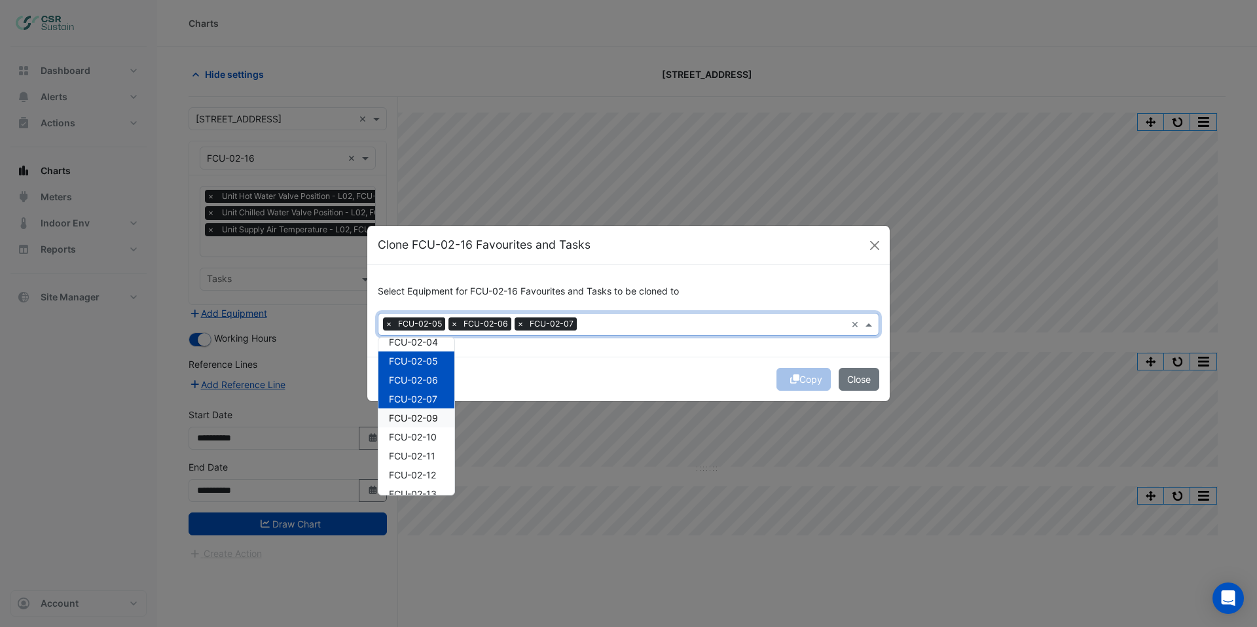
drag, startPoint x: 418, startPoint y: 415, endPoint x: 418, endPoint y: 427, distance: 12.5
click at [418, 415] on span "FCU-02-09" at bounding box center [413, 417] width 49 height 11
click at [418, 433] on span "FCU-02-10" at bounding box center [413, 436] width 48 height 11
drag, startPoint x: 417, startPoint y: 450, endPoint x: 417, endPoint y: 457, distance: 7.2
click at [418, 451] on span "FCU-02-11" at bounding box center [412, 455] width 46 height 11
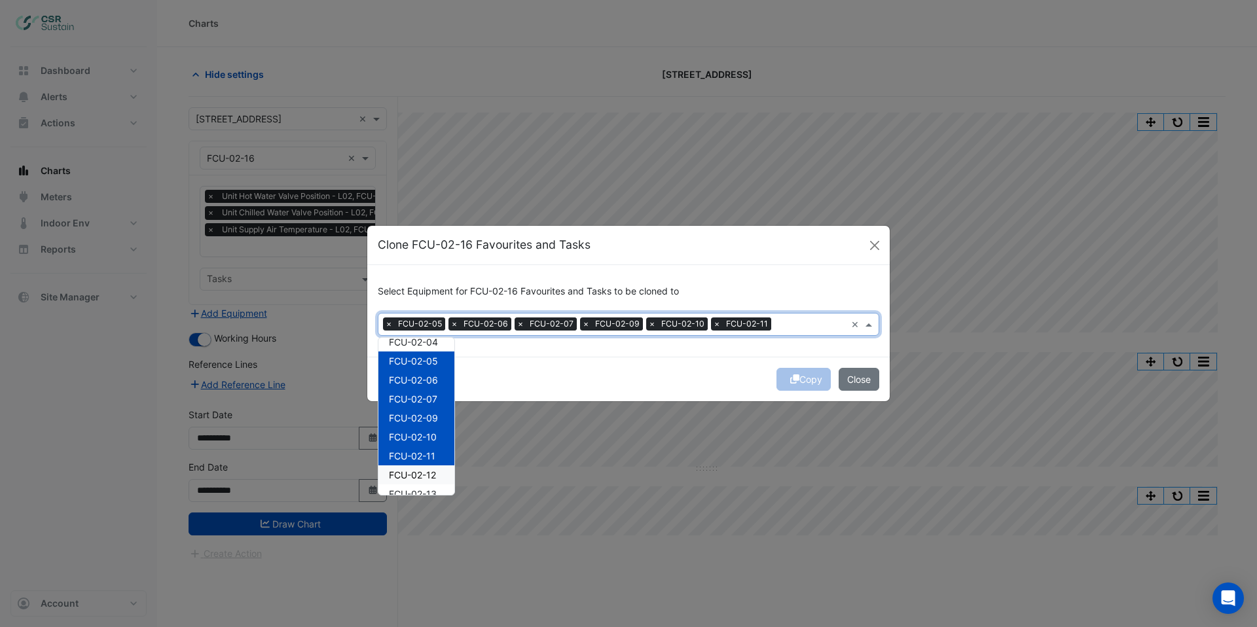
click at [418, 465] on div "FCU-02-12" at bounding box center [416, 474] width 76 height 19
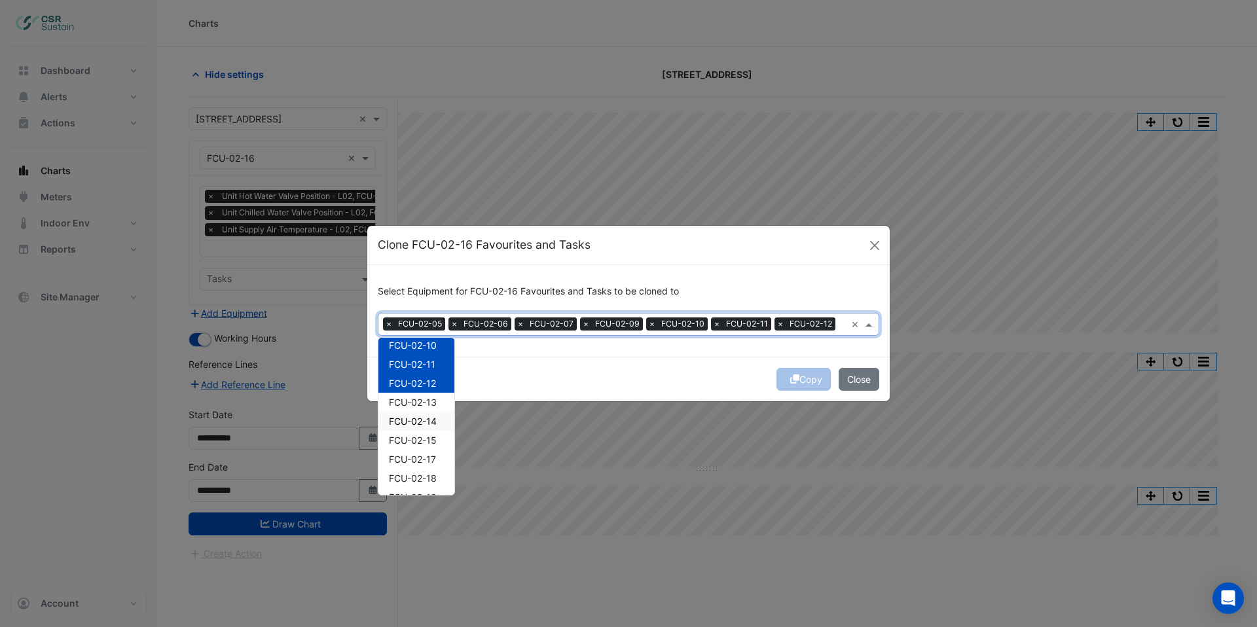
scroll to position [693, 0]
click at [419, 401] on span "FCU-02-13" at bounding box center [413, 400] width 48 height 11
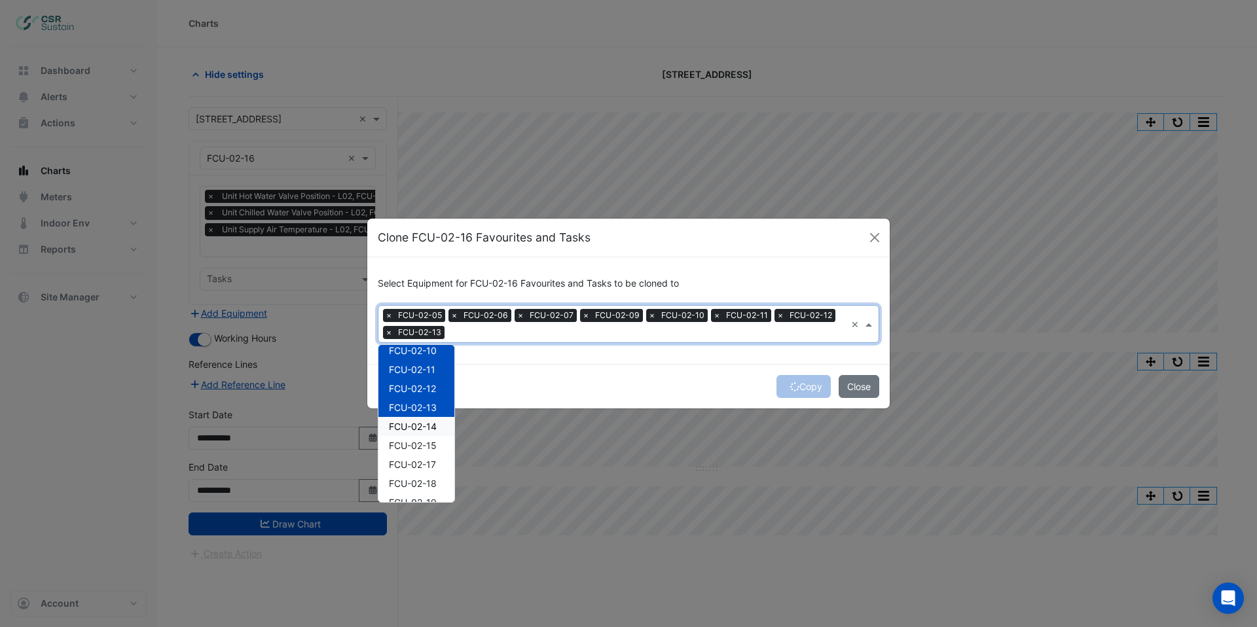
click at [424, 423] on span "FCU-02-14" at bounding box center [413, 426] width 48 height 11
click at [416, 446] on span "FCU-02-15" at bounding box center [413, 445] width 48 height 11
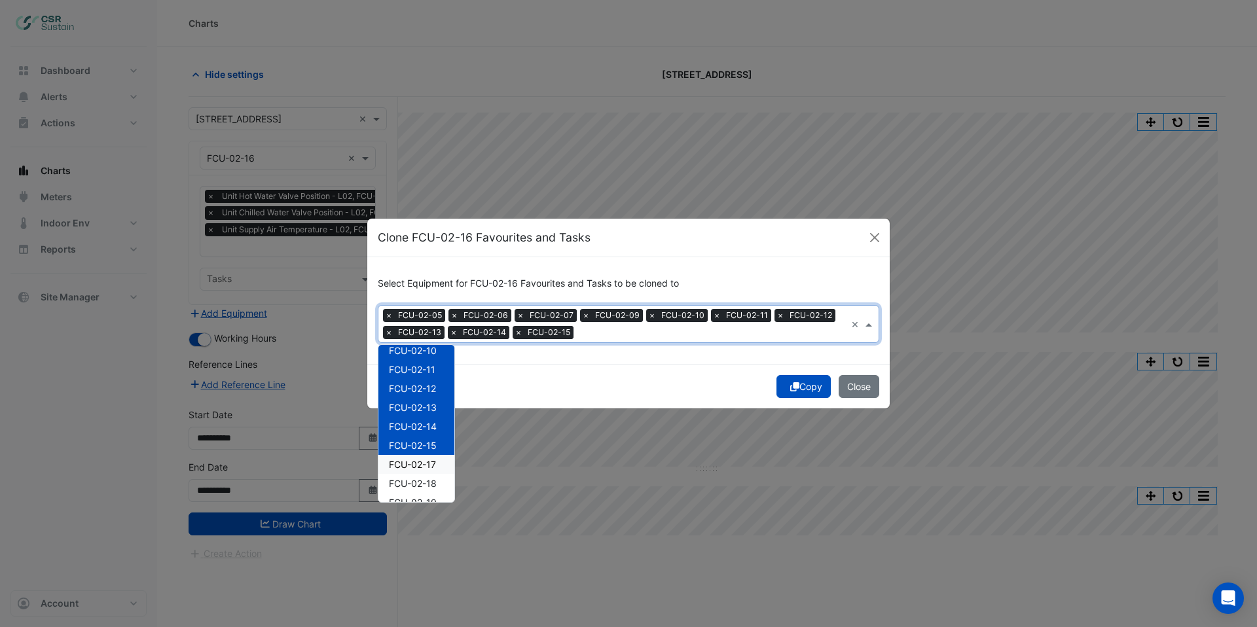
click at [418, 460] on span "FCU-02-17" at bounding box center [412, 464] width 47 height 11
click at [423, 478] on span "FCU-02-18" at bounding box center [413, 483] width 48 height 11
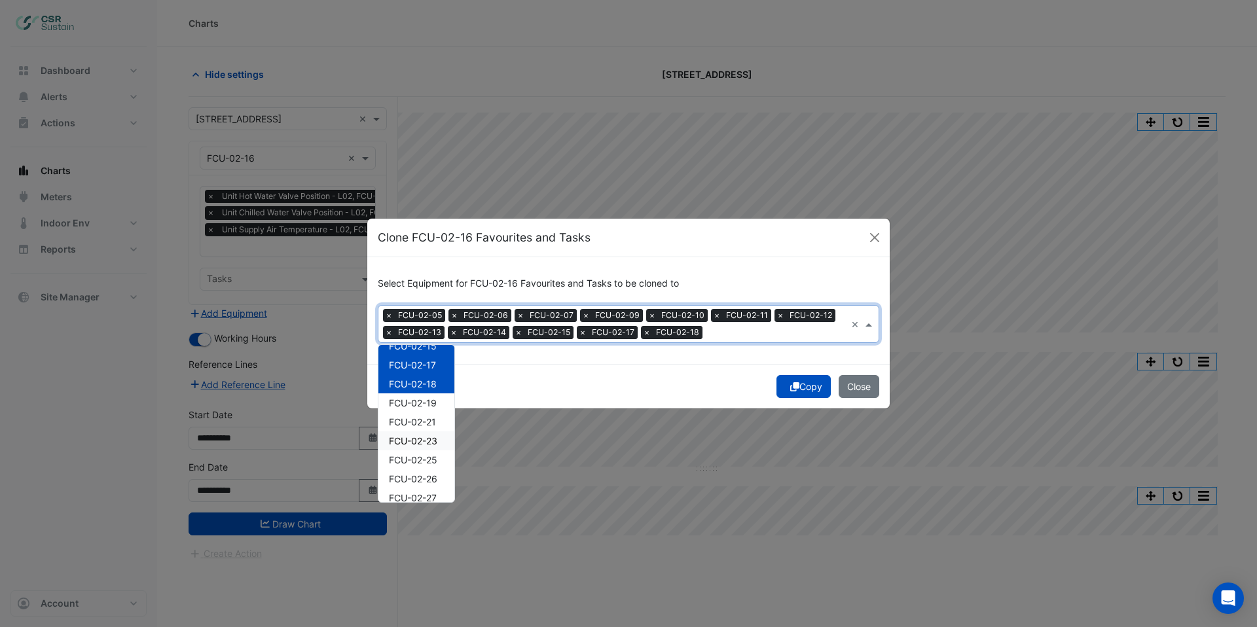
scroll to position [793, 0]
click at [421, 407] on div "FCU-02-19" at bounding box center [416, 401] width 76 height 19
drag, startPoint x: 424, startPoint y: 418, endPoint x: 638, endPoint y: 416, distance: 214.7
click at [425, 418] on span "FCU-02-21" at bounding box center [412, 420] width 47 height 11
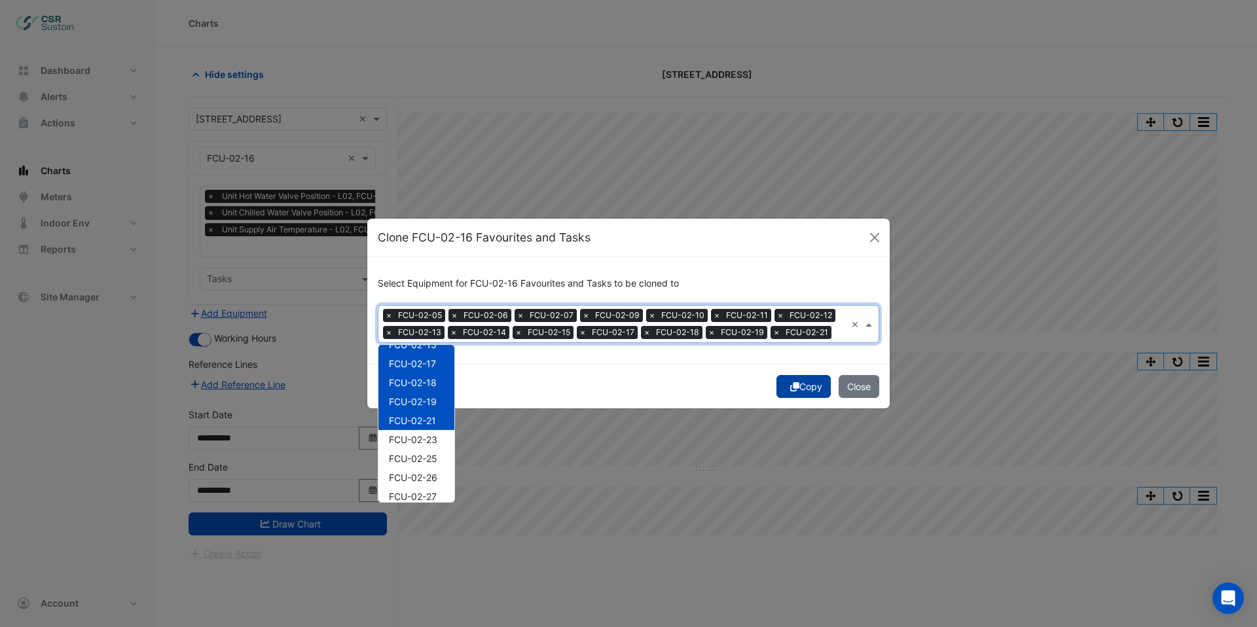
click at [795, 391] on button "Copy" at bounding box center [803, 386] width 54 height 23
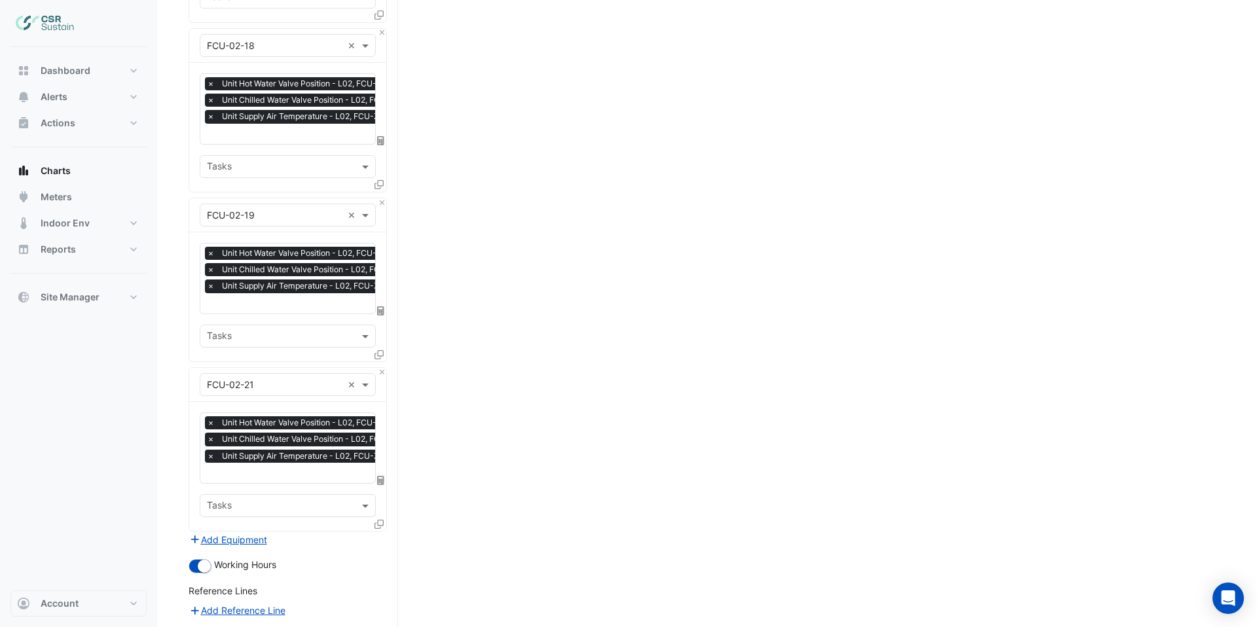
scroll to position [2300, 0]
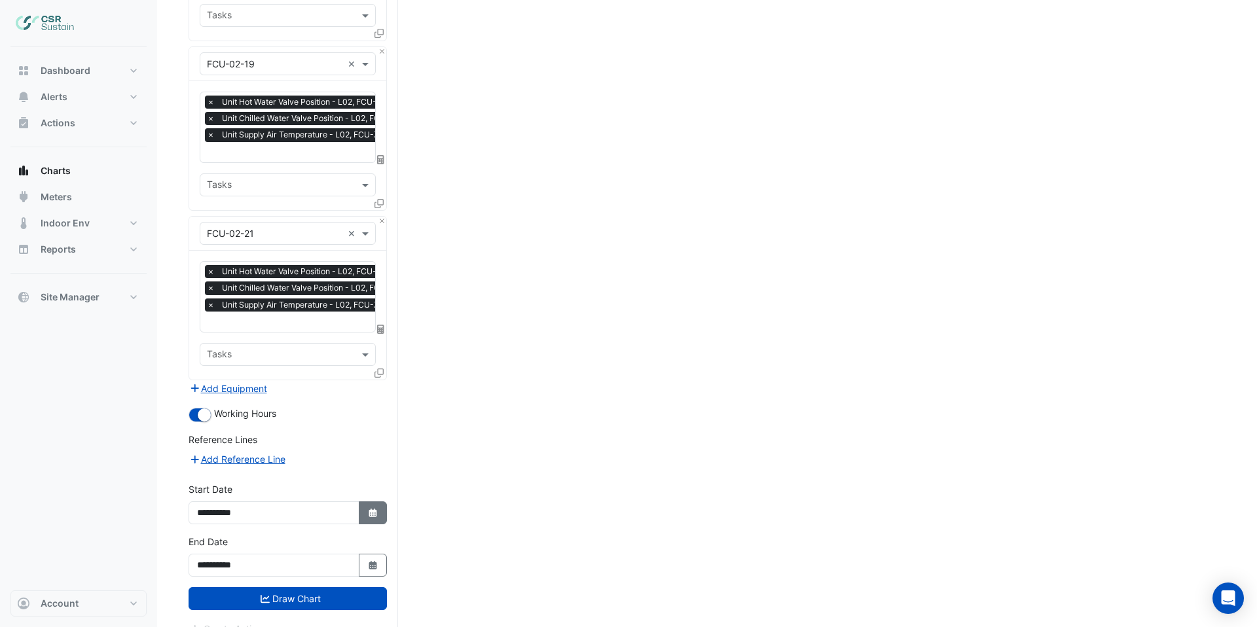
click at [365, 501] on button "Select Date" at bounding box center [373, 512] width 29 height 23
select select "*"
select select "****"
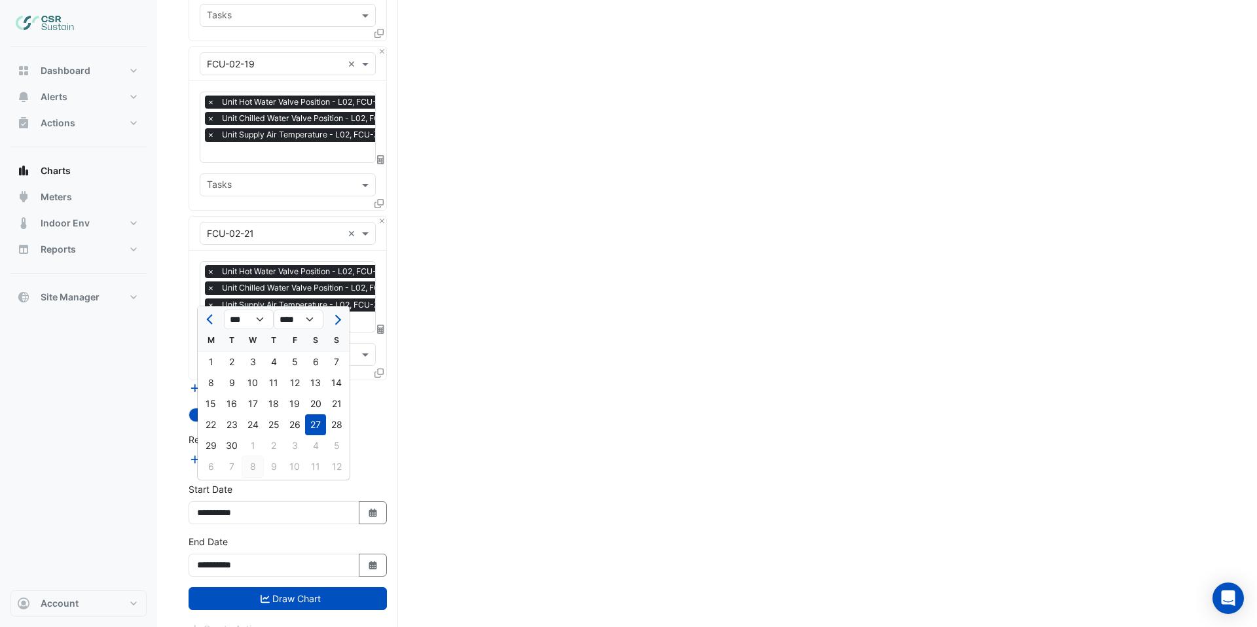
click at [253, 465] on div "8" at bounding box center [252, 466] width 21 height 21
type input "**********"
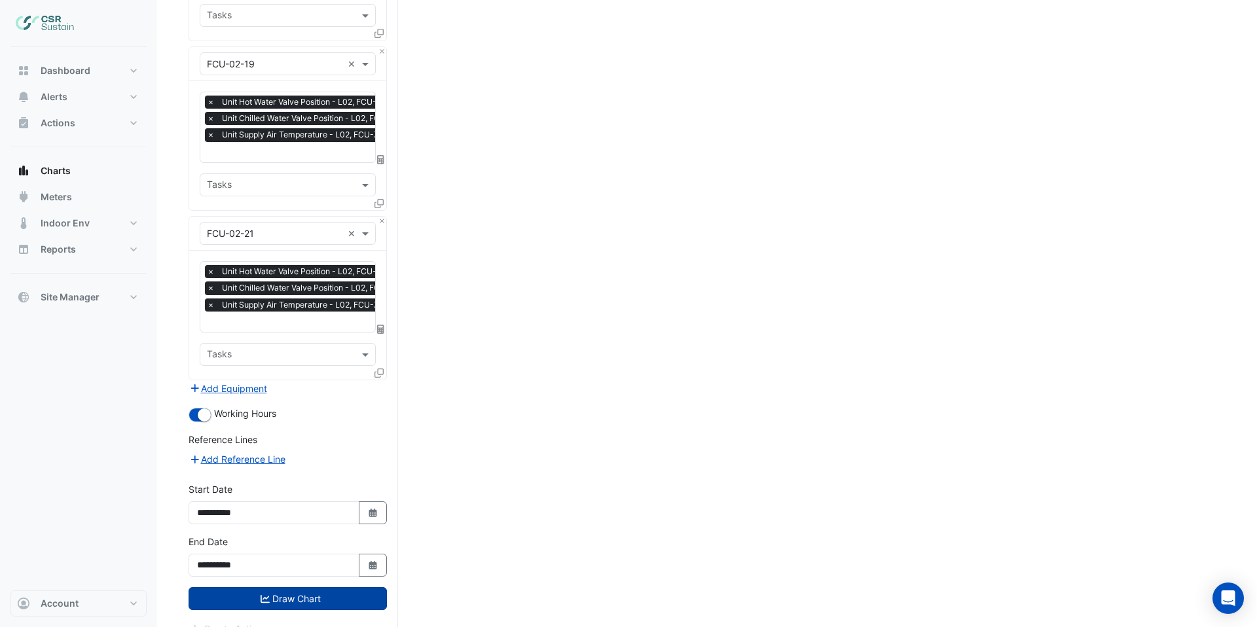
click at [325, 587] on button "Draw Chart" at bounding box center [288, 598] width 198 height 23
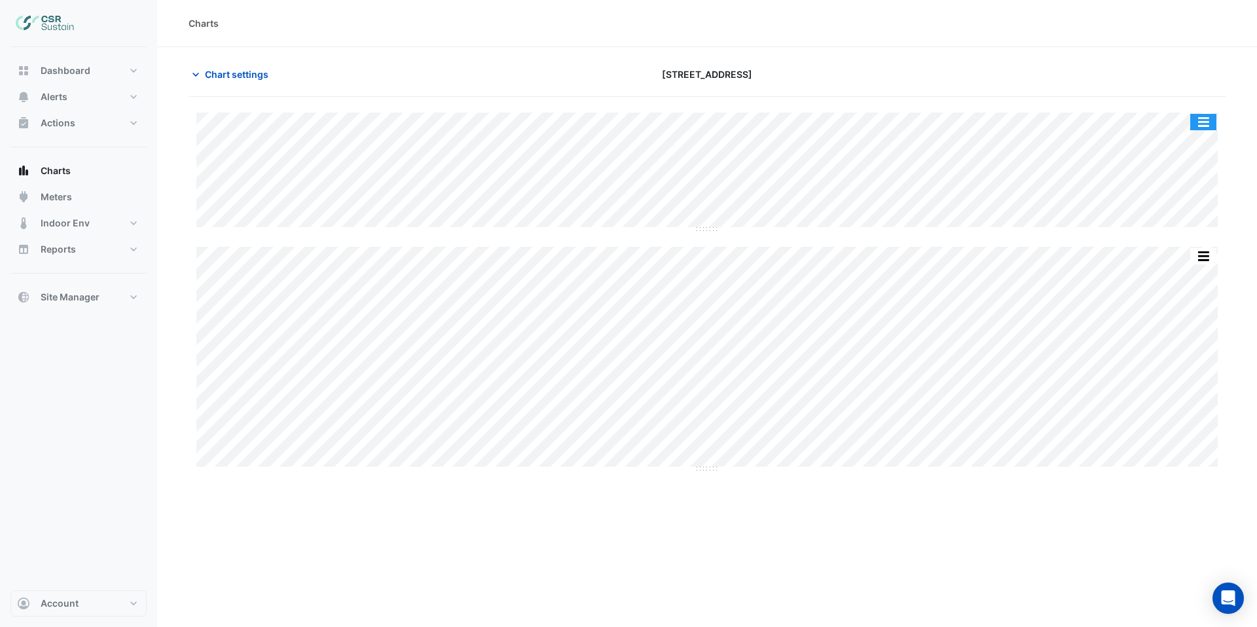
click at [1201, 121] on button "button" at bounding box center [1203, 122] width 26 height 16
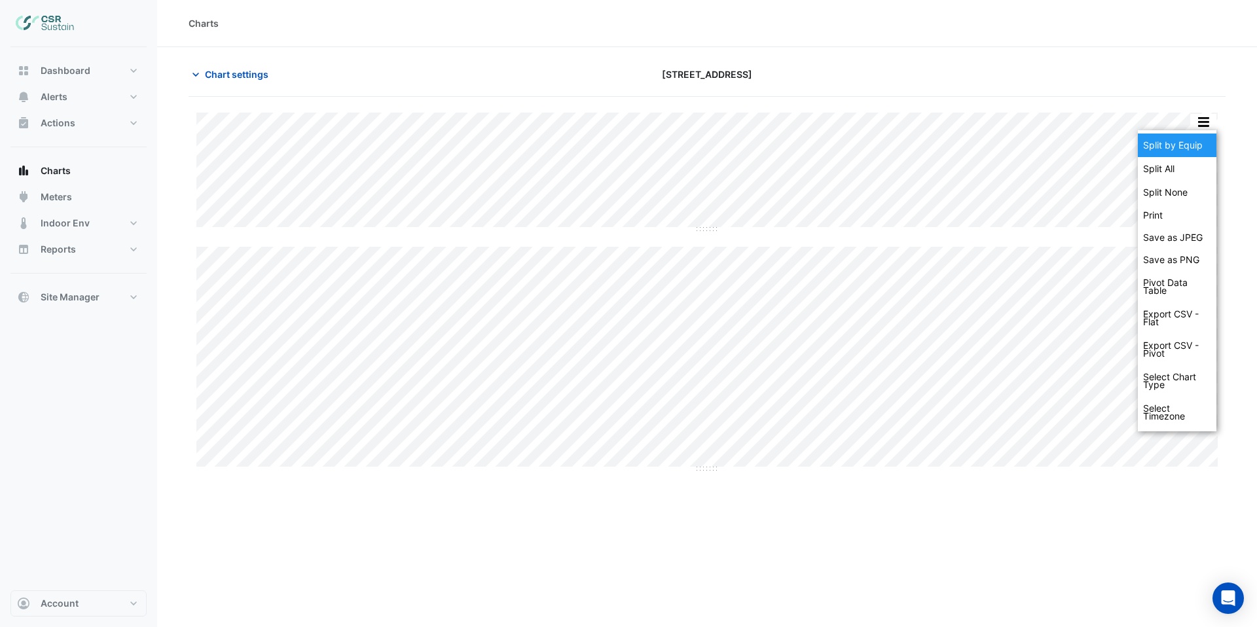
click at [1183, 141] on div "Split by Equip" at bounding box center [1177, 146] width 79 height 24
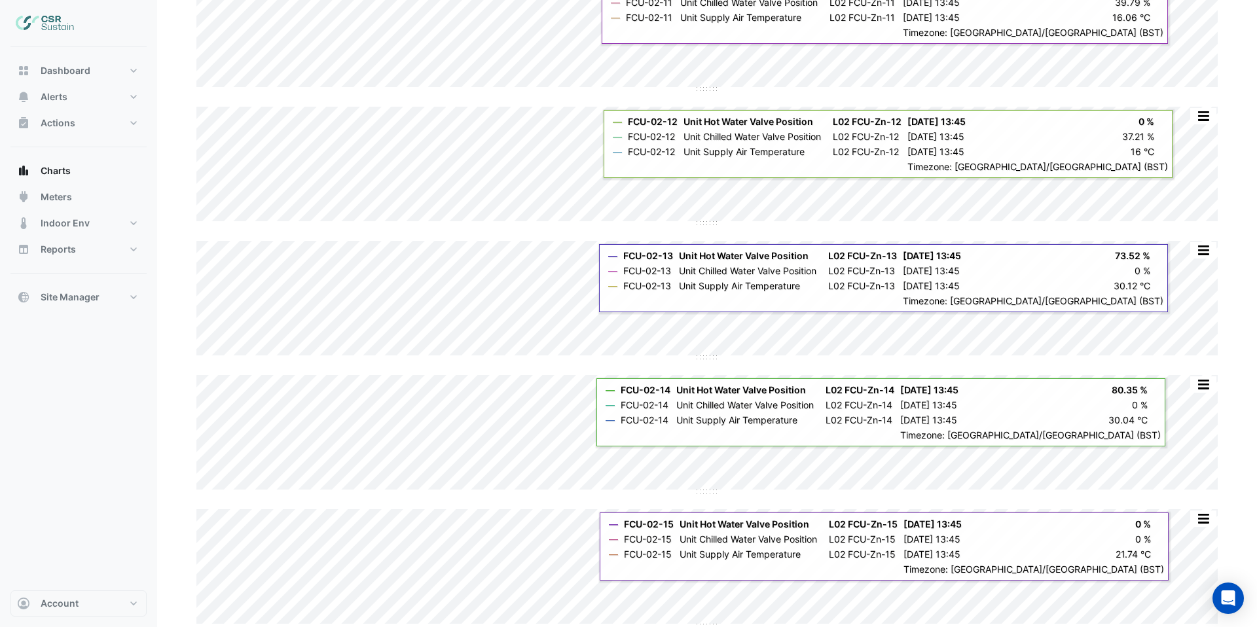
scroll to position [948, 0]
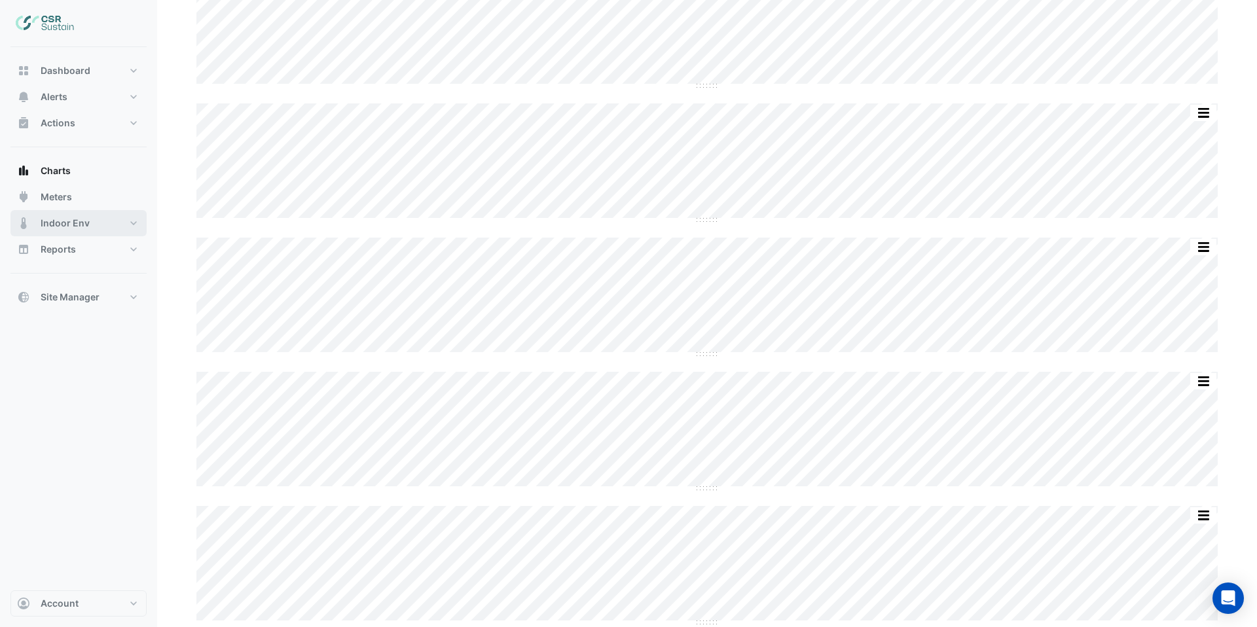
click at [73, 222] on span "Indoor Env" at bounding box center [65, 223] width 49 height 13
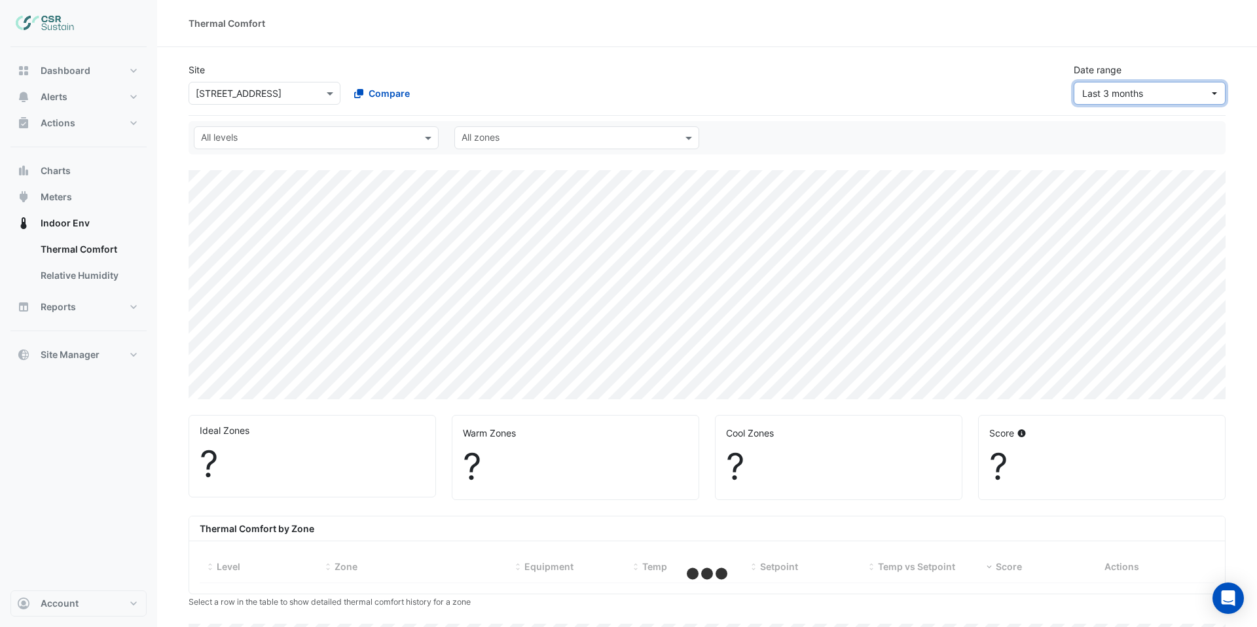
click at [1202, 97] on span "Last 3 months" at bounding box center [1145, 93] width 127 height 14
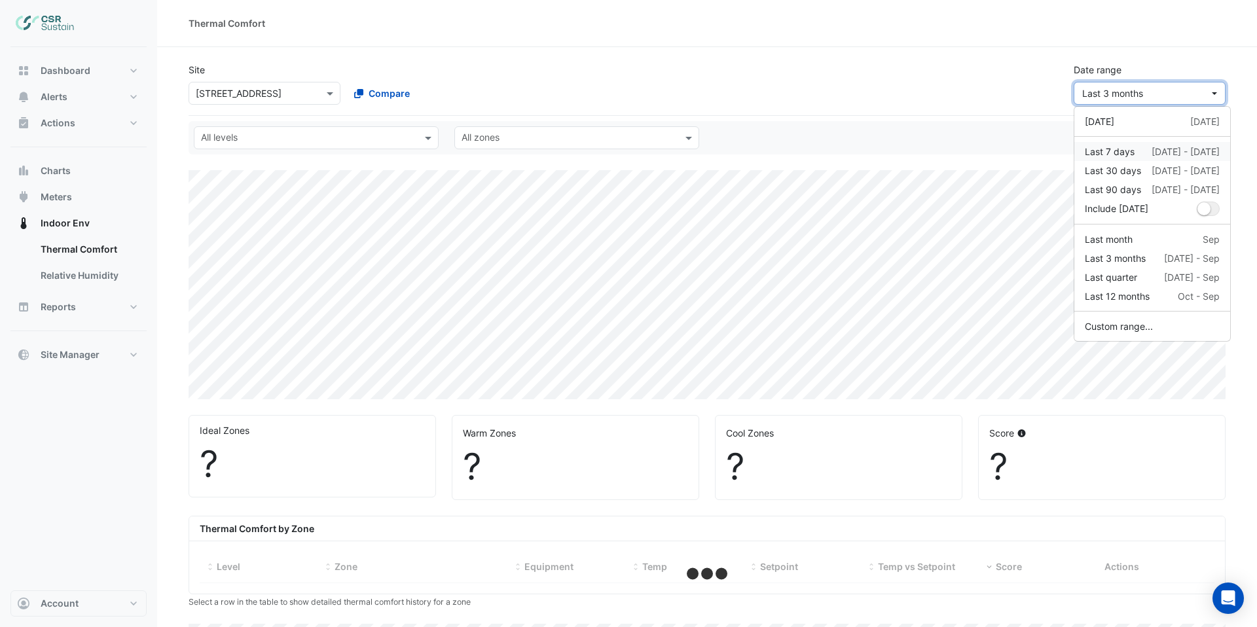
select select "***"
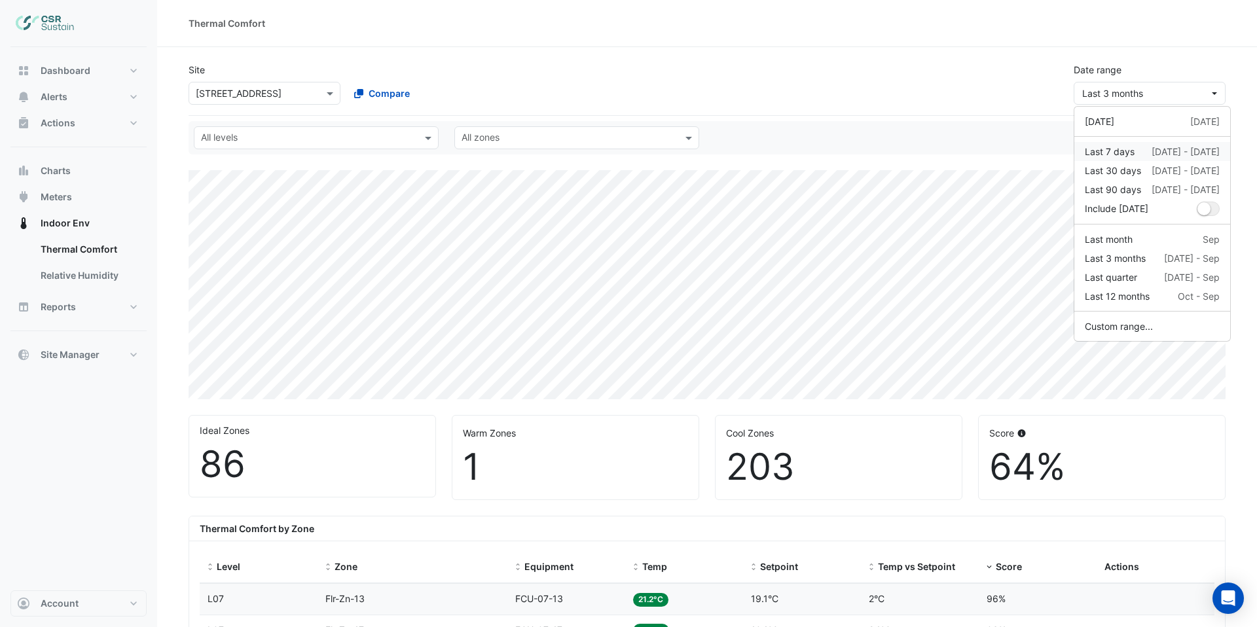
click at [1125, 152] on div "Last 7 days" at bounding box center [1110, 152] width 50 height 14
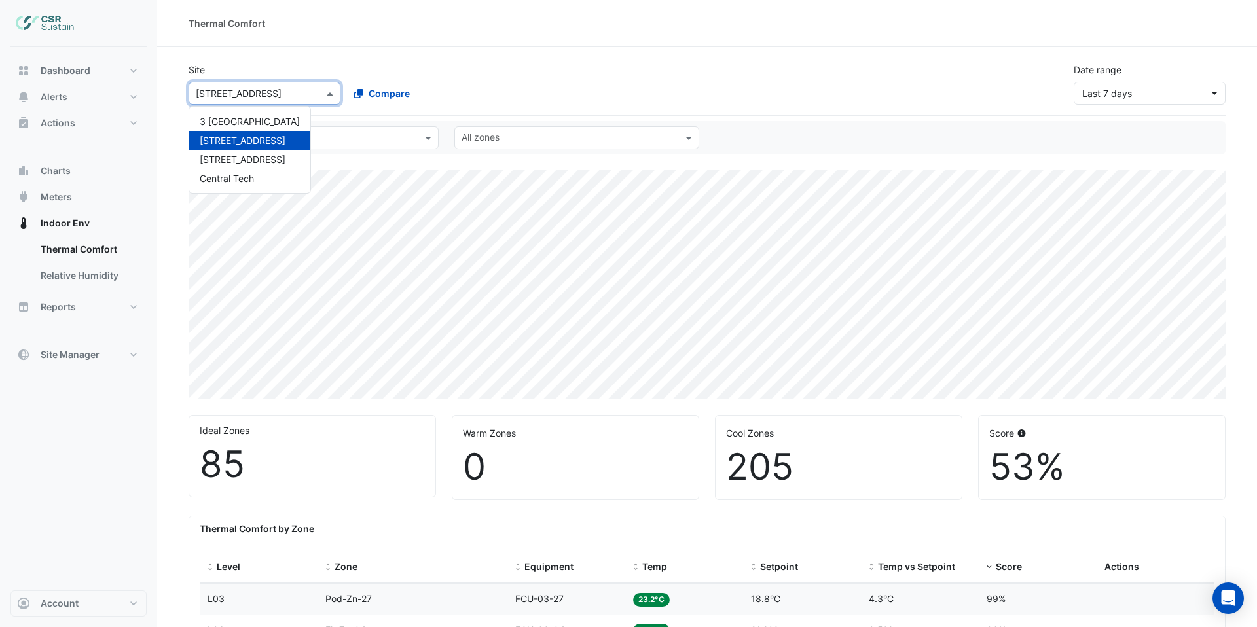
click at [335, 93] on span at bounding box center [331, 93] width 16 height 14
click at [230, 163] on span "[STREET_ADDRESS]" at bounding box center [243, 159] width 86 height 11
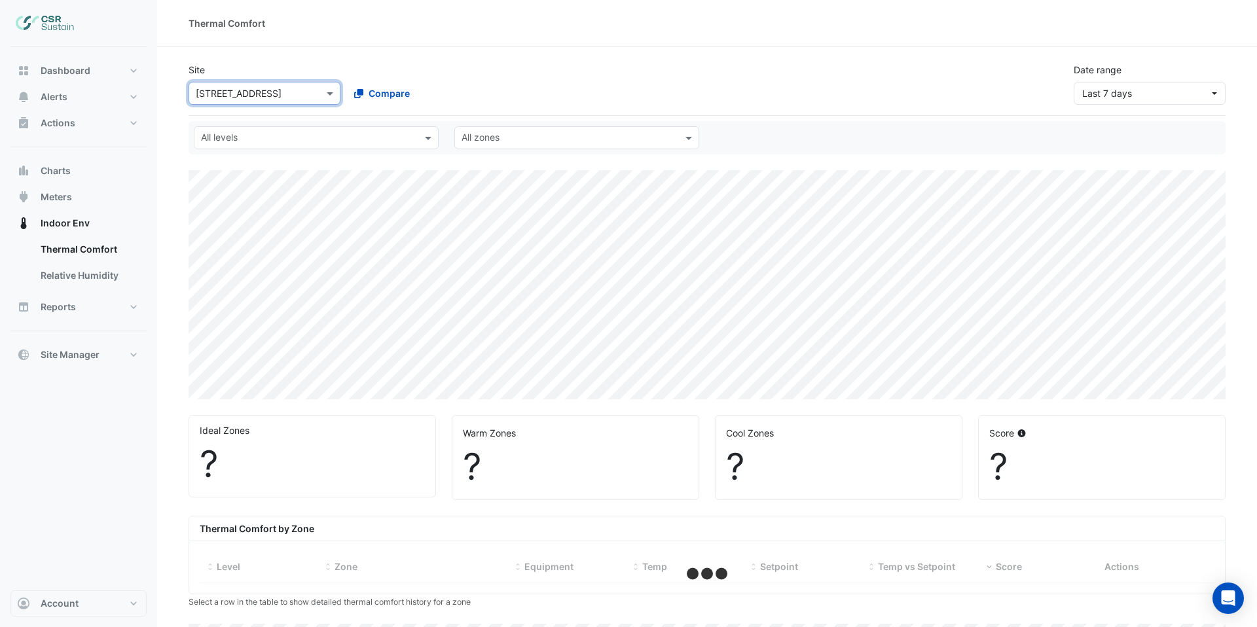
select select "***"
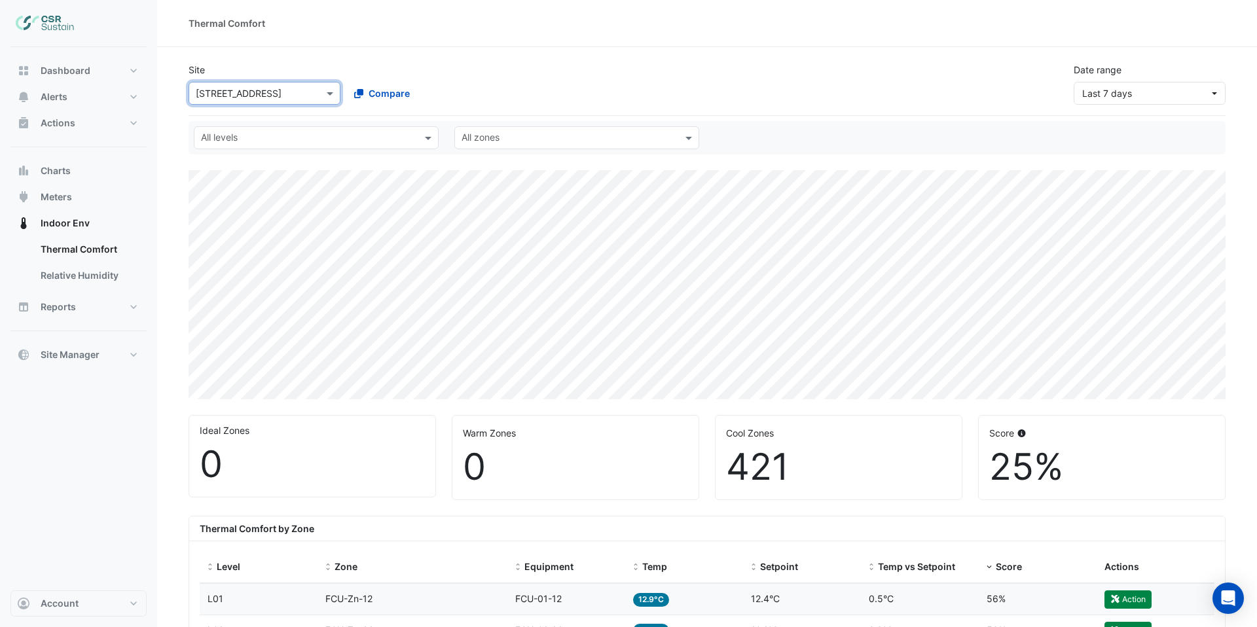
click at [295, 98] on input "text" at bounding box center [251, 94] width 111 height 14
click at [258, 122] on span "3 [GEOGRAPHIC_DATA]" at bounding box center [250, 121] width 100 height 11
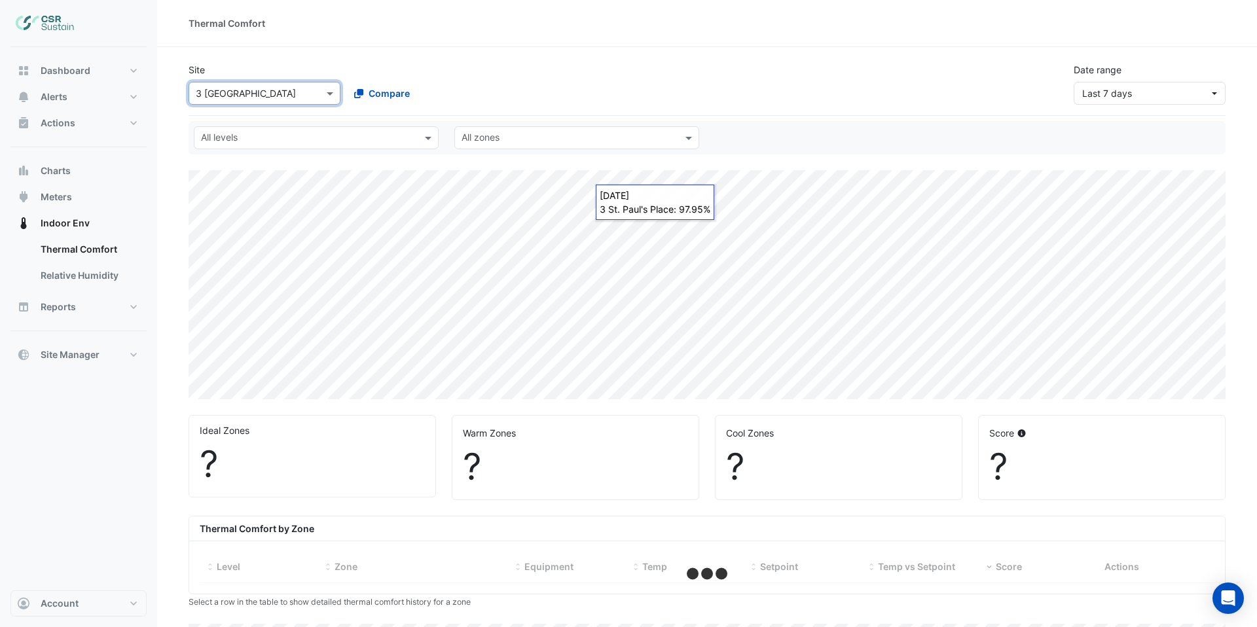
select select "***"
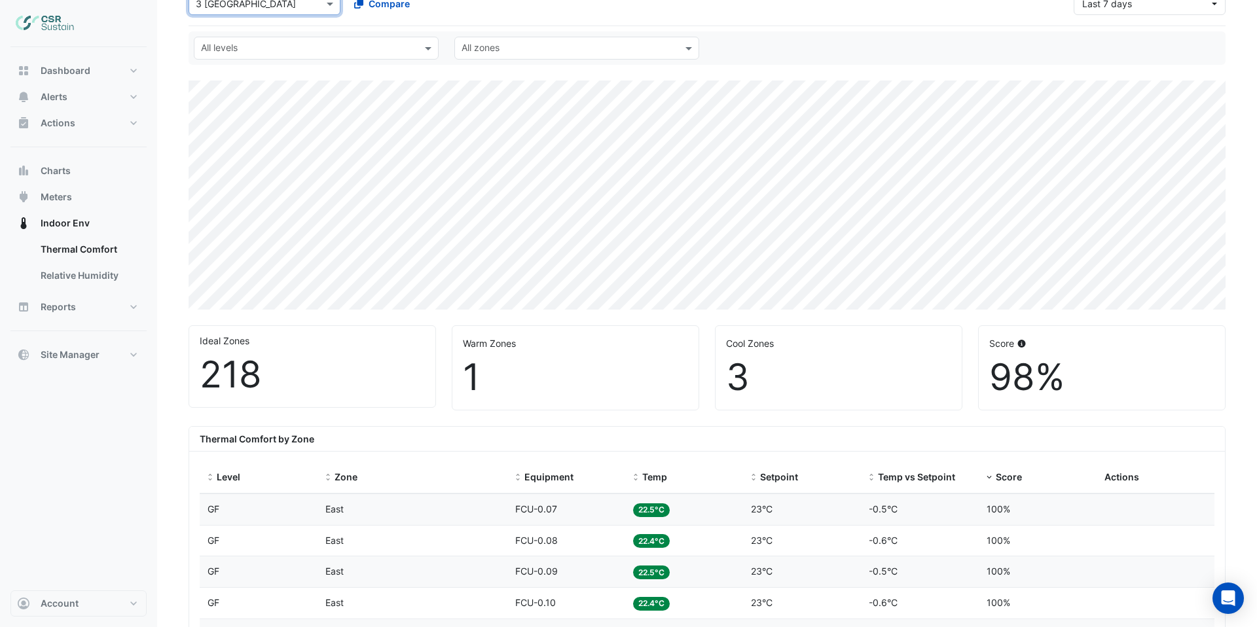
scroll to position [101, 0]
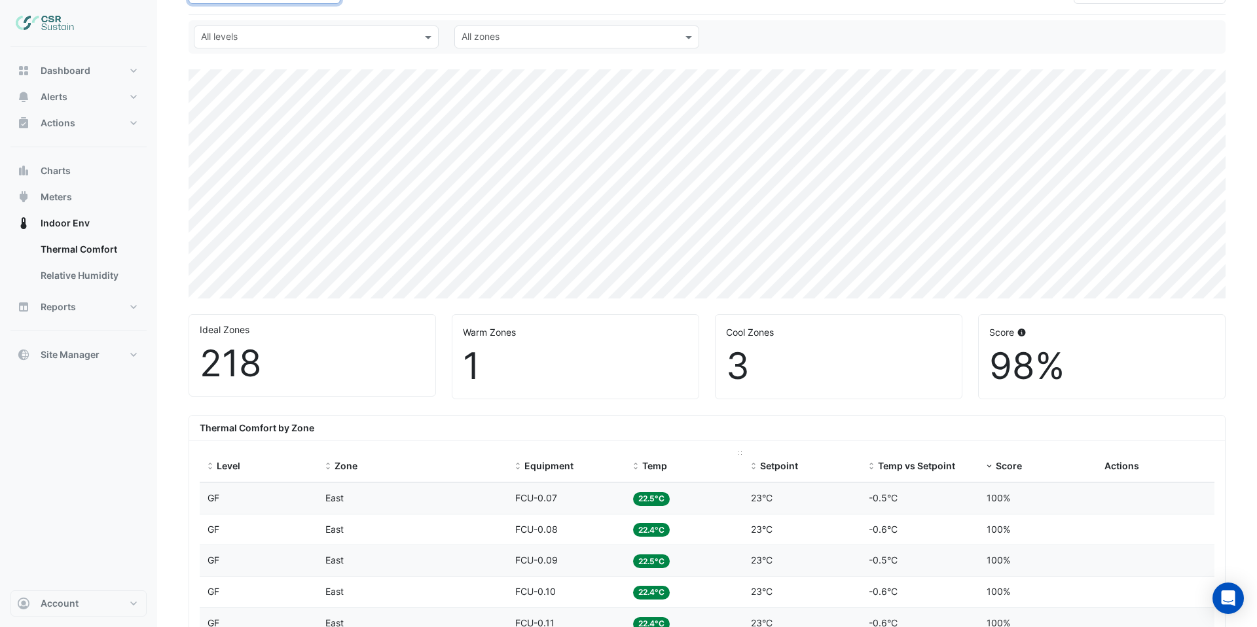
click at [651, 463] on span "Temp" at bounding box center [654, 465] width 25 height 11
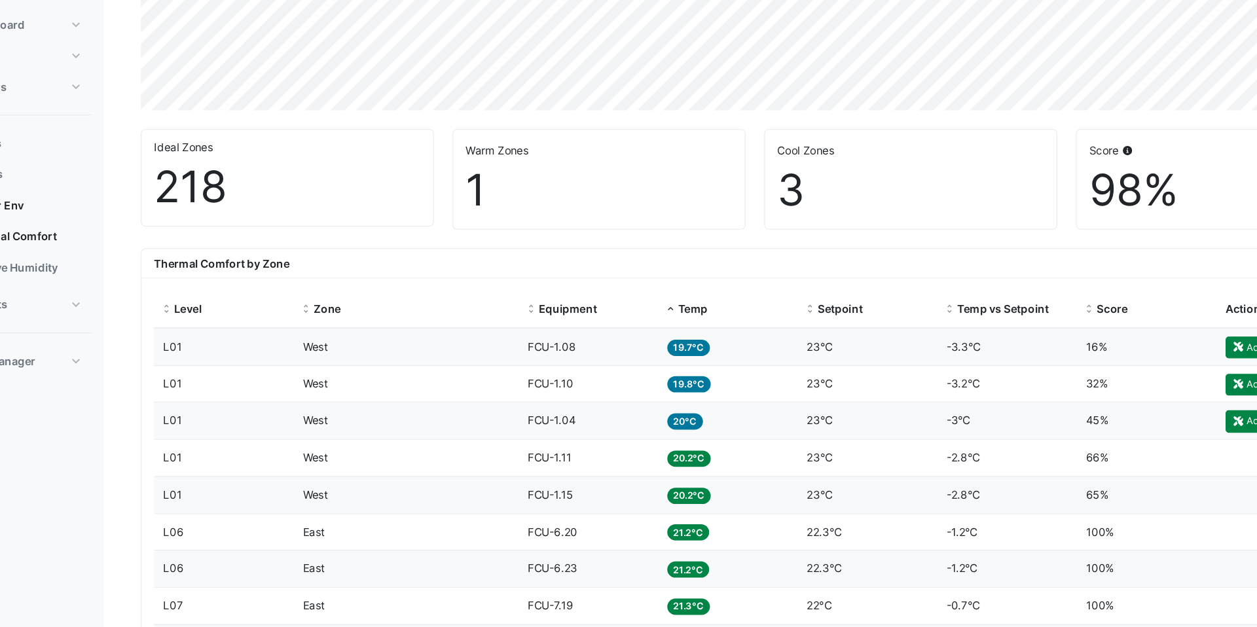
scroll to position [249, 0]
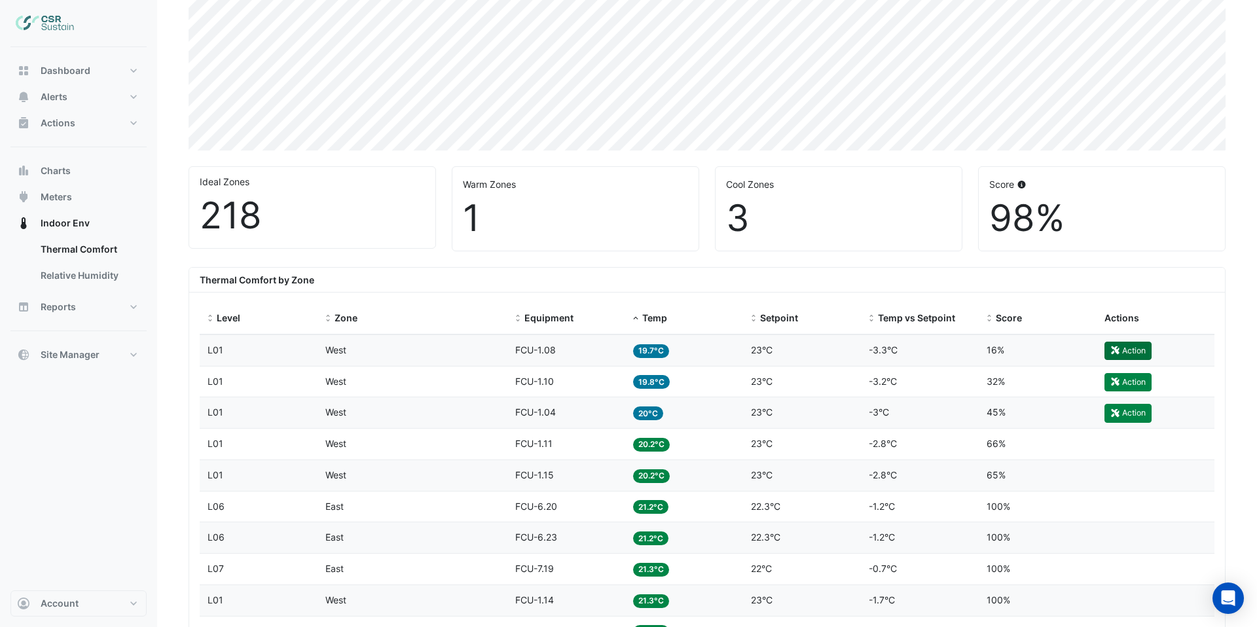
click at [1136, 348] on button "Action" at bounding box center [1127, 351] width 47 height 18
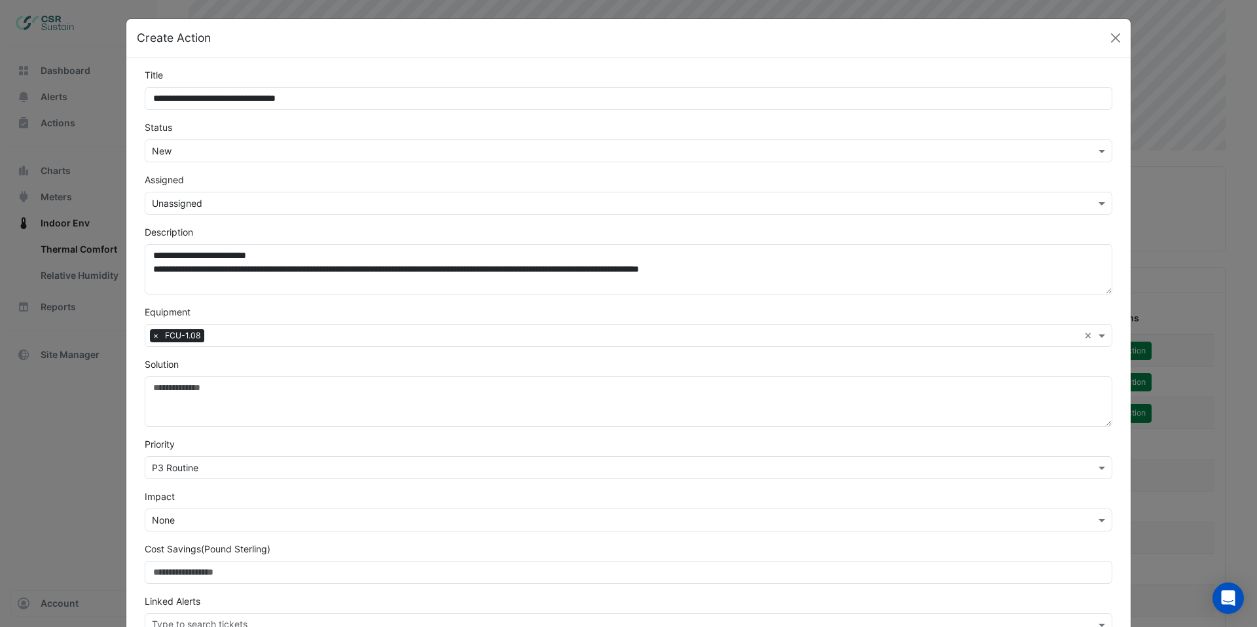
click at [221, 206] on input "text" at bounding box center [615, 204] width 927 height 14
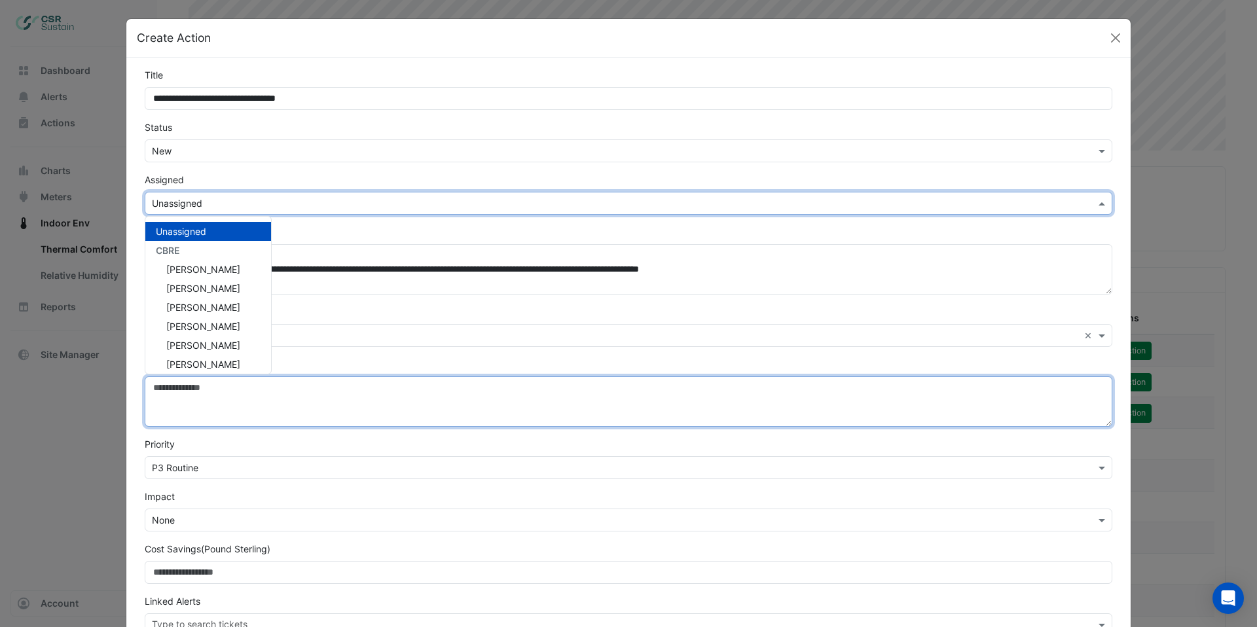
click at [625, 382] on textarea "Solution" at bounding box center [628, 401] width 967 height 50
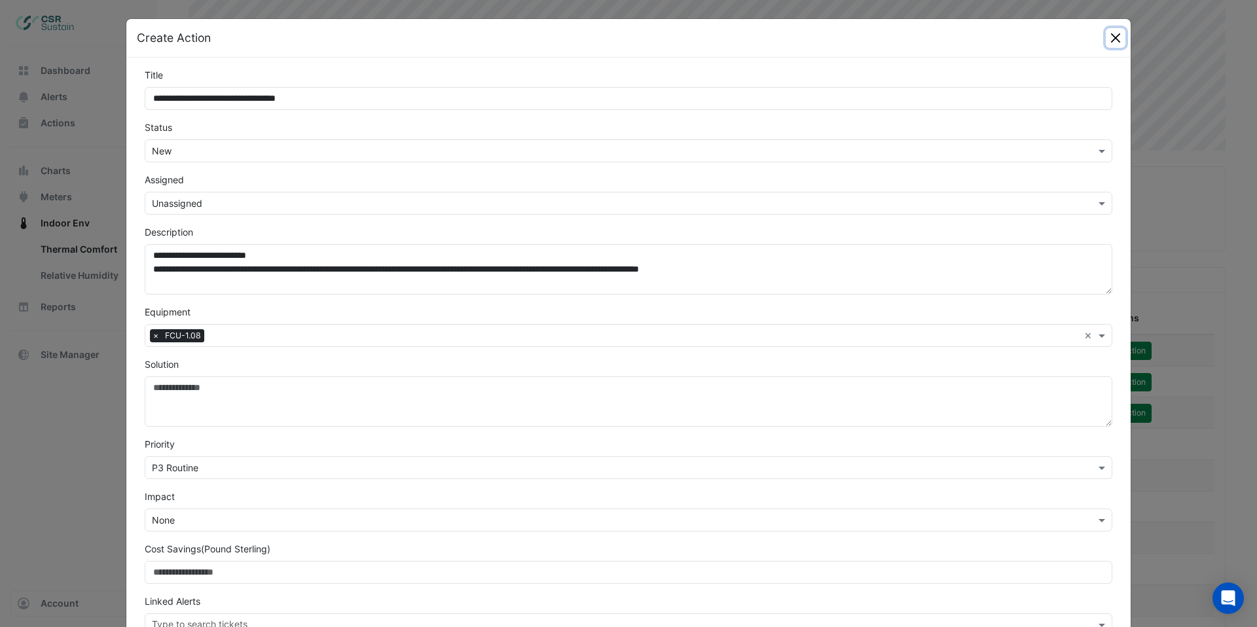
click at [1120, 39] on button "Close" at bounding box center [1116, 38] width 20 height 20
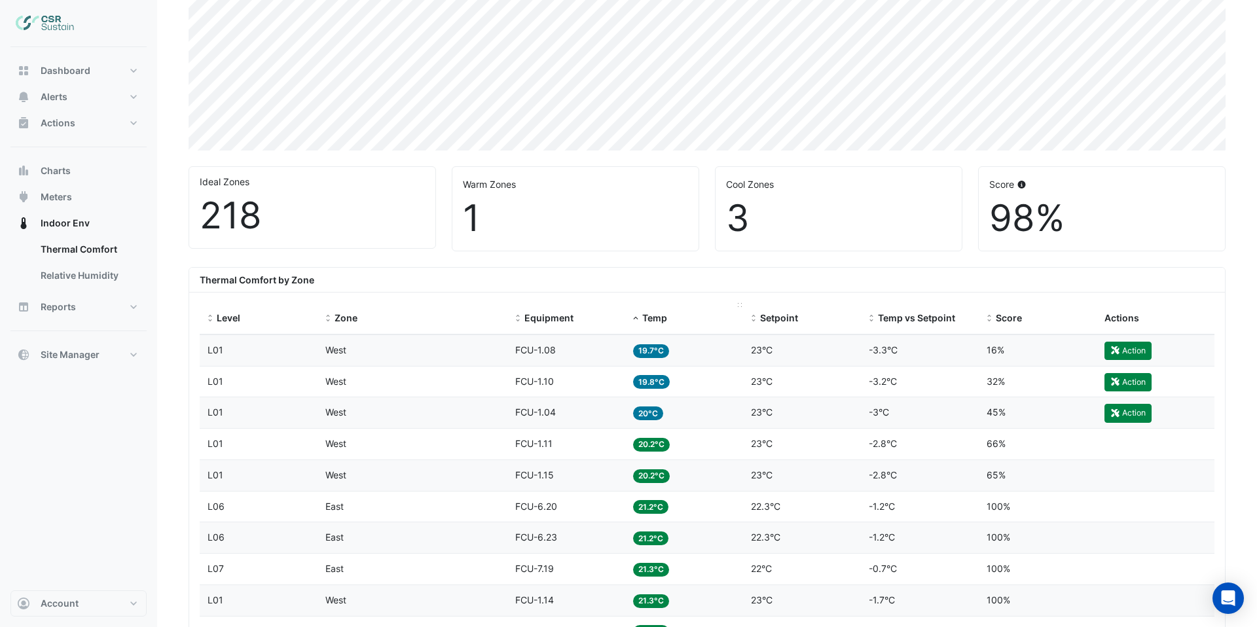
click at [658, 316] on span "Temp" at bounding box center [654, 317] width 25 height 11
click at [724, 350] on div "Temp 24.5°C" at bounding box center [684, 350] width 102 height 15
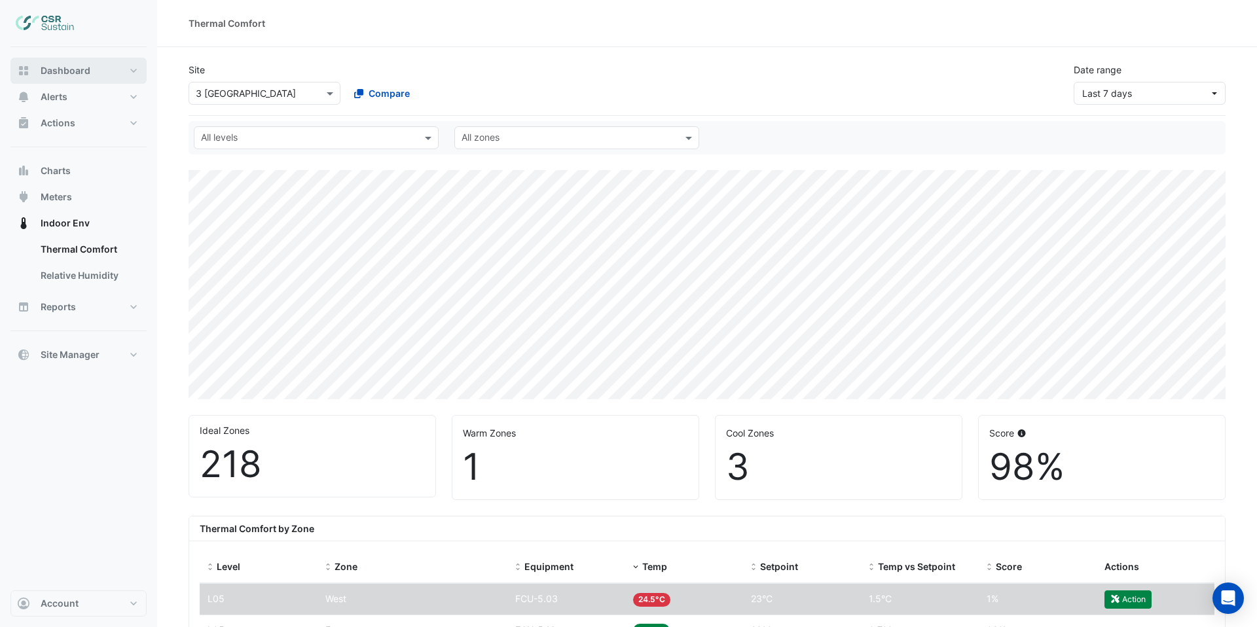
click at [73, 71] on span "Dashboard" at bounding box center [66, 70] width 50 height 13
select select "***"
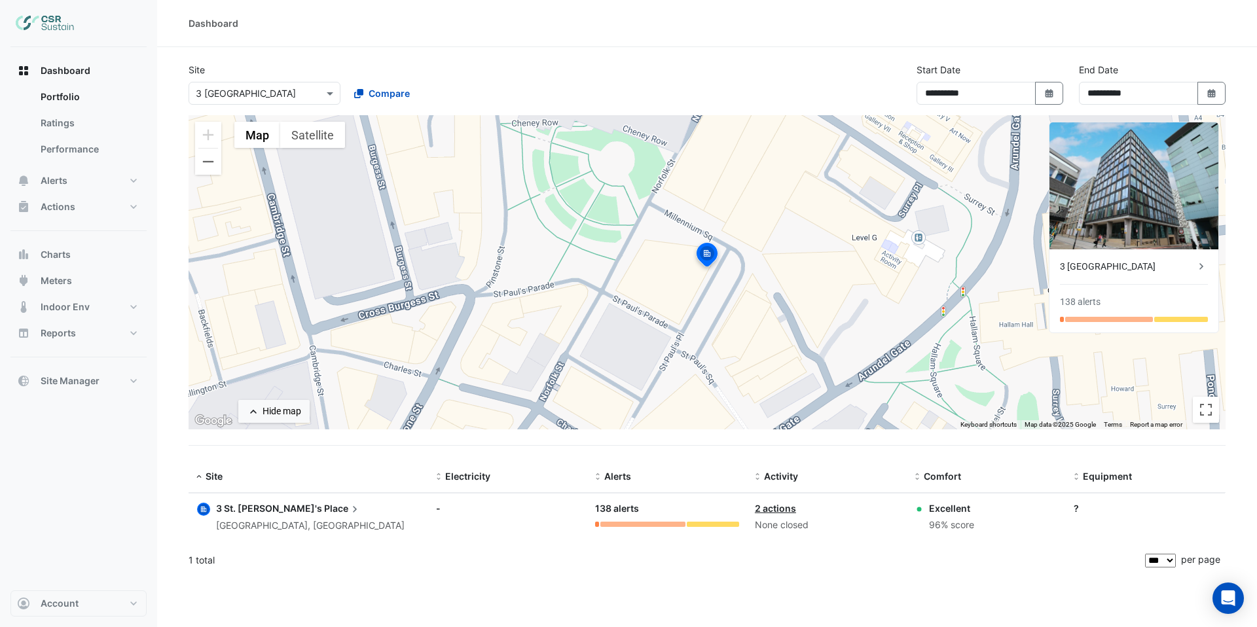
click at [1161, 265] on div "3 [GEOGRAPHIC_DATA]" at bounding box center [1127, 267] width 135 height 14
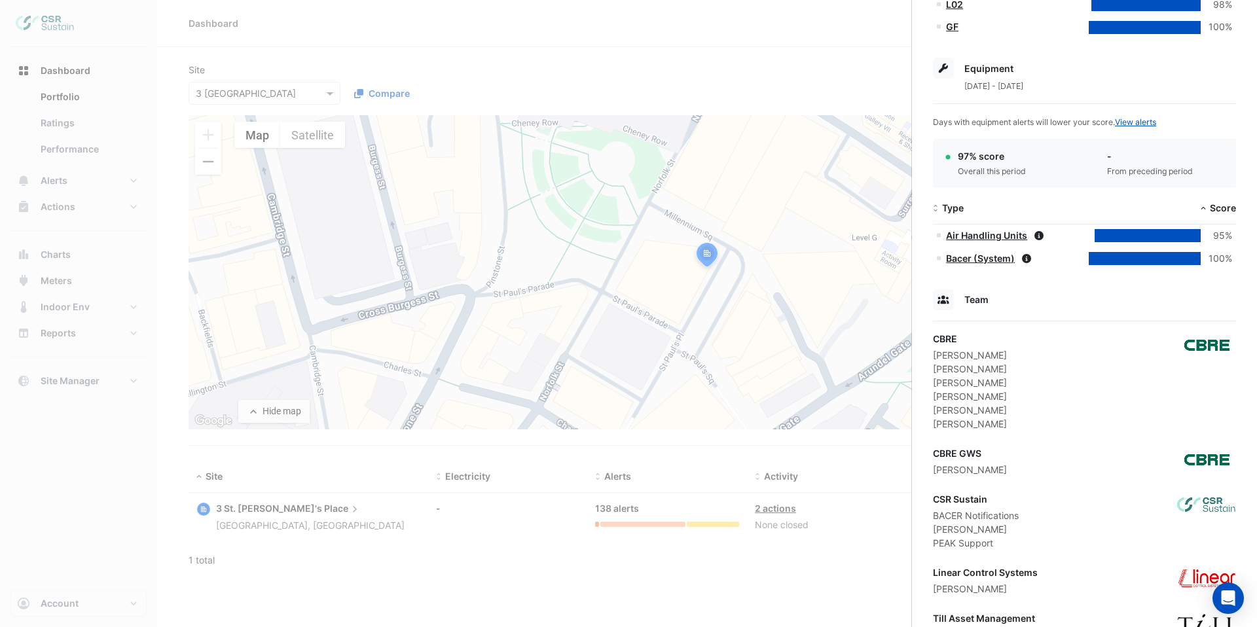
scroll to position [642, 0]
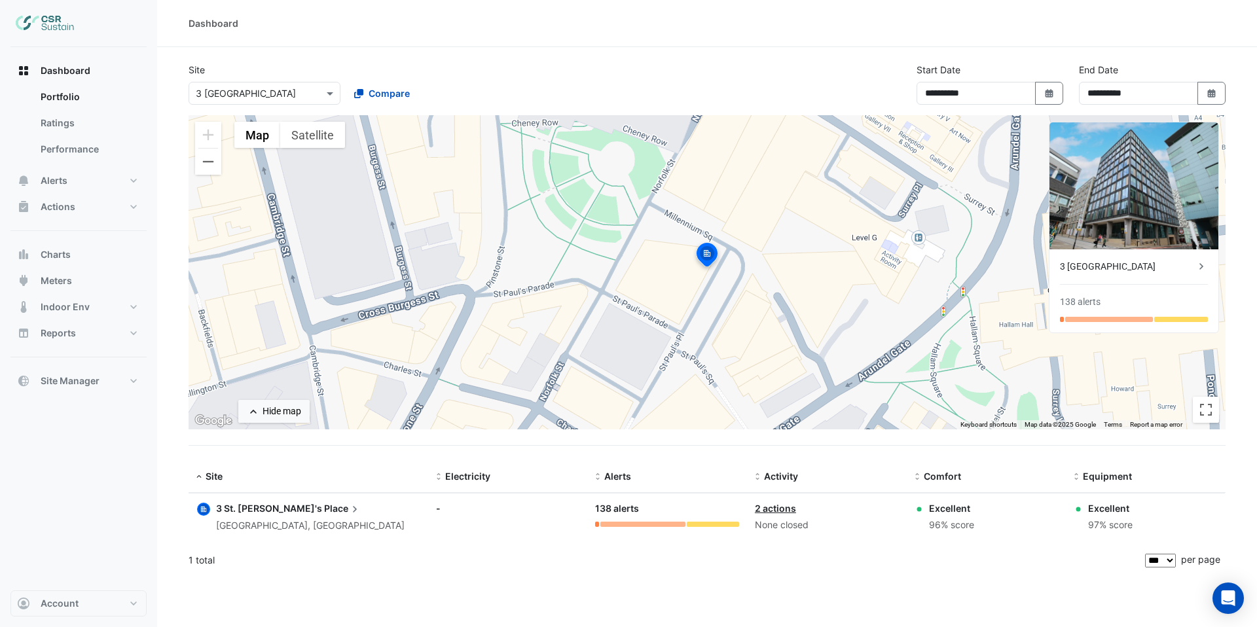
click at [313, 92] on ngb-offcanvas-backdrop at bounding box center [628, 313] width 1257 height 627
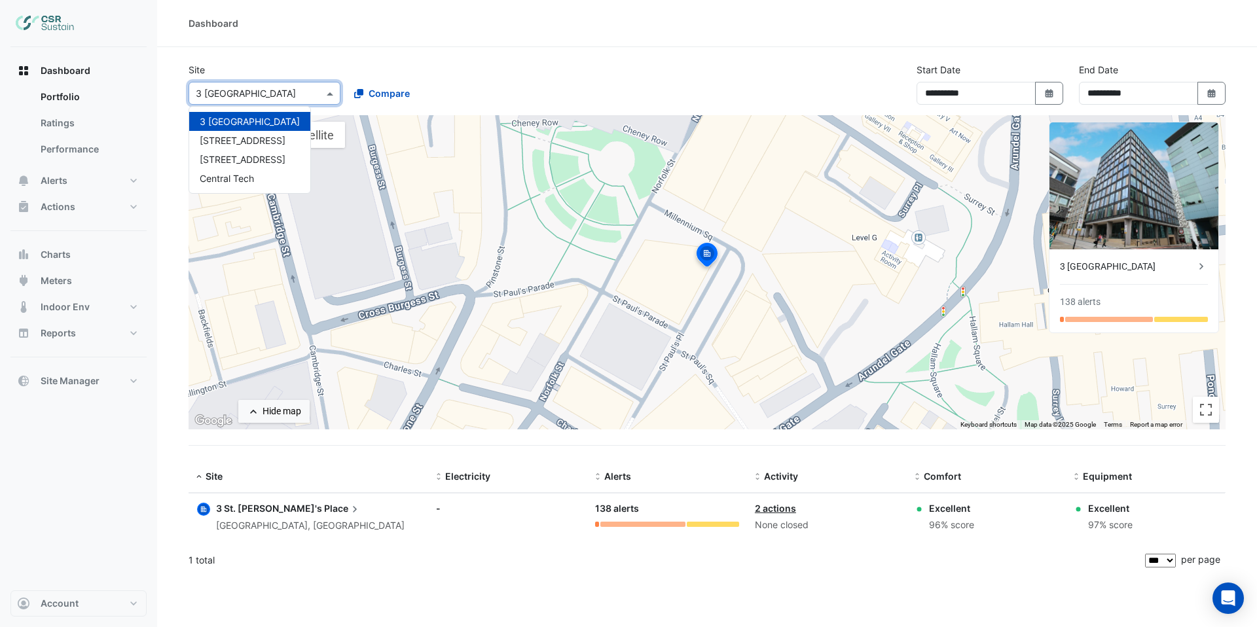
click at [314, 92] on div at bounding box center [264, 93] width 151 height 15
click at [248, 137] on span "[STREET_ADDRESS]" at bounding box center [243, 140] width 86 height 11
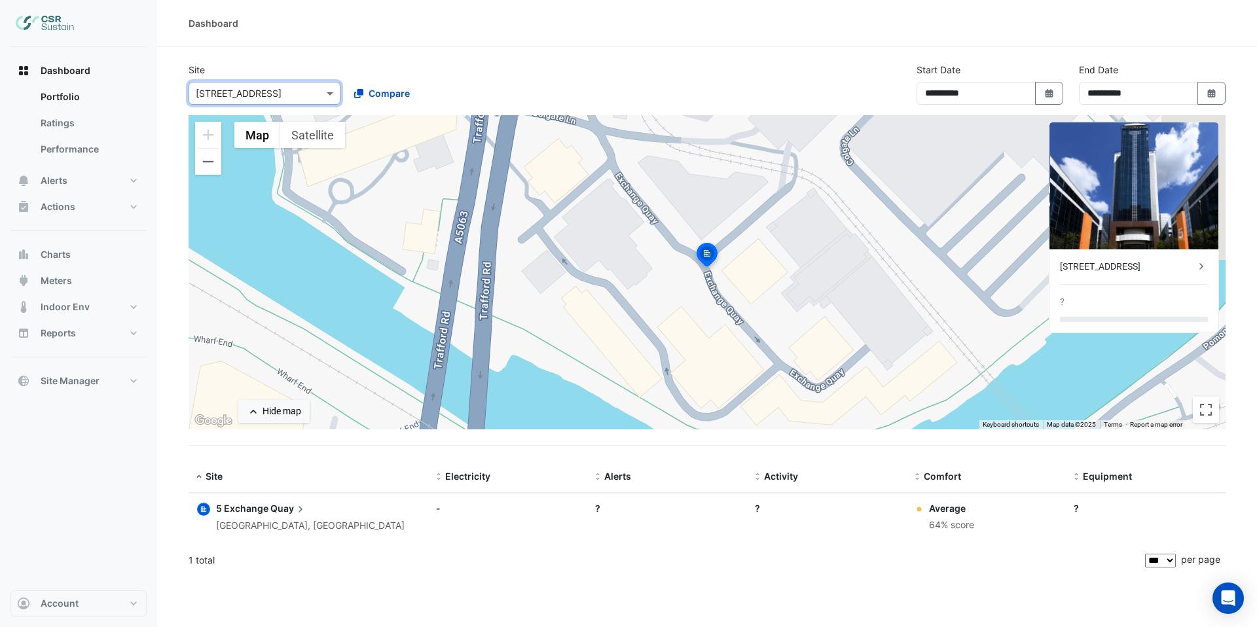
click at [1144, 265] on div "[STREET_ADDRESS]" at bounding box center [1127, 267] width 135 height 14
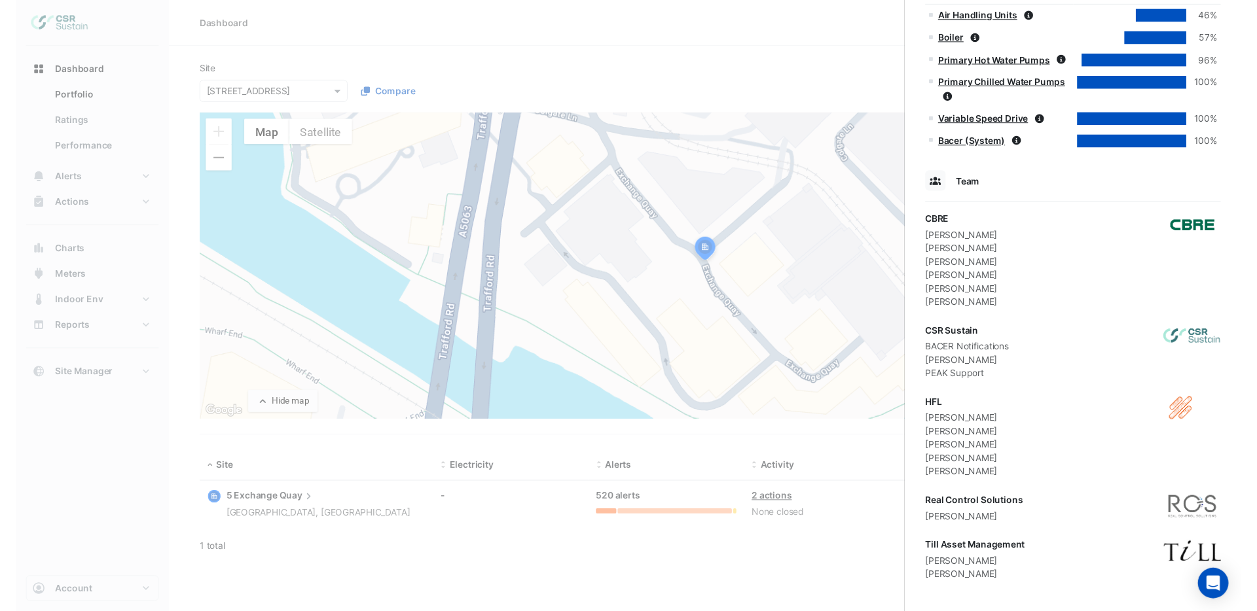
scroll to position [894, 0]
